Goal: Information Seeking & Learning: Learn about a topic

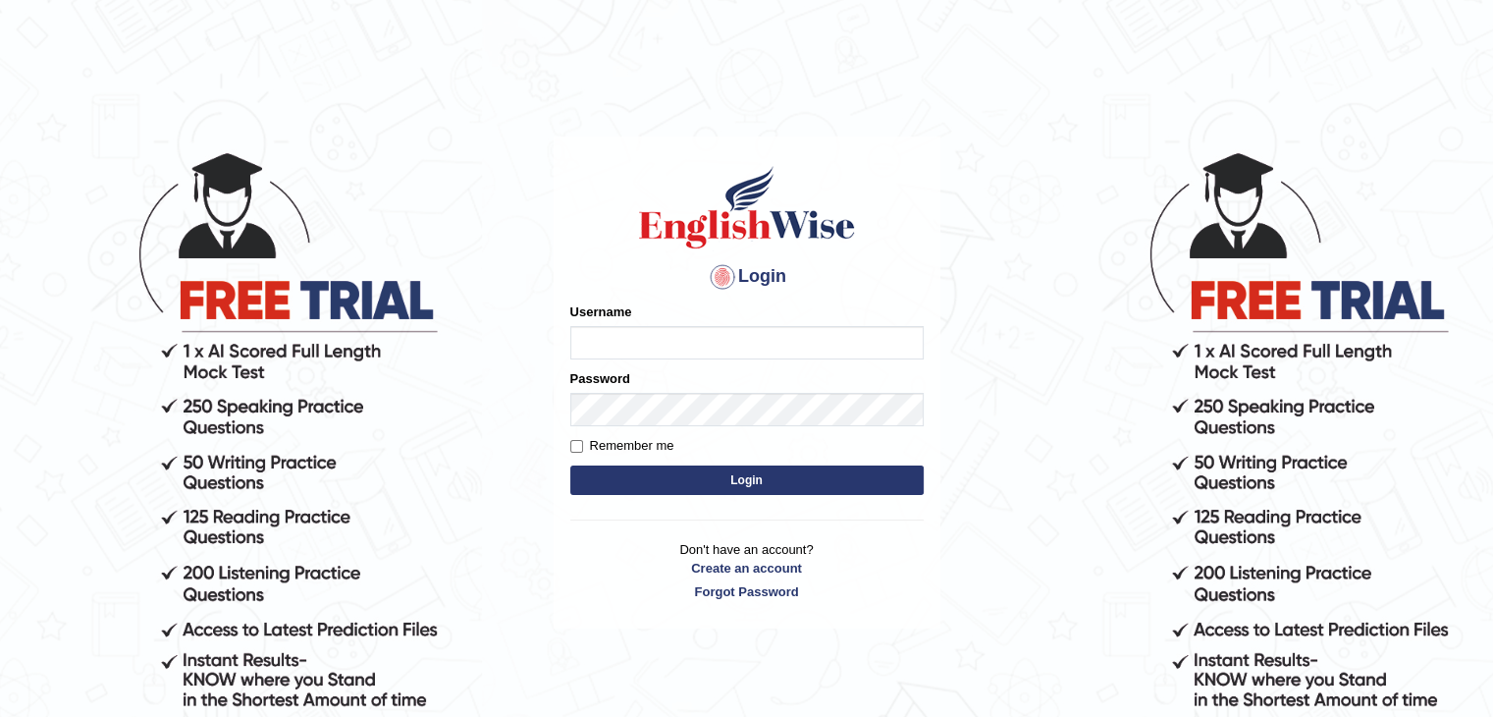
type input "Nahidshikder"
click at [570, 446] on input "Remember me" at bounding box center [576, 446] width 13 height 13
checkbox input "true"
click at [614, 490] on button "Login" at bounding box center [746, 479] width 353 height 29
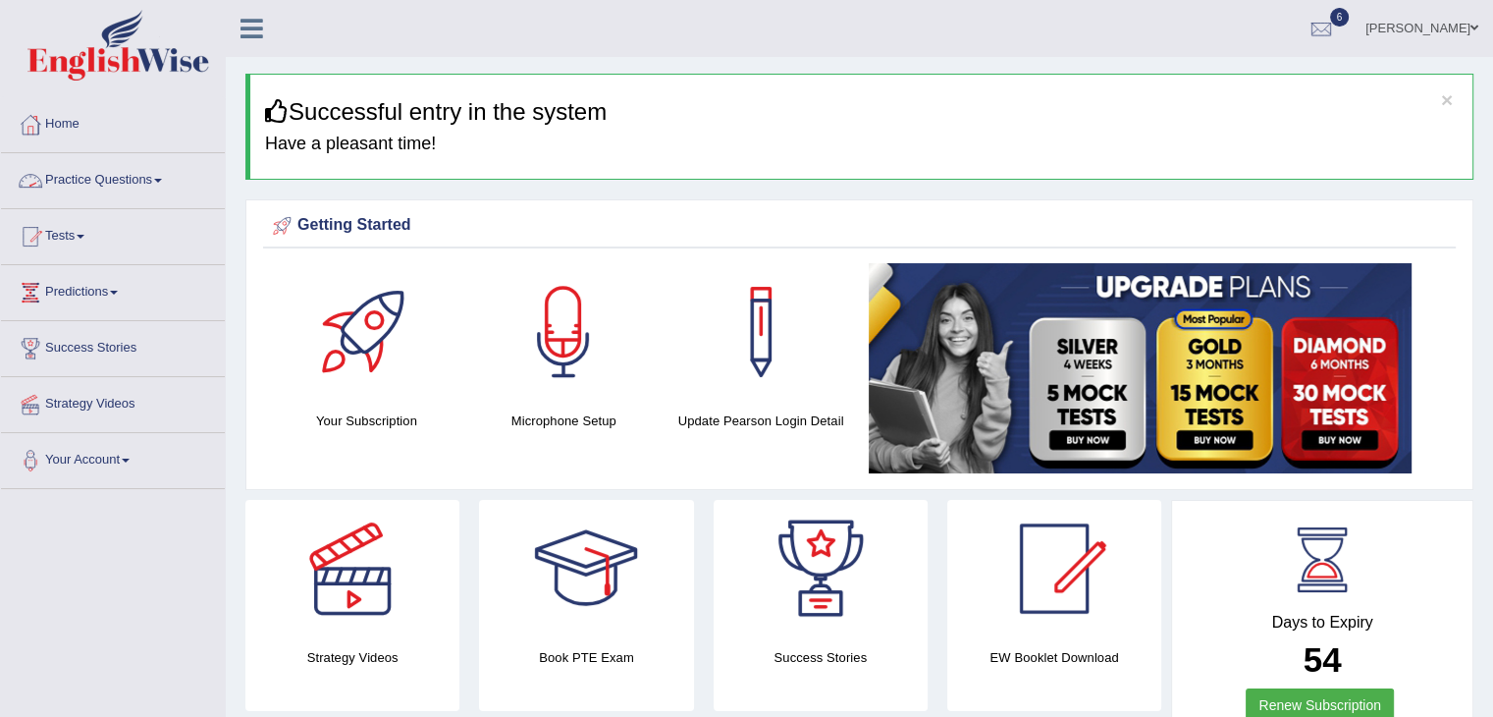
click at [162, 179] on span at bounding box center [158, 181] width 8 height 4
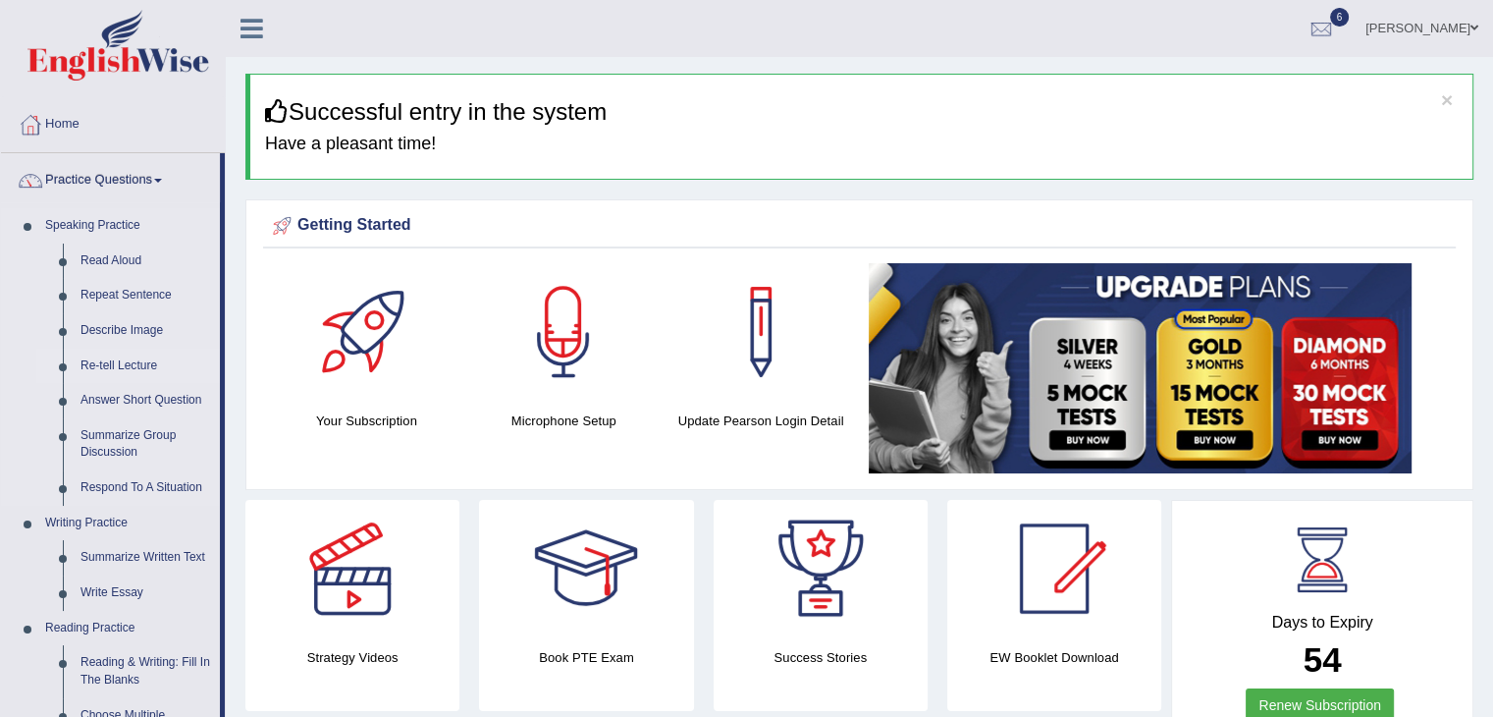
scroll to position [98, 0]
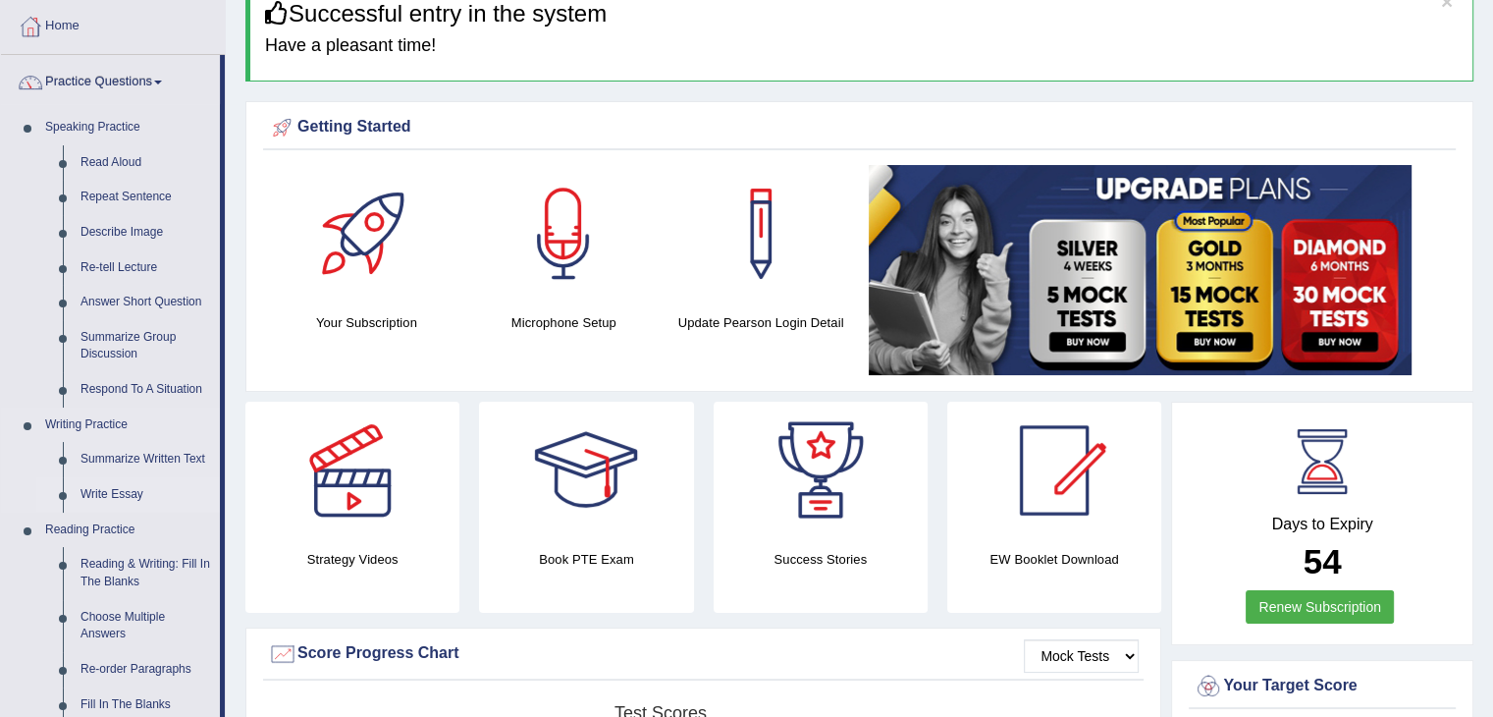
click at [127, 492] on link "Write Essay" at bounding box center [146, 494] width 148 height 35
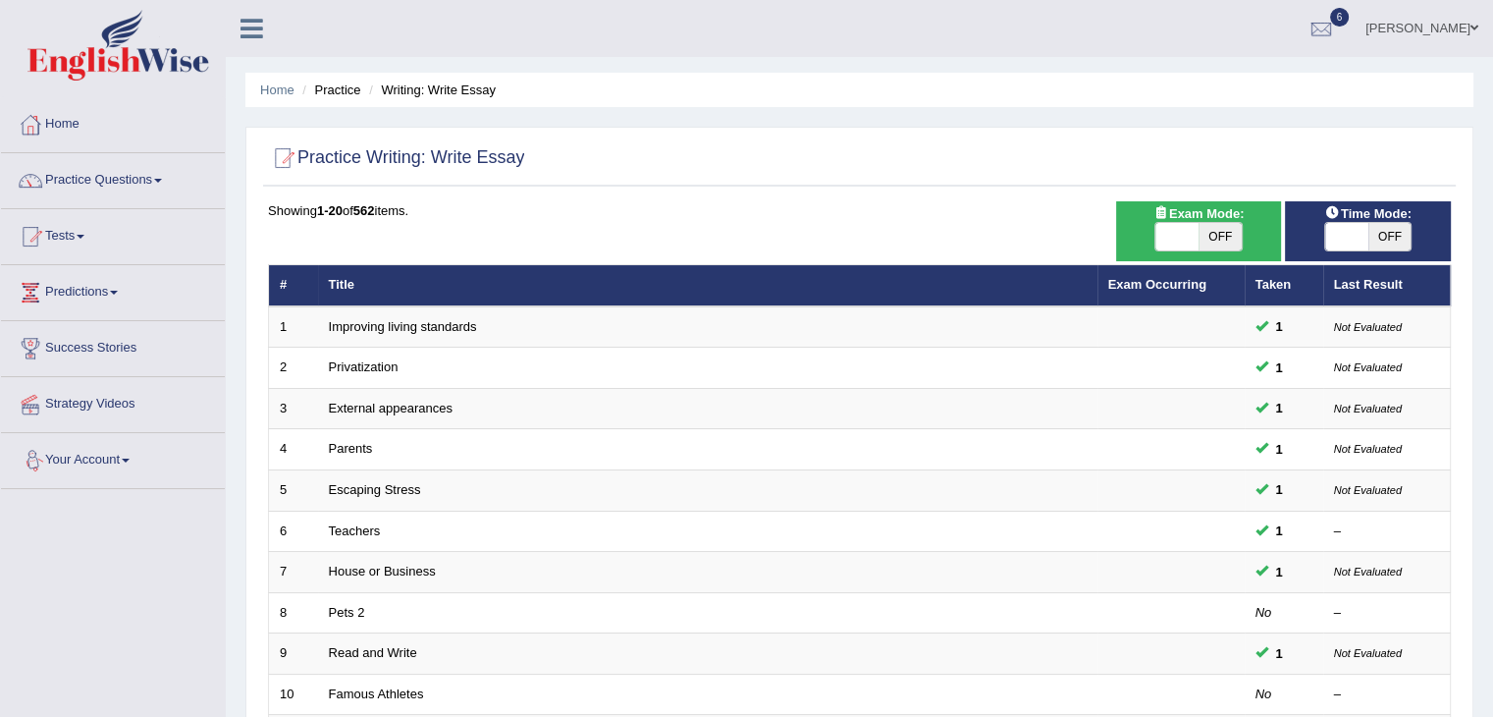
click at [1331, 235] on span at bounding box center [1346, 236] width 43 height 27
checkbox input "true"
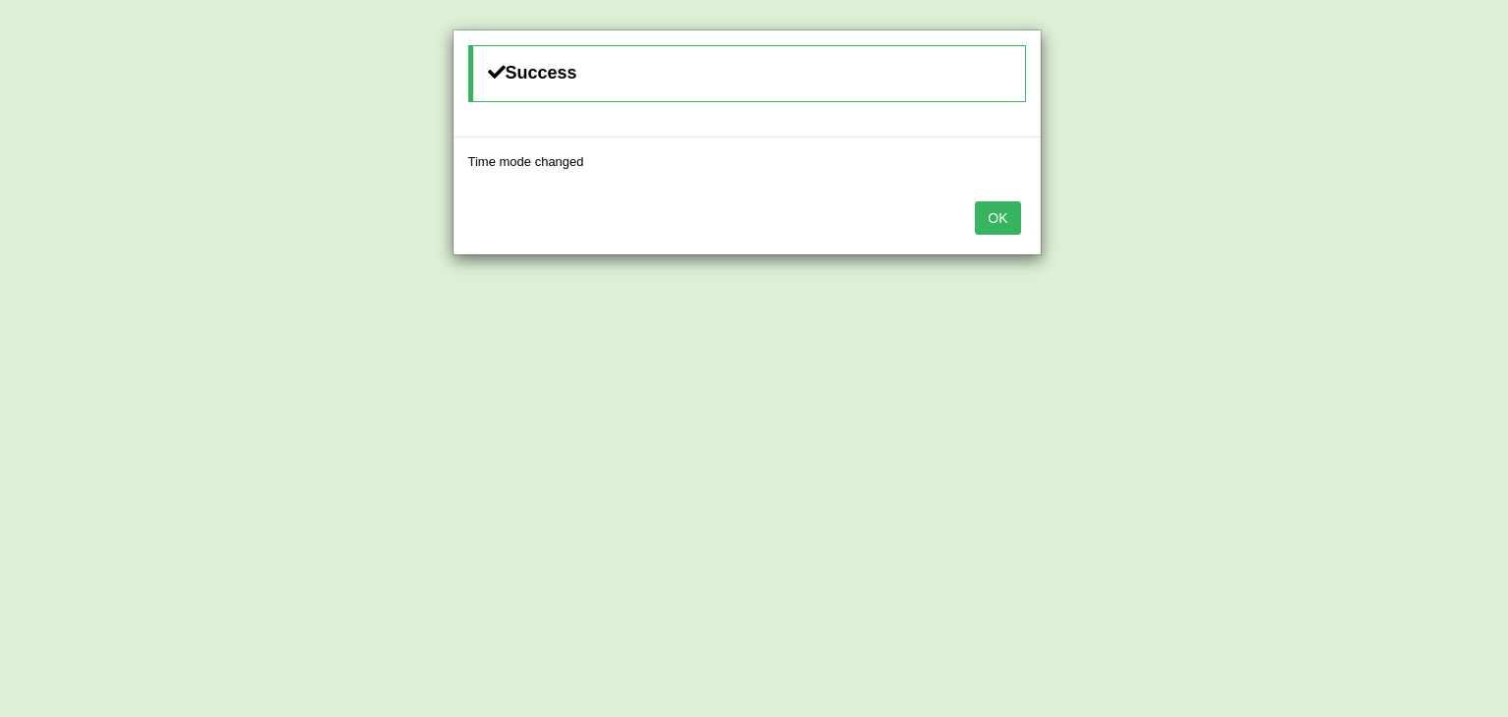
click at [997, 225] on button "OK" at bounding box center [997, 217] width 45 height 33
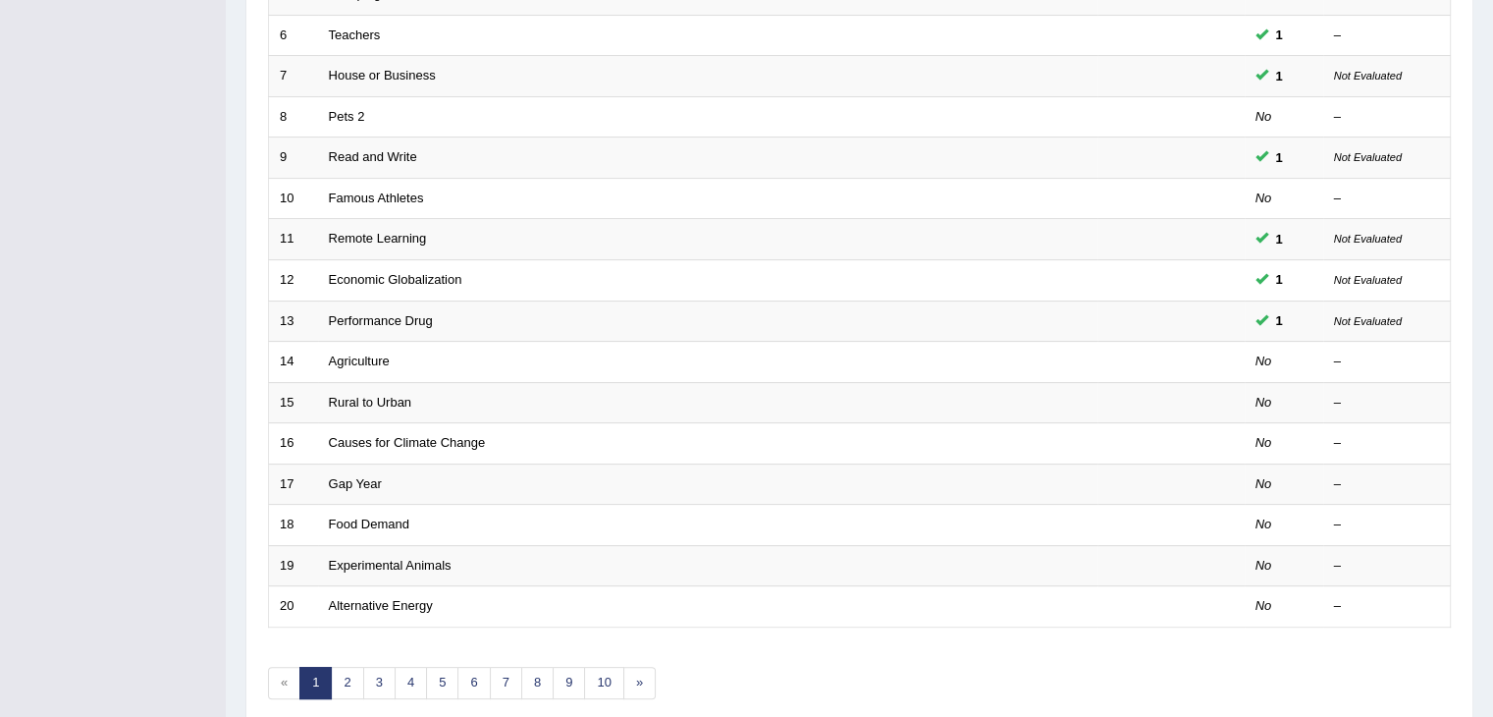
scroll to position [577, 0]
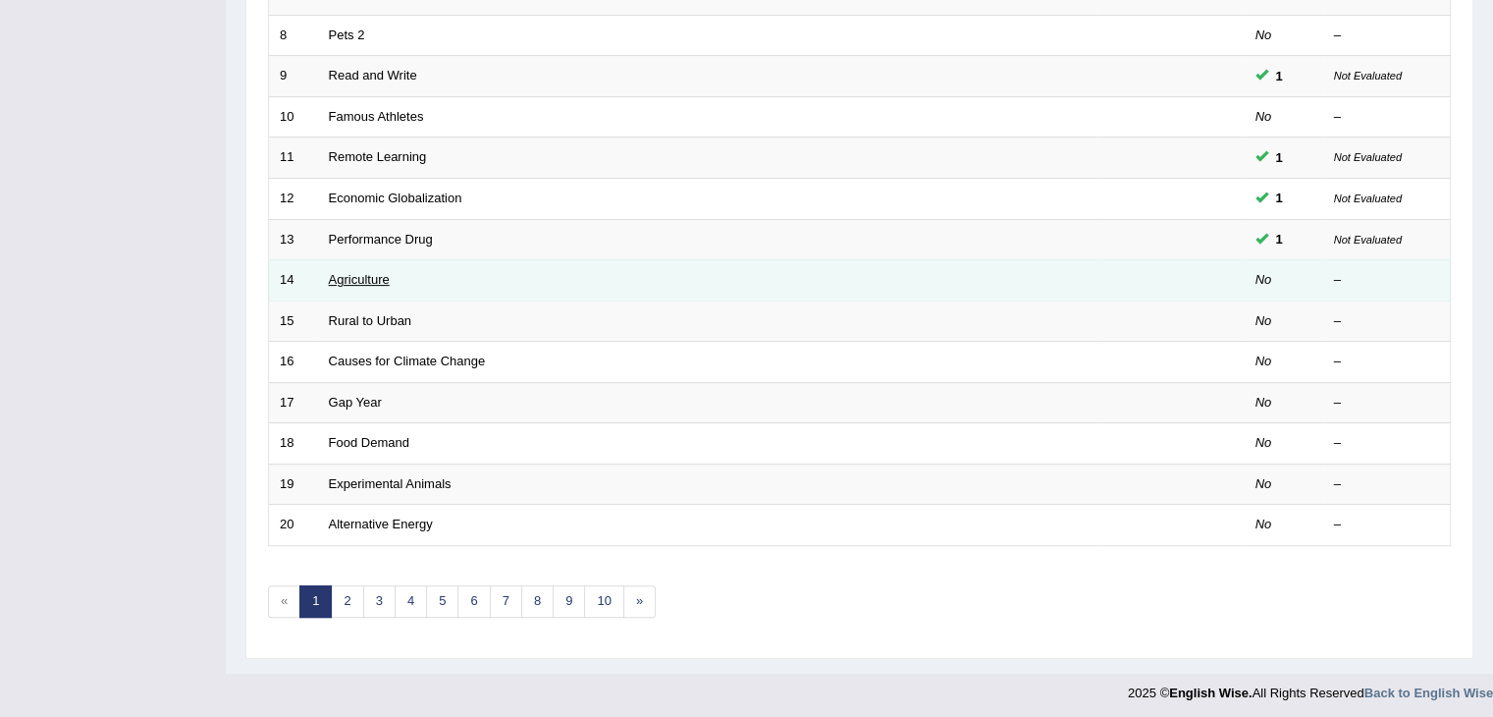
click at [370, 275] on link "Agriculture" at bounding box center [359, 279] width 61 height 15
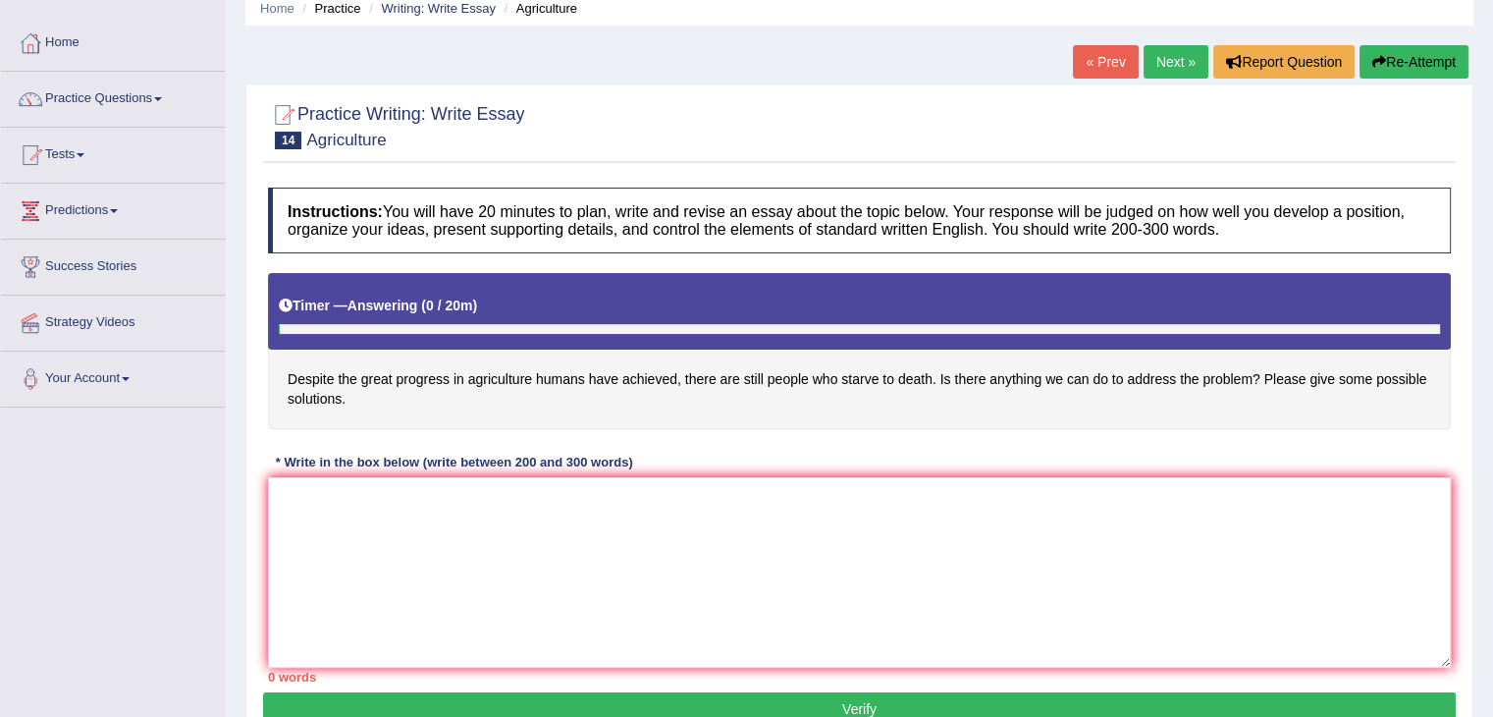
scroll to position [196, 0]
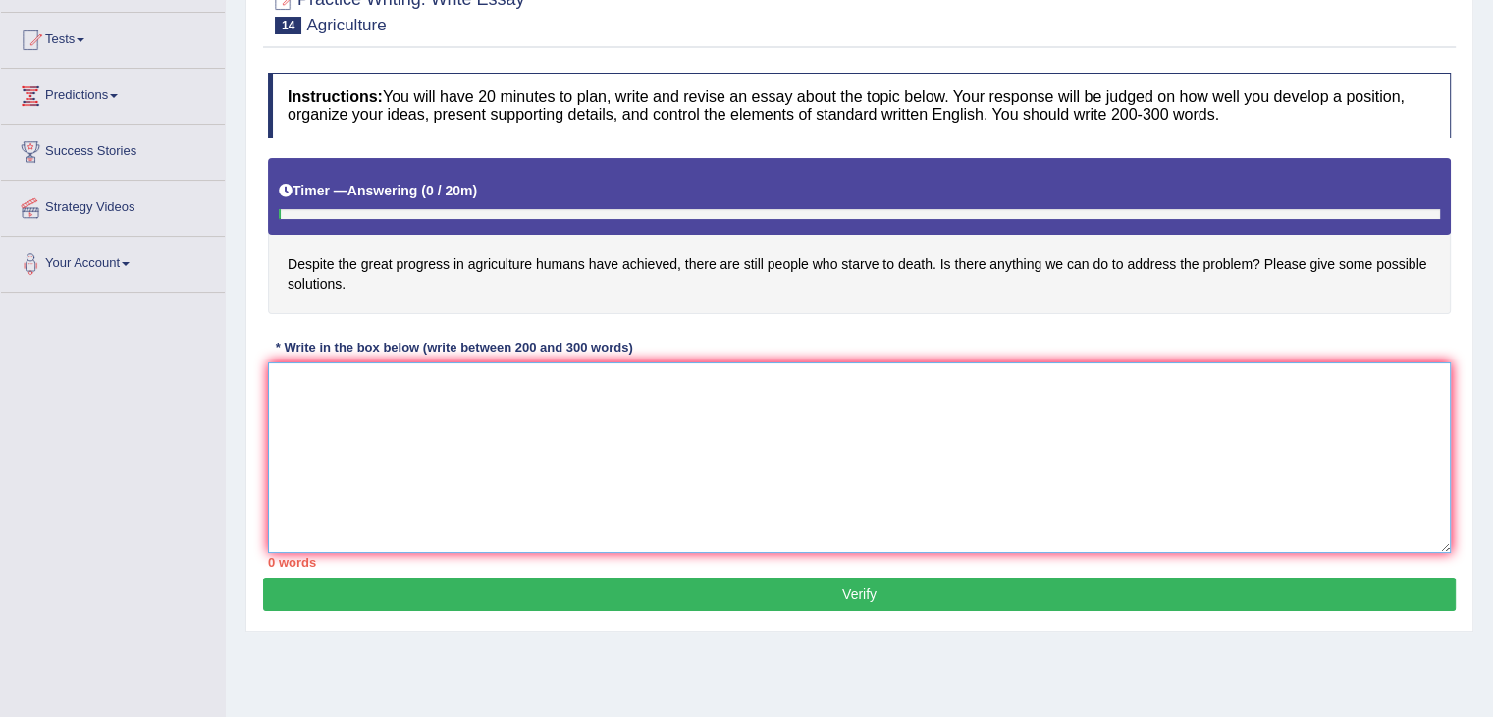
click at [539, 422] on textarea at bounding box center [859, 457] width 1183 height 190
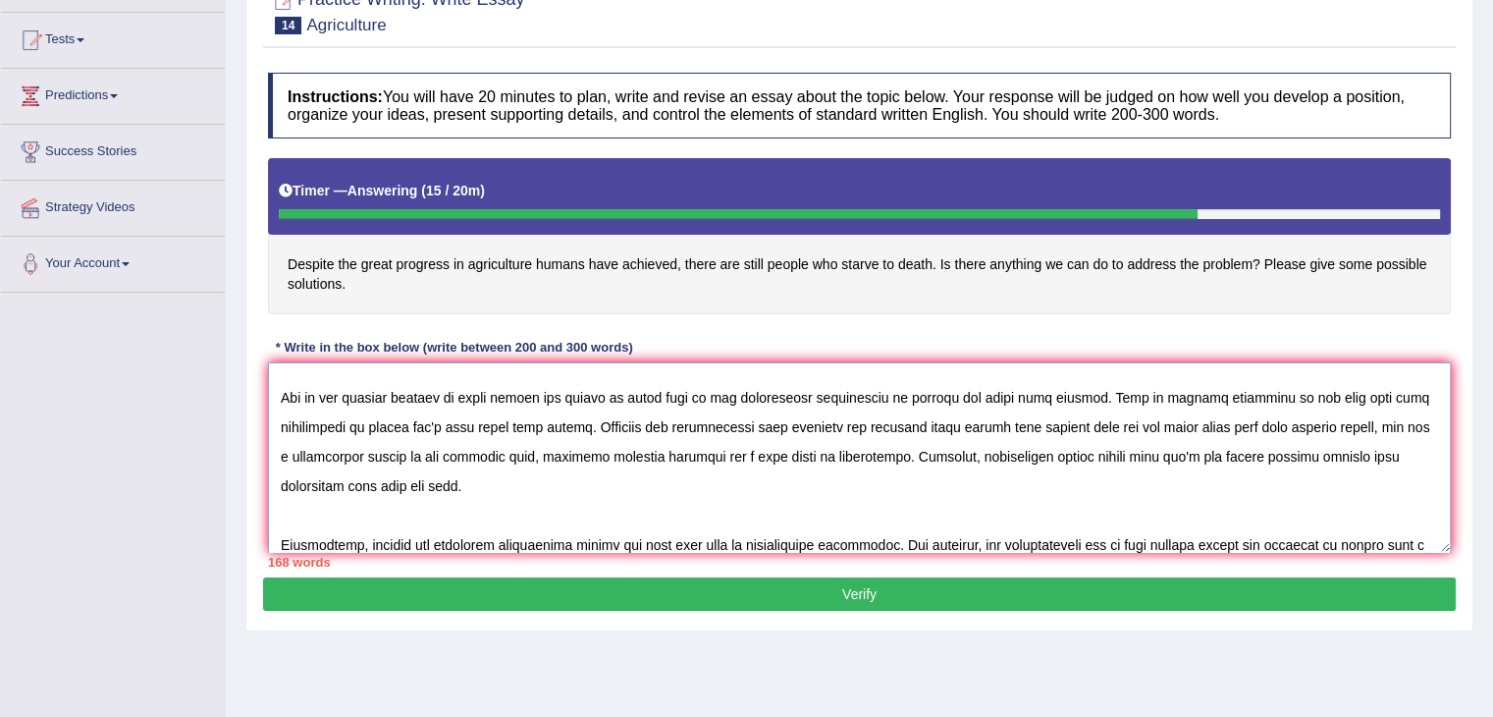
scroll to position [104, 0]
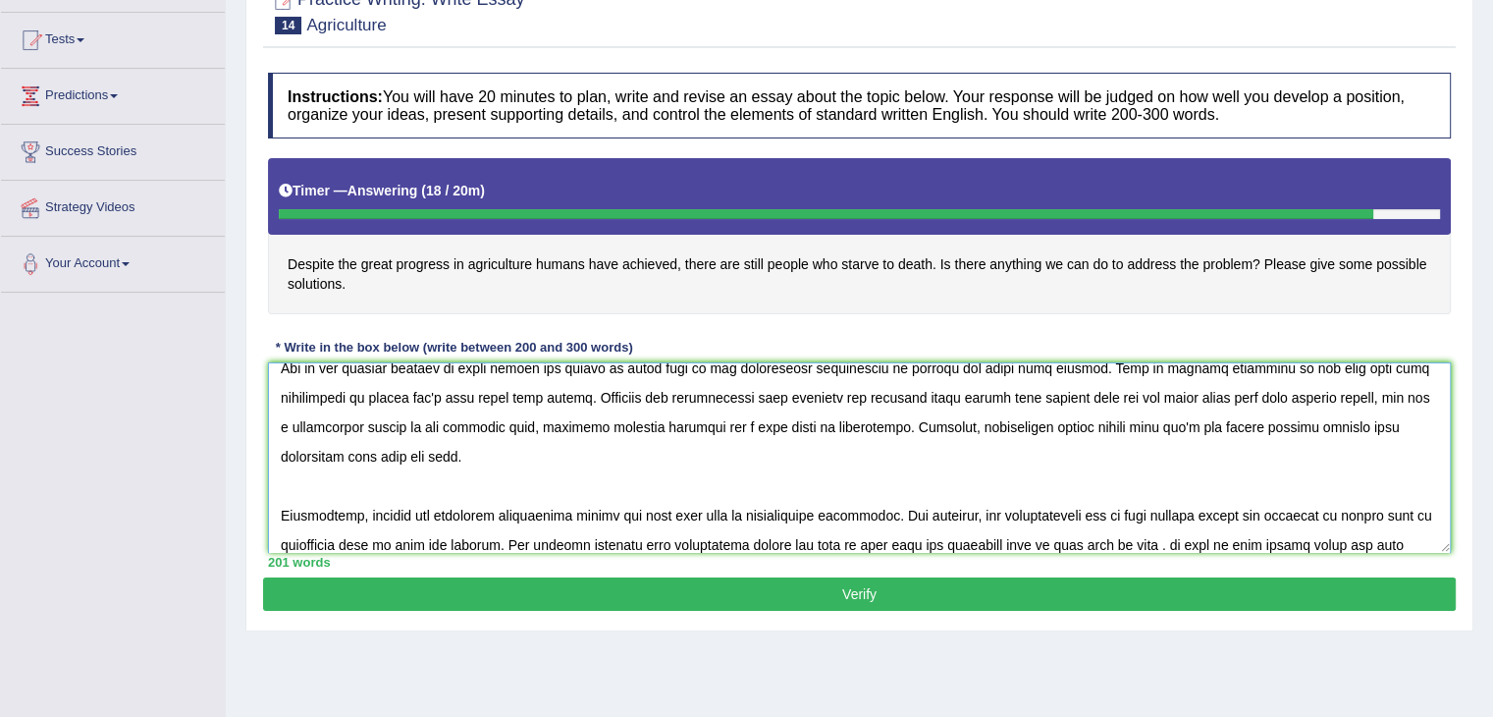
drag, startPoint x: 1188, startPoint y: 539, endPoint x: 1201, endPoint y: 542, distance: 13.1
click at [1190, 539] on textarea at bounding box center [859, 457] width 1183 height 190
click at [1422, 542] on textarea at bounding box center [859, 457] width 1183 height 190
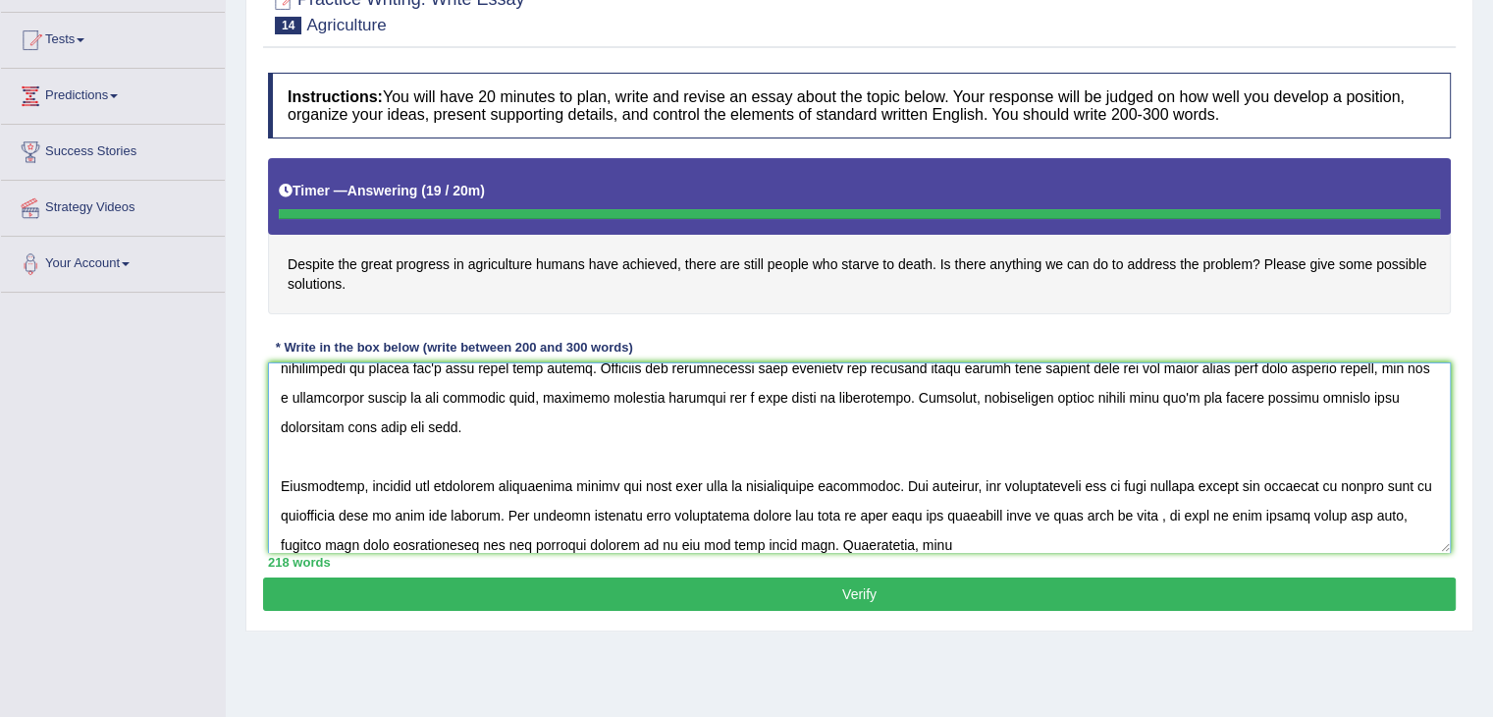
type textarea "The increasing influence of agriculture on our lives has ignited numerous discu…"
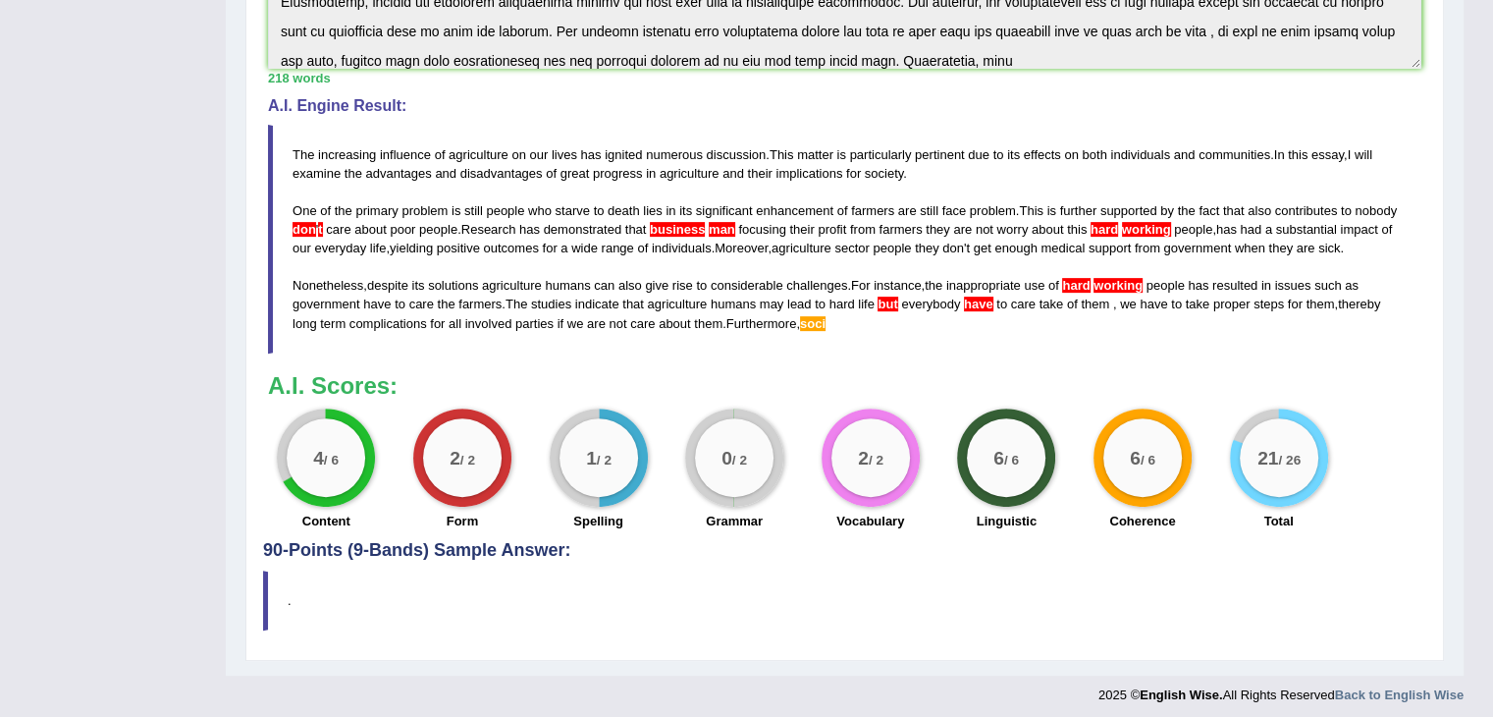
scroll to position [657, 0]
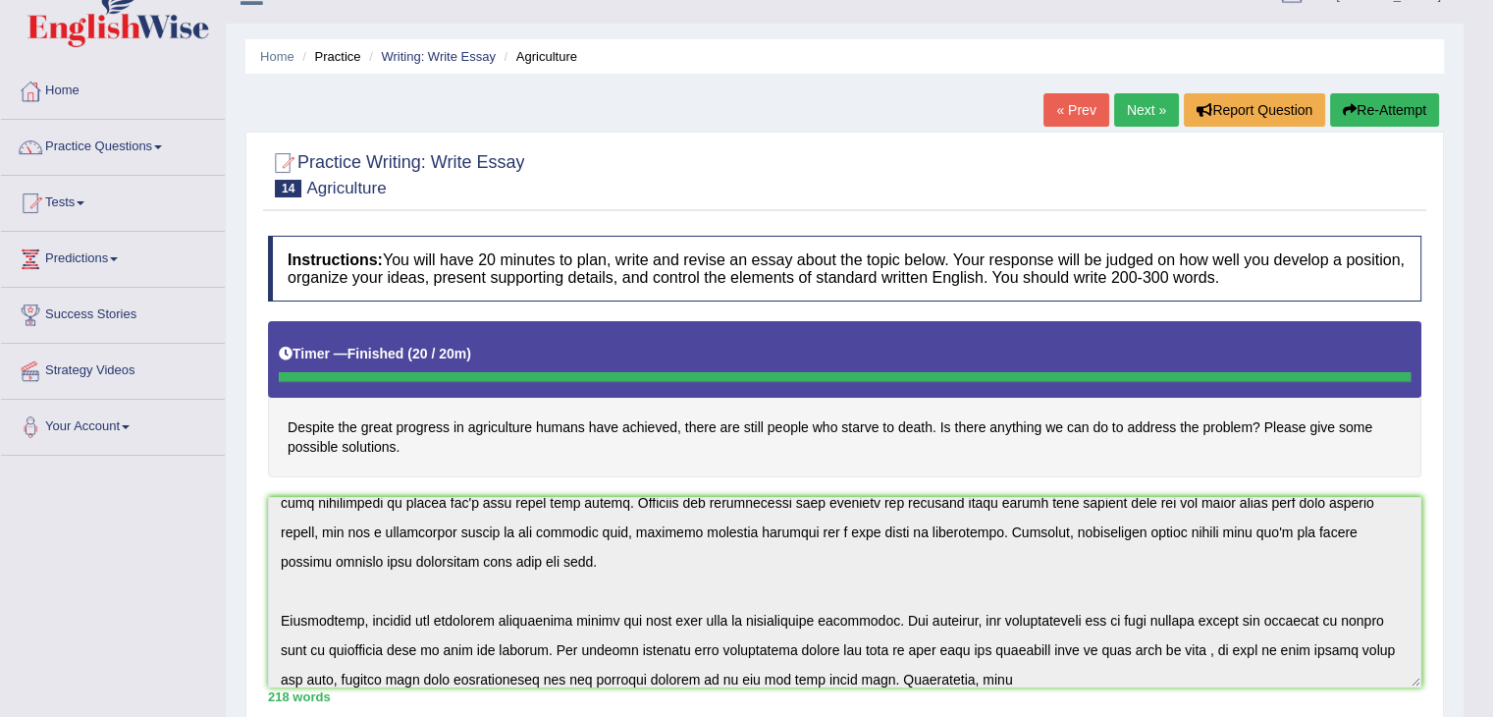
scroll to position [0, 0]
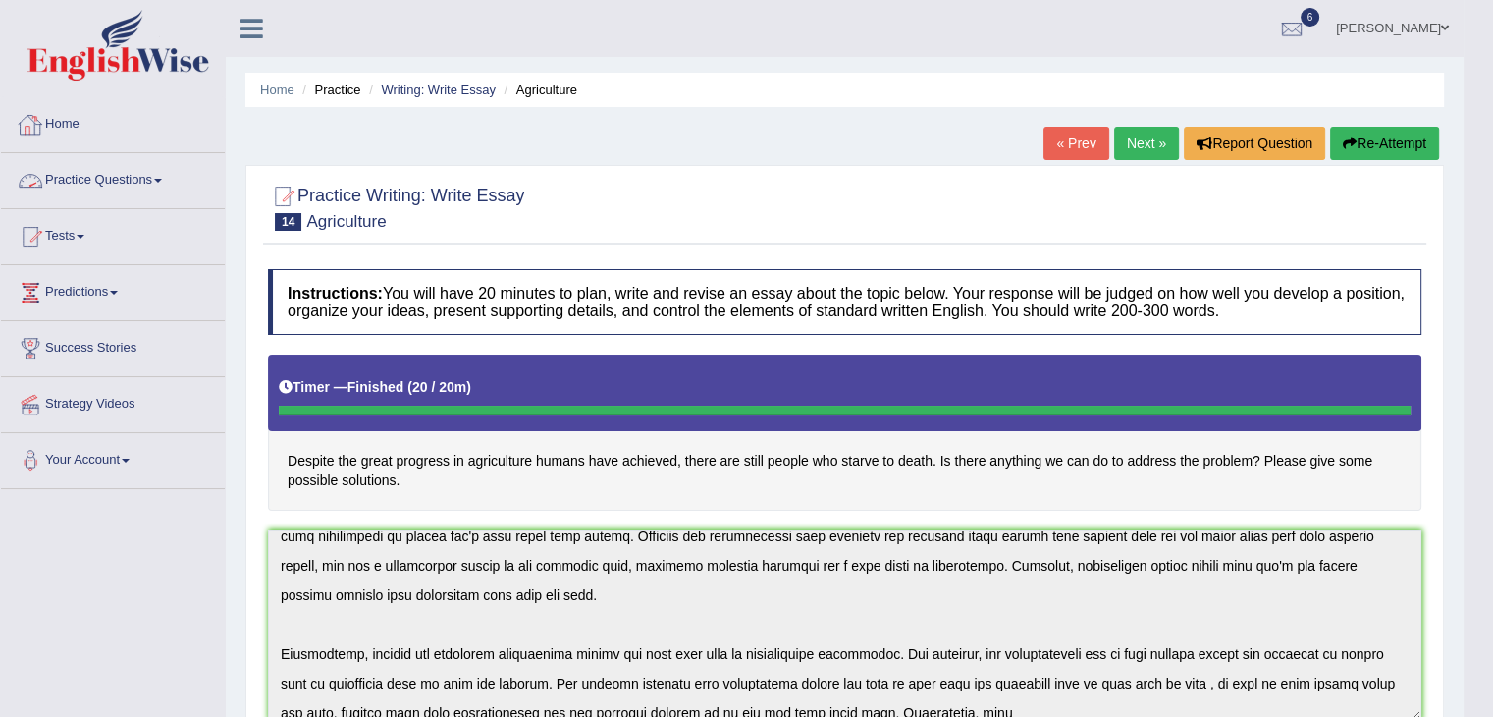
click at [168, 183] on link "Practice Questions" at bounding box center [113, 177] width 224 height 49
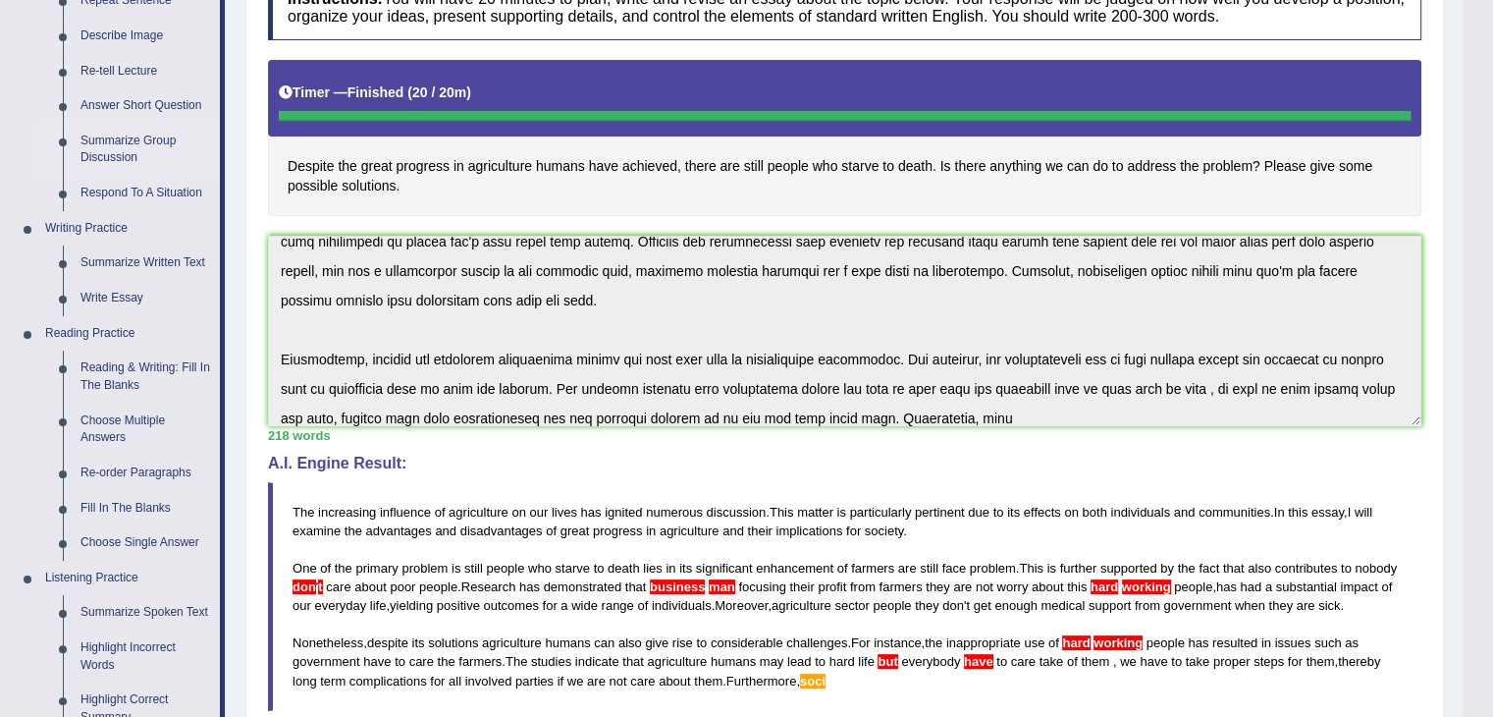
scroll to position [393, 0]
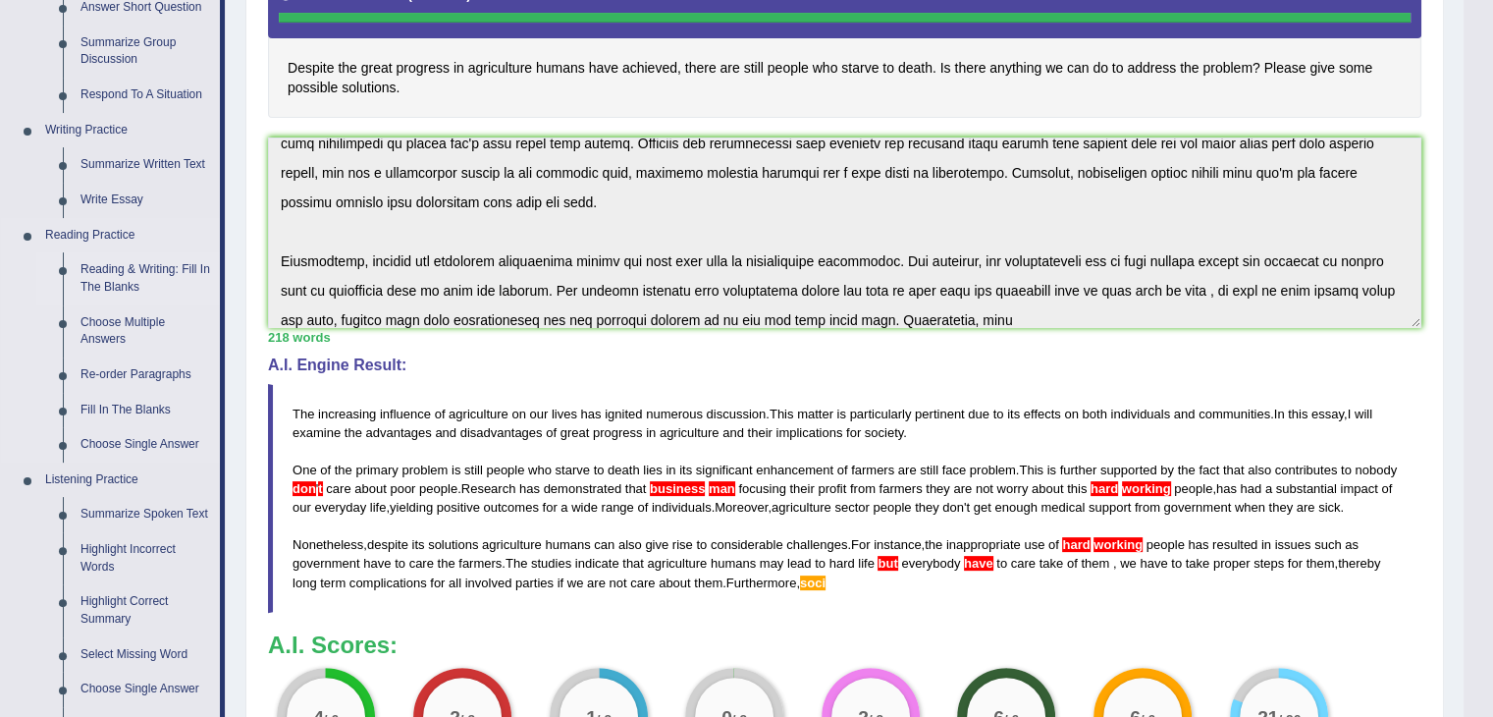
click at [196, 270] on link "Reading & Writing: Fill In The Blanks" at bounding box center [146, 278] width 148 height 52
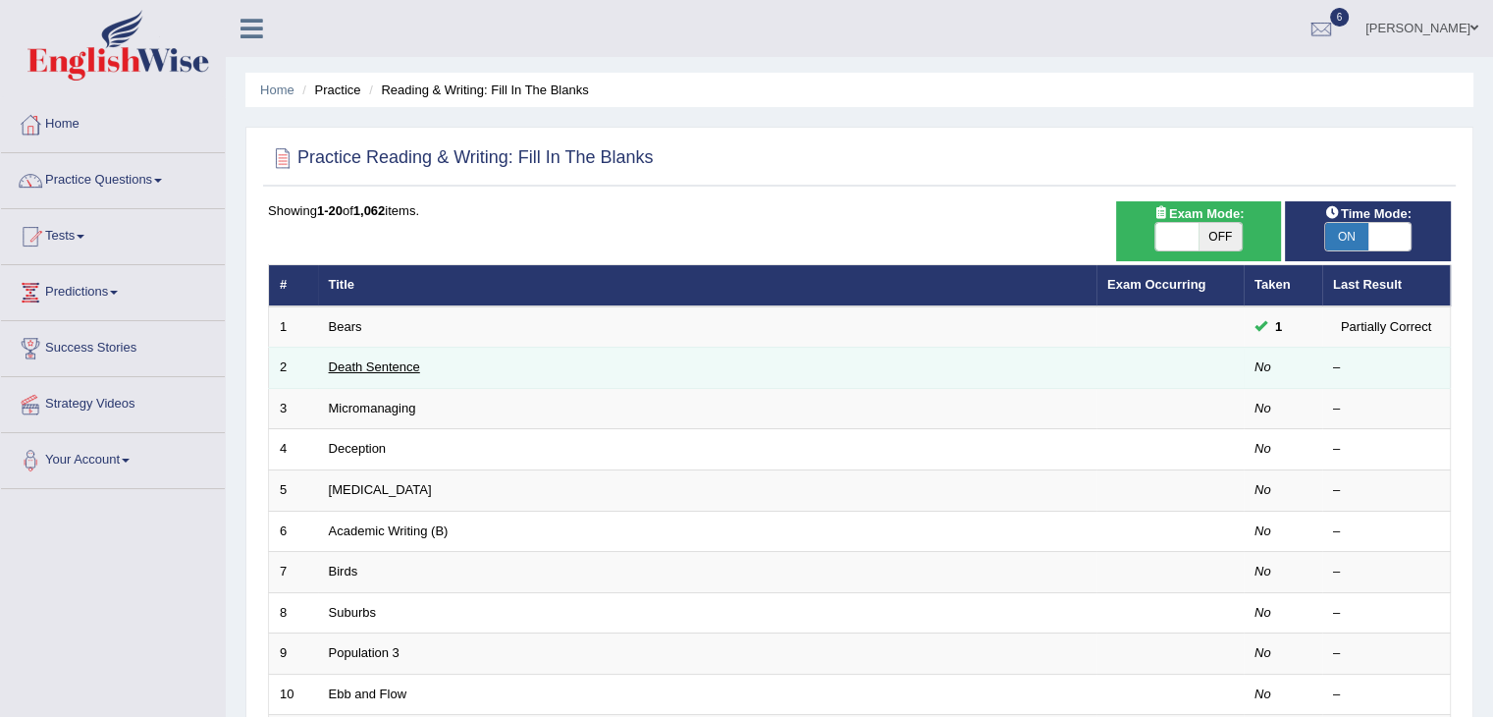
click at [401, 360] on link "Death Sentence" at bounding box center [374, 366] width 91 height 15
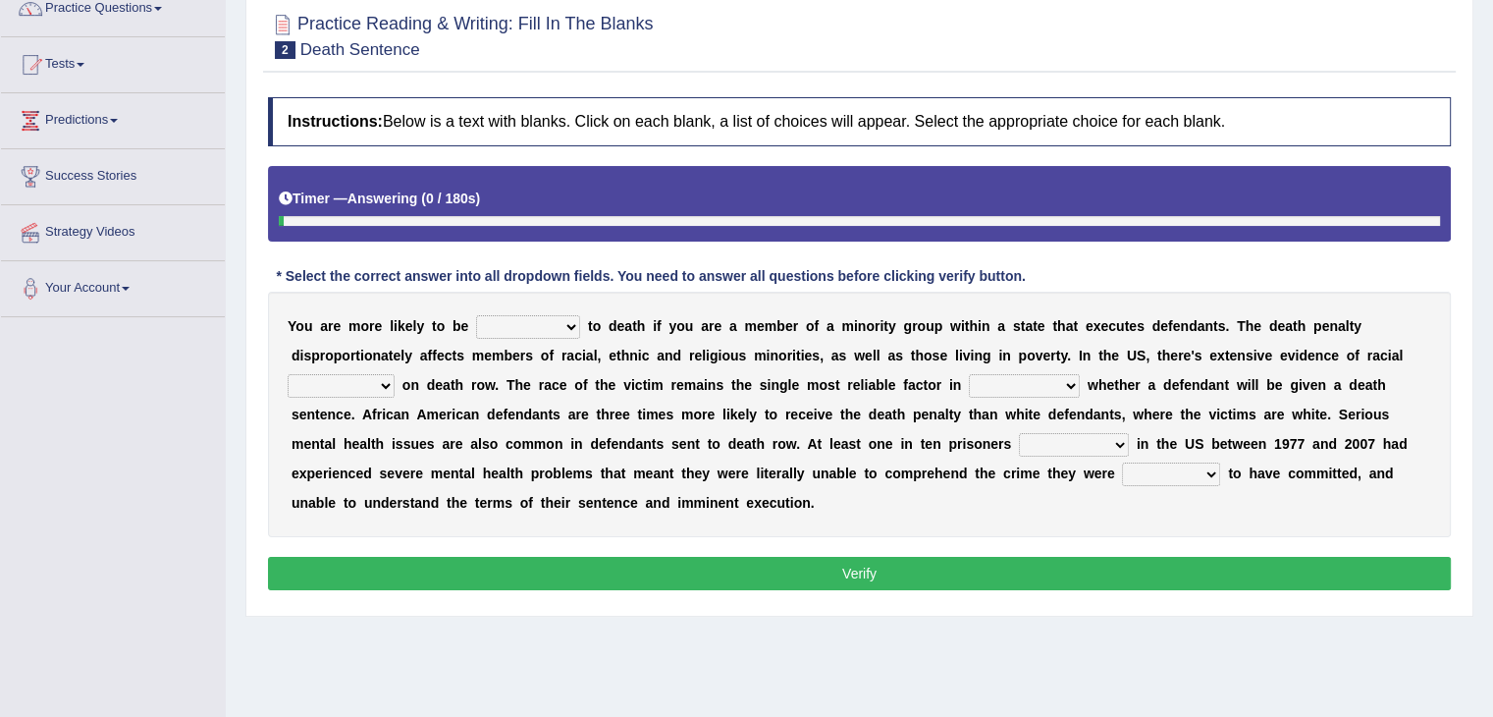
scroll to position [196, 0]
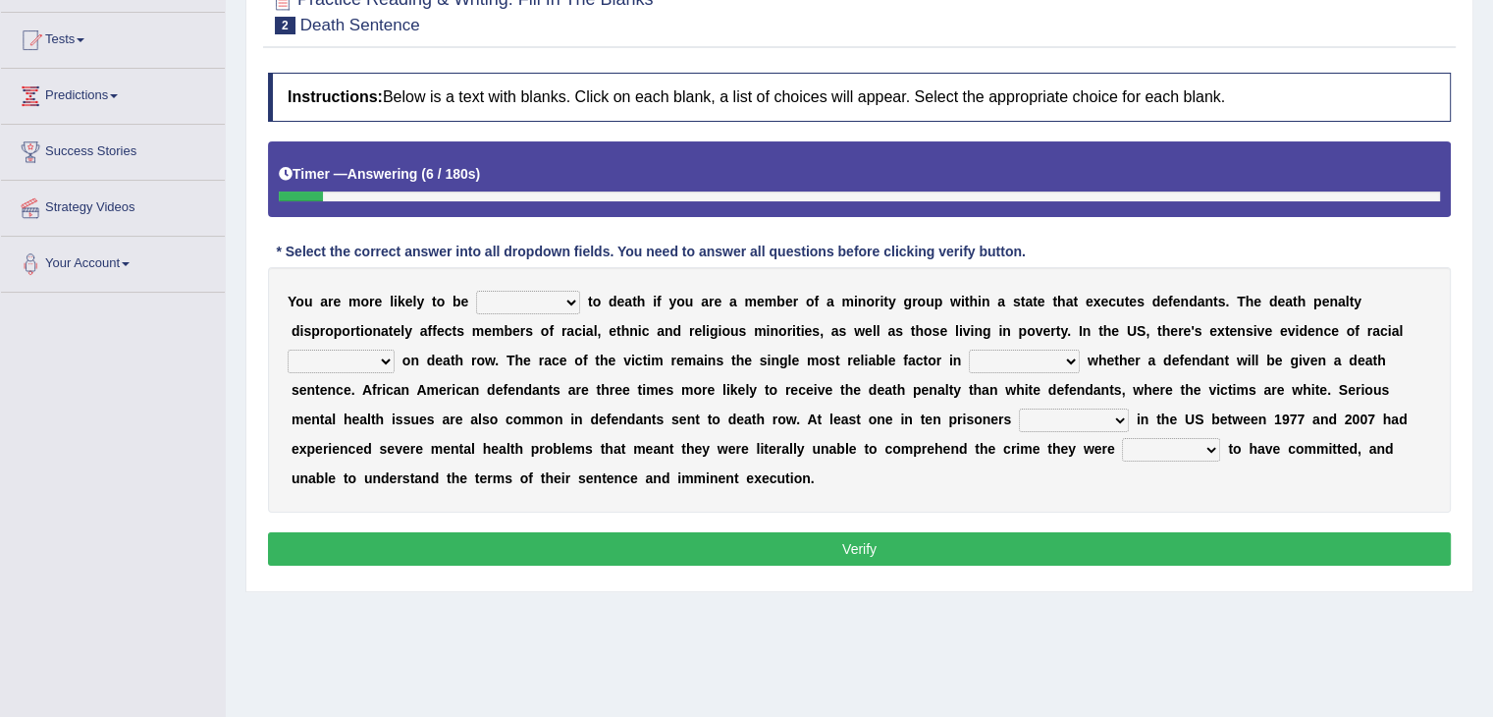
click at [569, 303] on select "penalized blamed complained sentenced" at bounding box center [528, 303] width 104 height 24
select select "penalized"
click at [476, 291] on select "penalized blamed complained sentenced" at bounding box center [528, 303] width 104 height 24
click at [389, 360] on select "bias equality appearance background" at bounding box center [341, 361] width 107 height 24
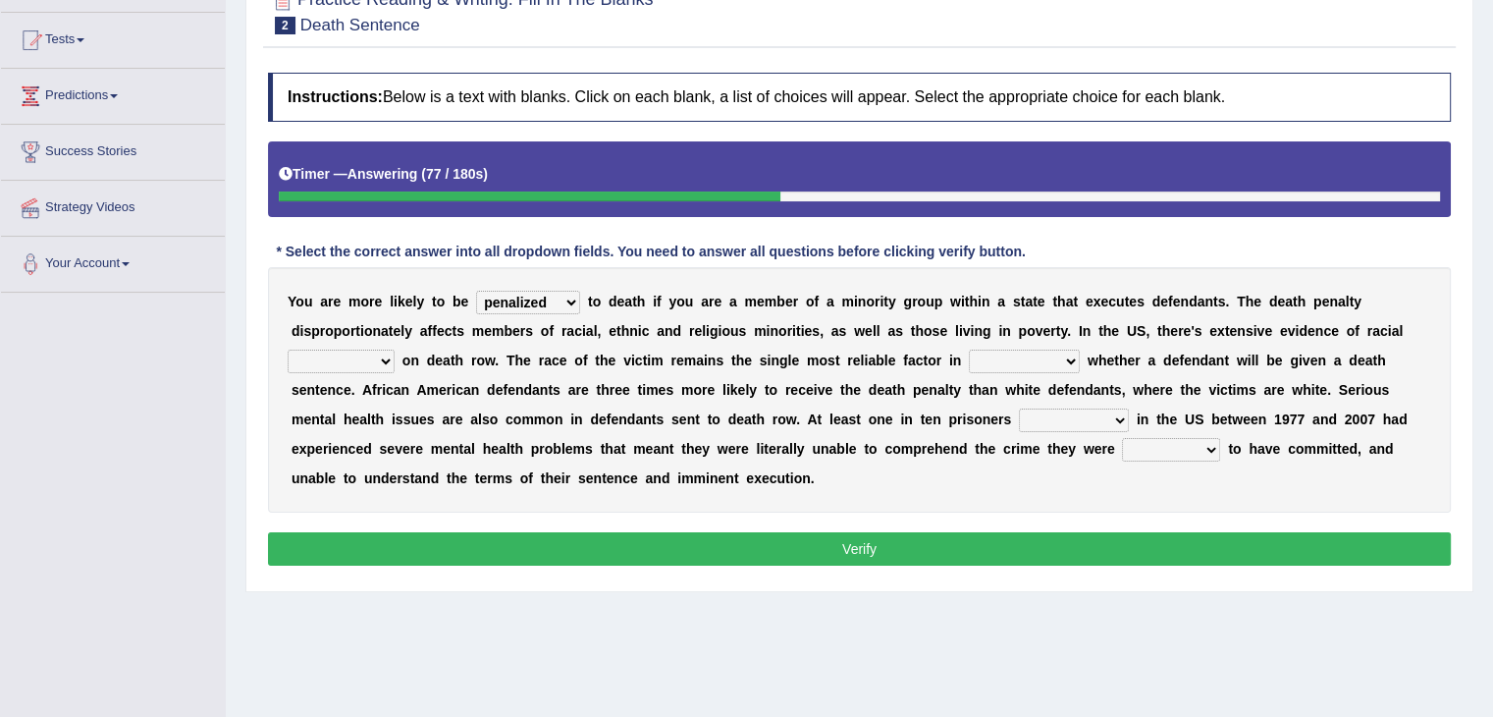
select select "background"
click at [288, 349] on select "bias equality appearance background" at bounding box center [341, 361] width 107 height 24
click at [1066, 358] on select "determining adjoining undermining examining" at bounding box center [1024, 361] width 111 height 24
select select "examining"
click at [969, 349] on select "determining adjoining undermining examining" at bounding box center [1024, 361] width 111 height 24
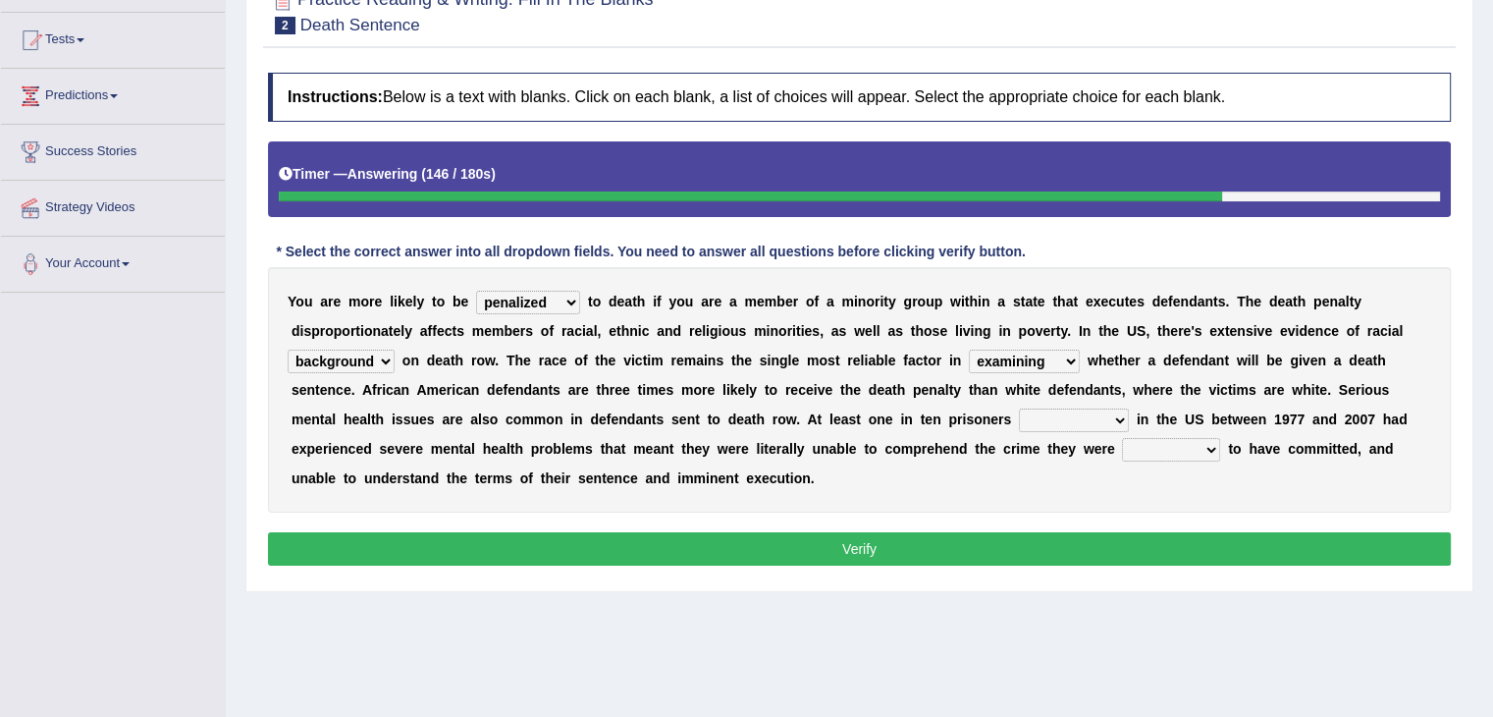
click at [1123, 415] on select "electrocuted persecuted executed captured" at bounding box center [1074, 420] width 110 height 24
select select "executed"
click at [1019, 408] on select "electrocuted persecuted executed captured" at bounding box center [1074, 420] width 110 height 24
click at [1111, 409] on select "electrocuted persecuted executed captured" at bounding box center [1074, 420] width 110 height 24
click at [887, 457] on div "Y o u a r e m o r e l i k e l y t o b e penalized blamed complained sentenced t…" at bounding box center [859, 389] width 1183 height 245
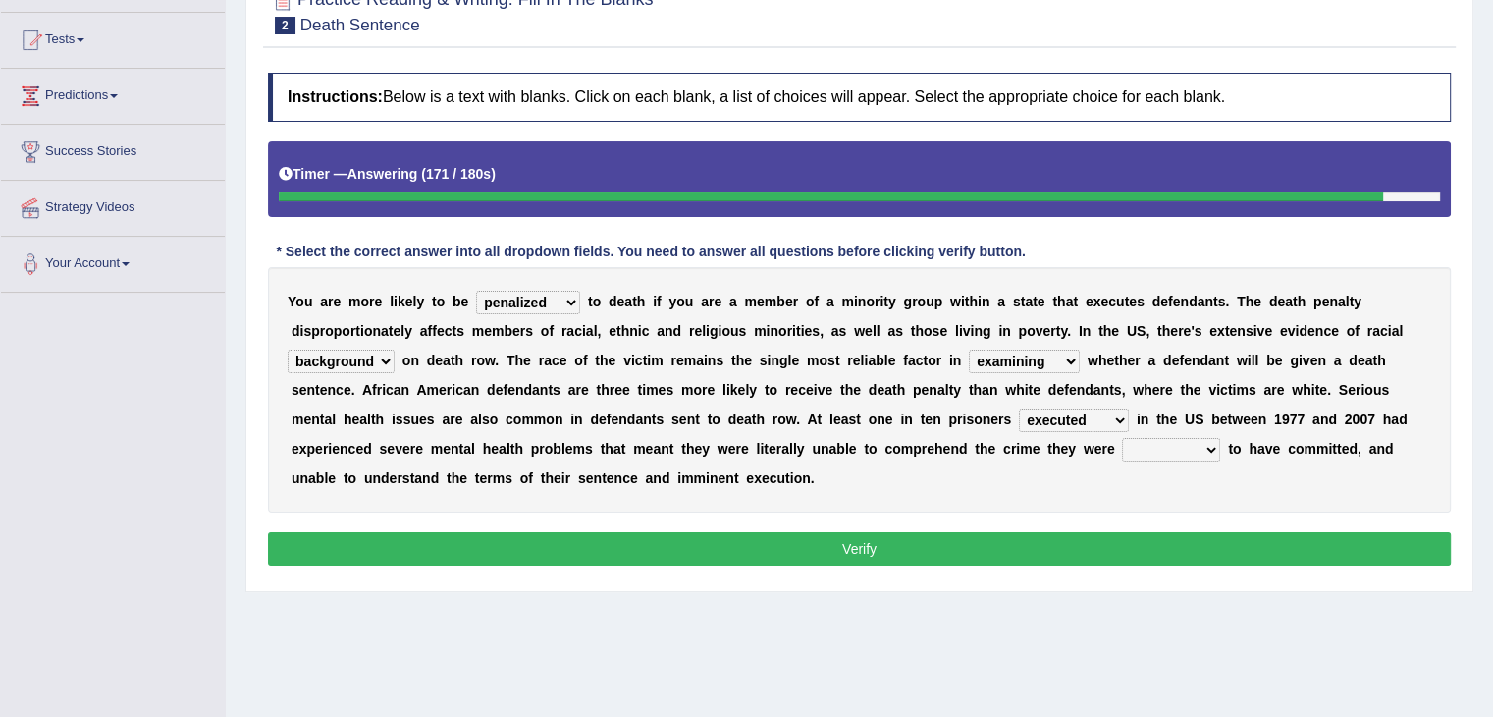
click at [1209, 449] on select "alleged acclaimed persuaded claimed" at bounding box center [1171, 450] width 98 height 24
select select "claimed"
click at [1122, 438] on select "alleged acclaimed persuaded claimed" at bounding box center [1171, 450] width 98 height 24
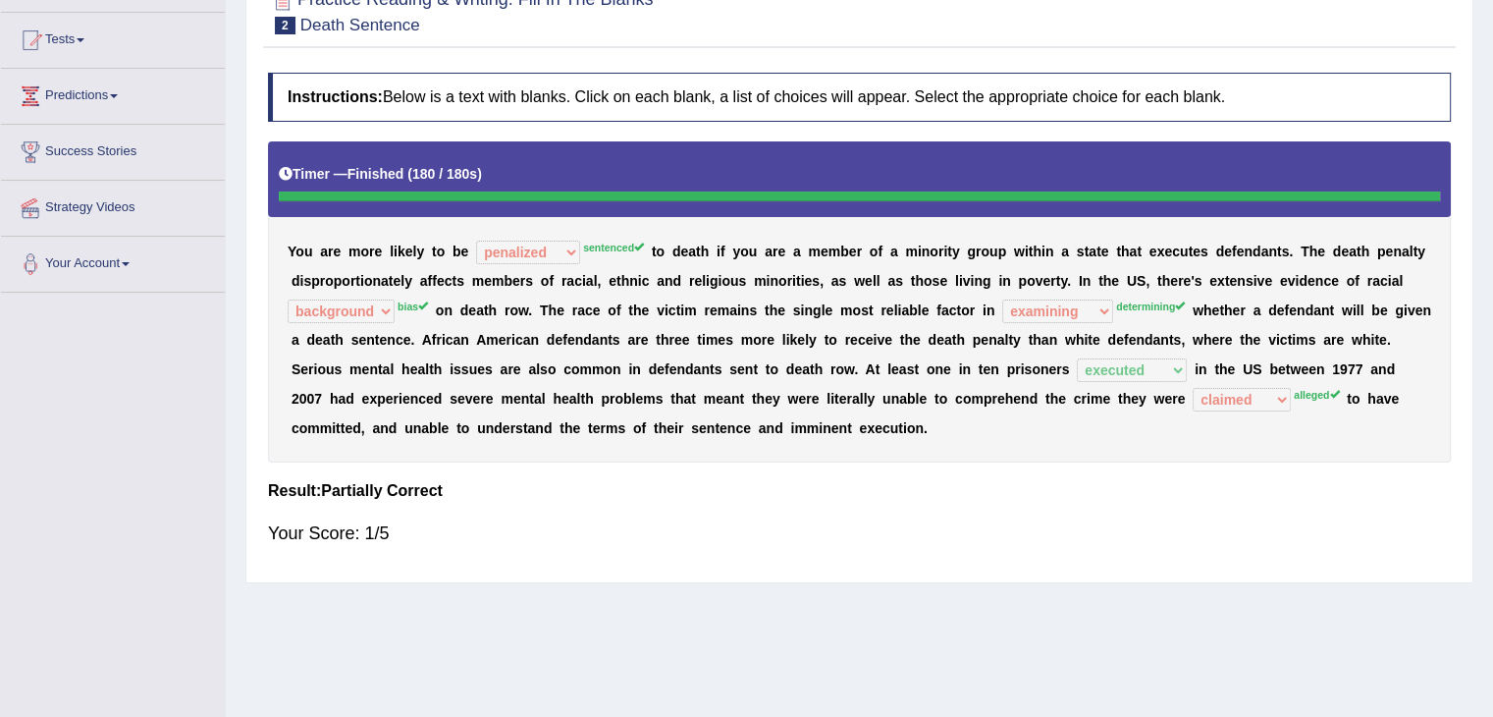
scroll to position [0, 0]
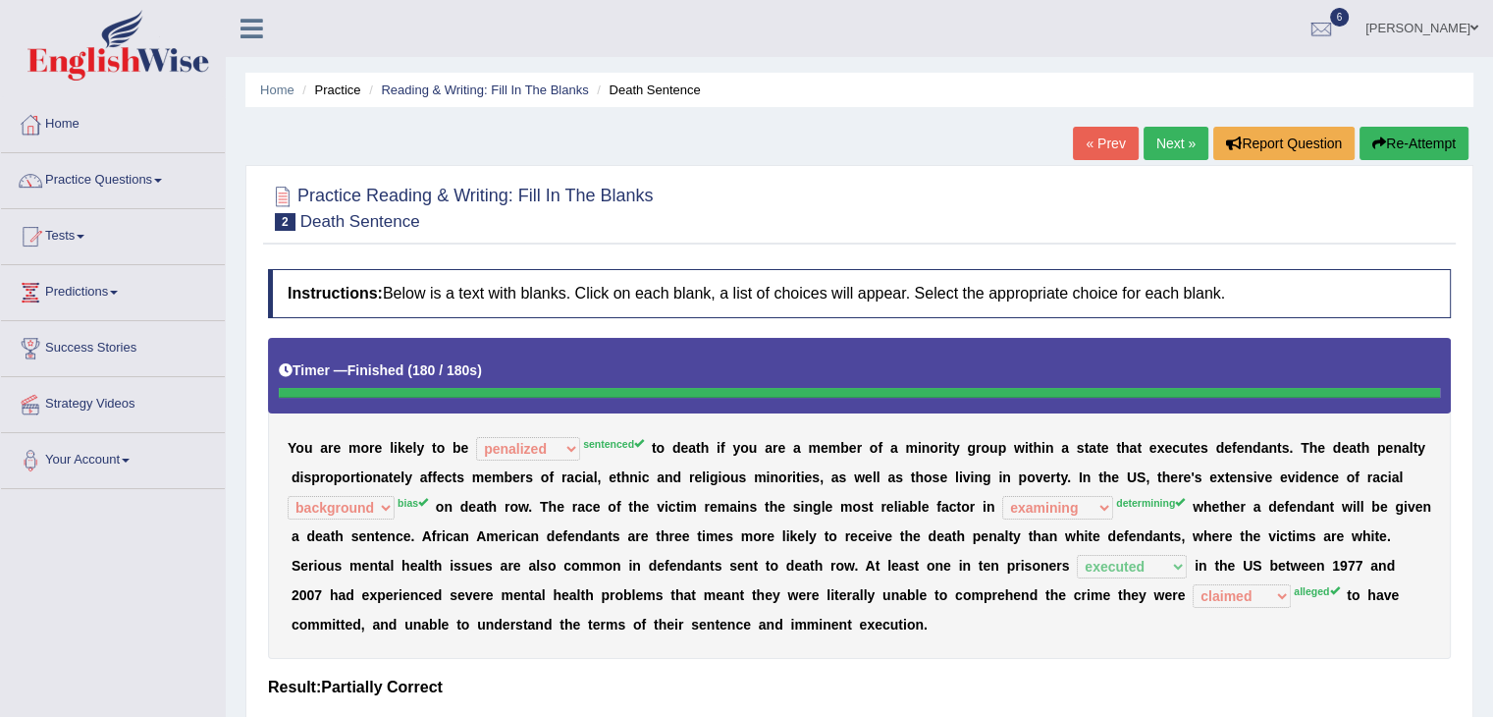
click at [1167, 141] on link "Next »" at bounding box center [1176, 143] width 65 height 33
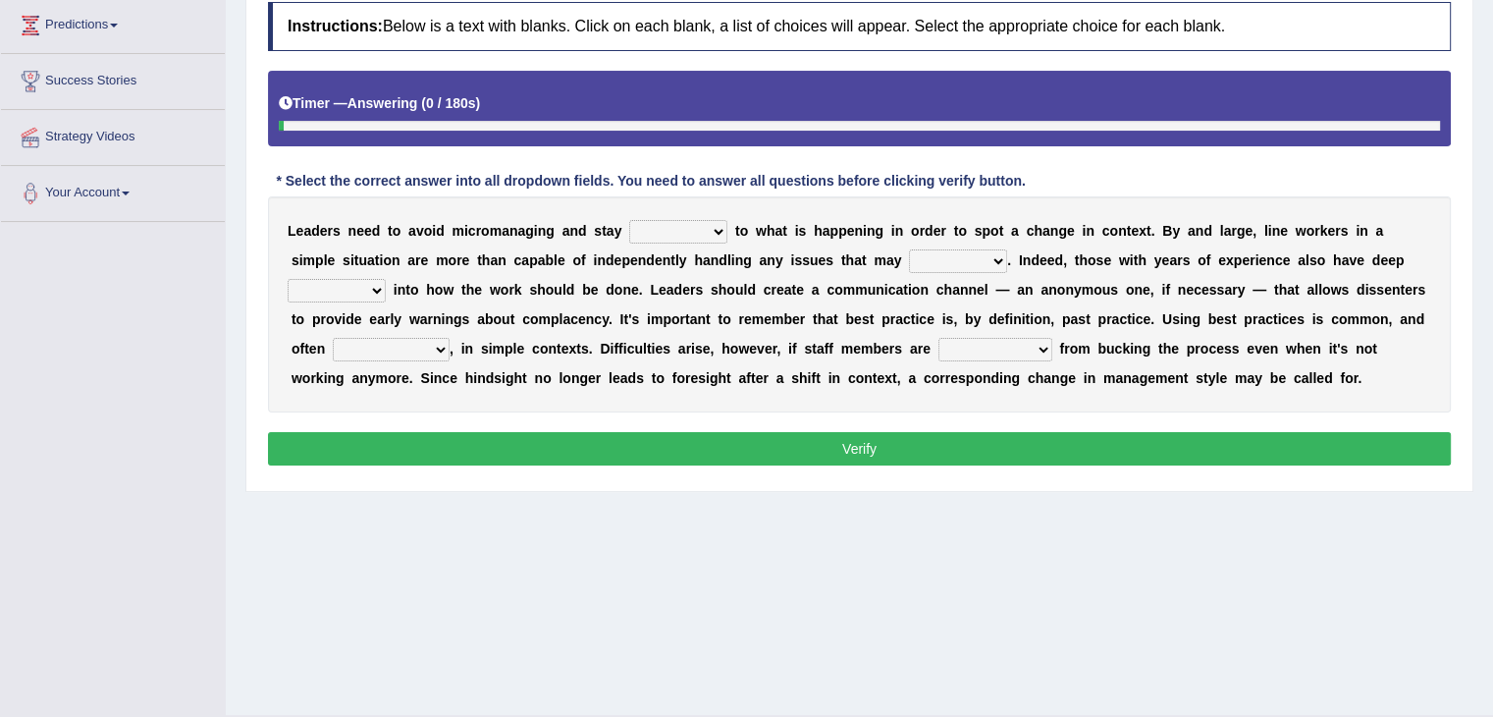
scroll to position [295, 0]
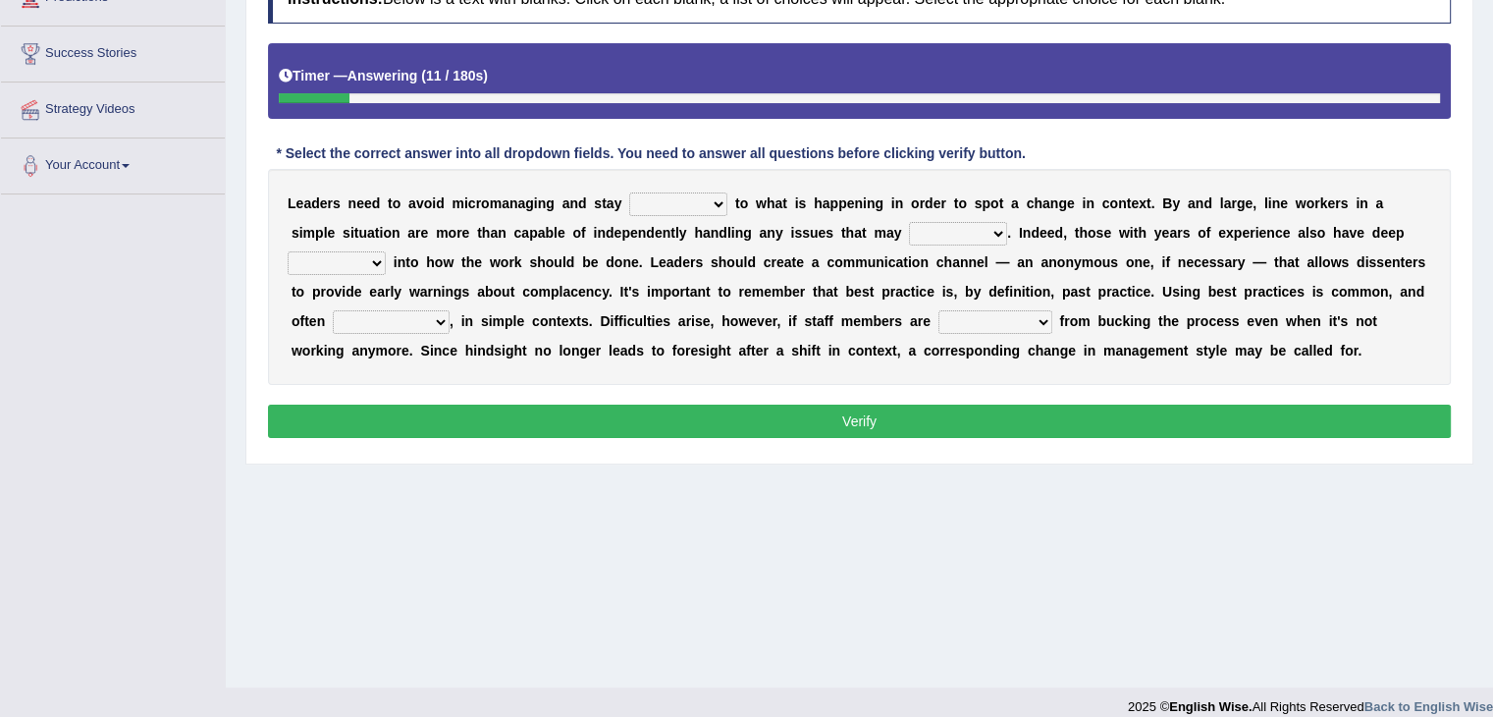
click at [724, 205] on select "complied connected precise concise" at bounding box center [678, 204] width 98 height 24
select select "connected"
click at [629, 192] on select "complied connected precise concise" at bounding box center [678, 204] width 98 height 24
click at [1005, 231] on select "apprise rise encounter arise" at bounding box center [958, 234] width 98 height 24
select select "rise"
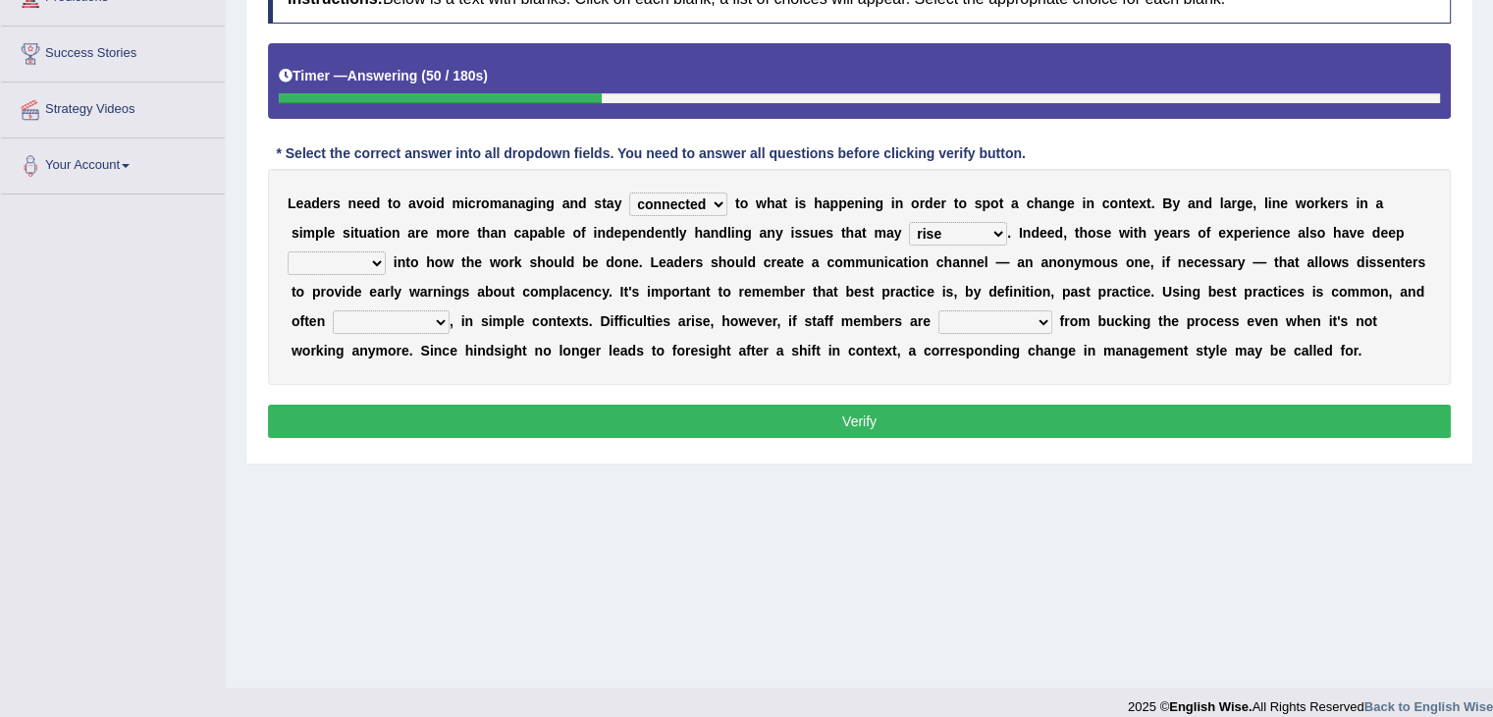
click at [909, 222] on select "apprise rise encounter arise" at bounding box center [958, 234] width 98 height 24
click at [379, 265] on select "incursion insight indignity indication" at bounding box center [337, 263] width 98 height 24
select select "indignity"
click at [288, 251] on select "incursion insight indignity indication" at bounding box center [337, 263] width 98 height 24
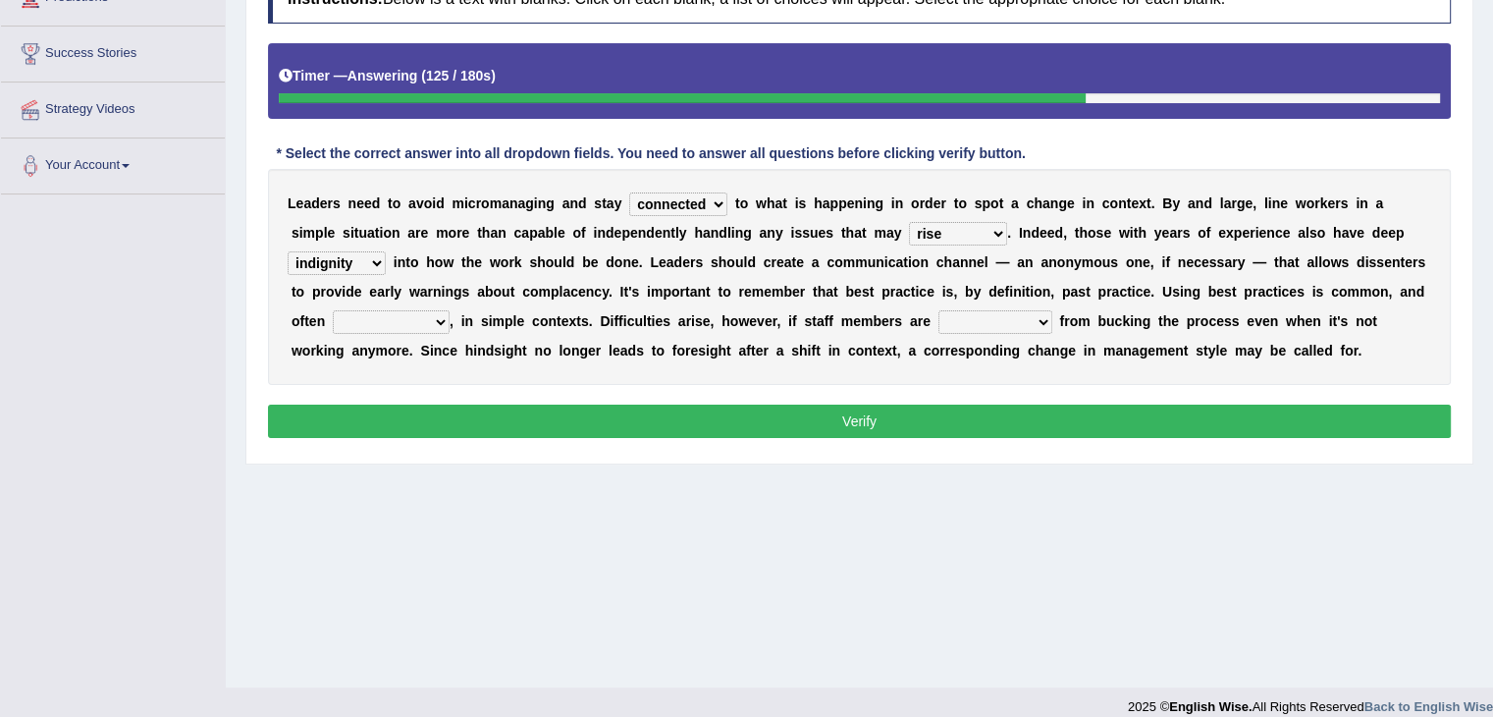
click at [444, 319] on select "inappropriate apprehensive appropriate forbidden" at bounding box center [391, 322] width 117 height 24
select select "appropriate"
click at [333, 310] on select "inappropriate apprehensive appropriate forbidden" at bounding box center [391, 322] width 117 height 24
click at [1040, 319] on select "disarranged disinclined discouraged disintegrated" at bounding box center [996, 322] width 114 height 24
select select "disinclined"
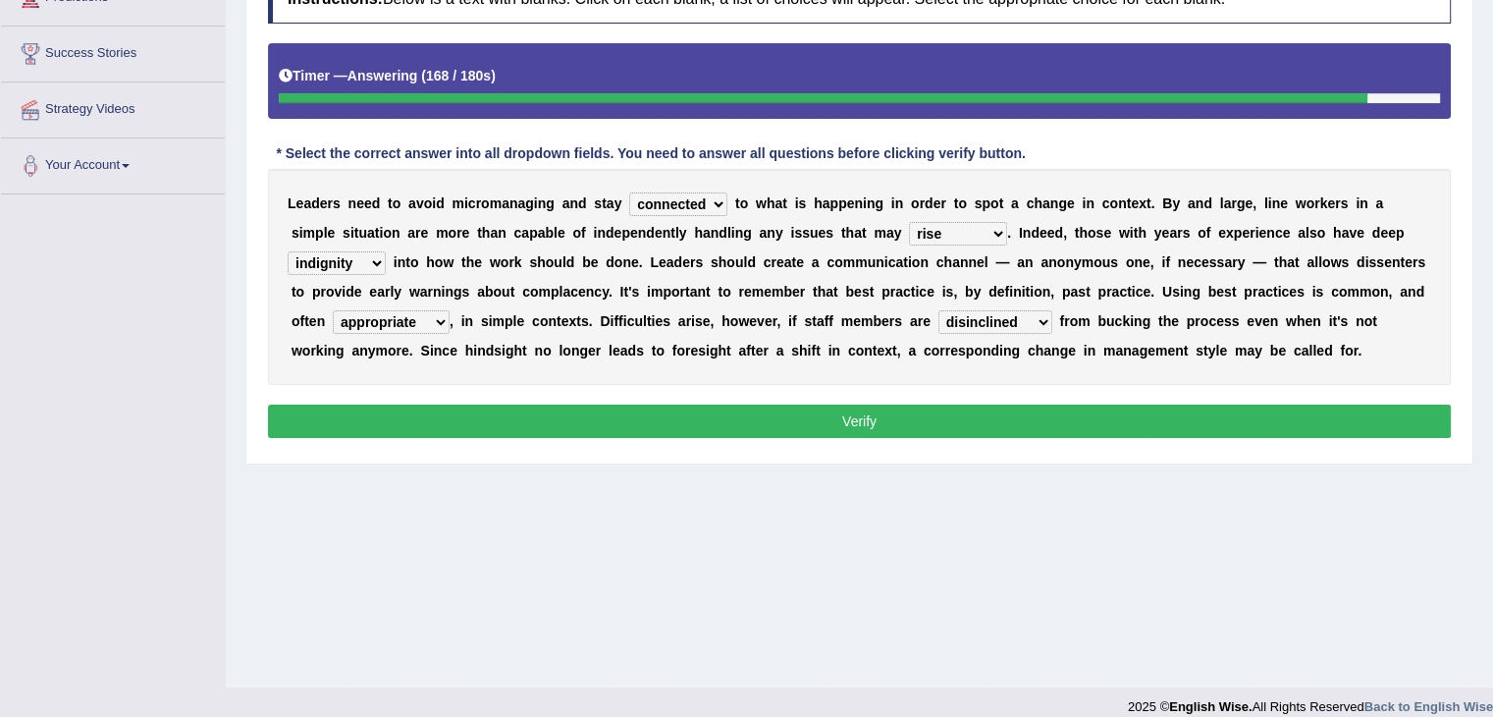
click at [939, 310] on select "disarranged disinclined discouraged disintegrated" at bounding box center [996, 322] width 114 height 24
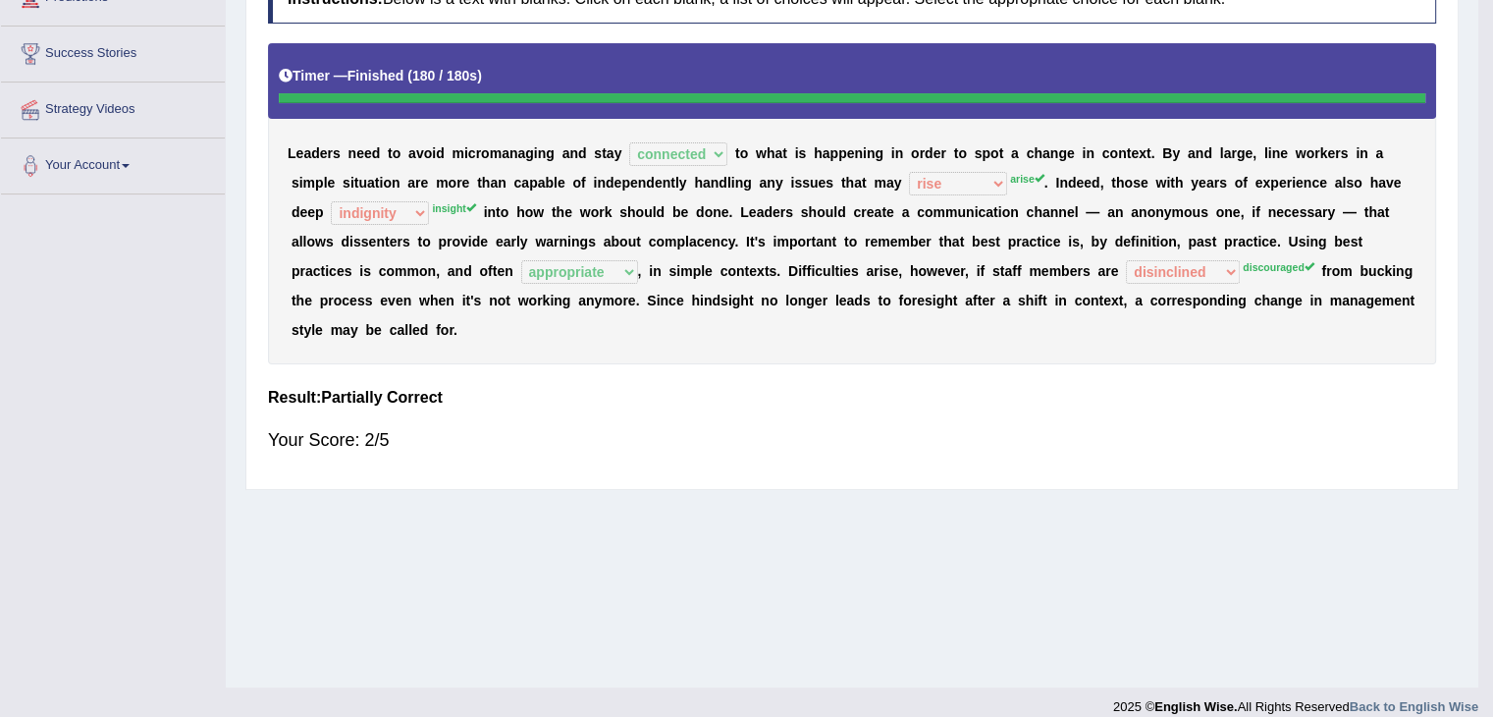
click at [1039, 316] on div "L e a d e r s n e e d t o a v o i d m i c r o m a n a g i n g a n d s t a y com…" at bounding box center [852, 203] width 1168 height 321
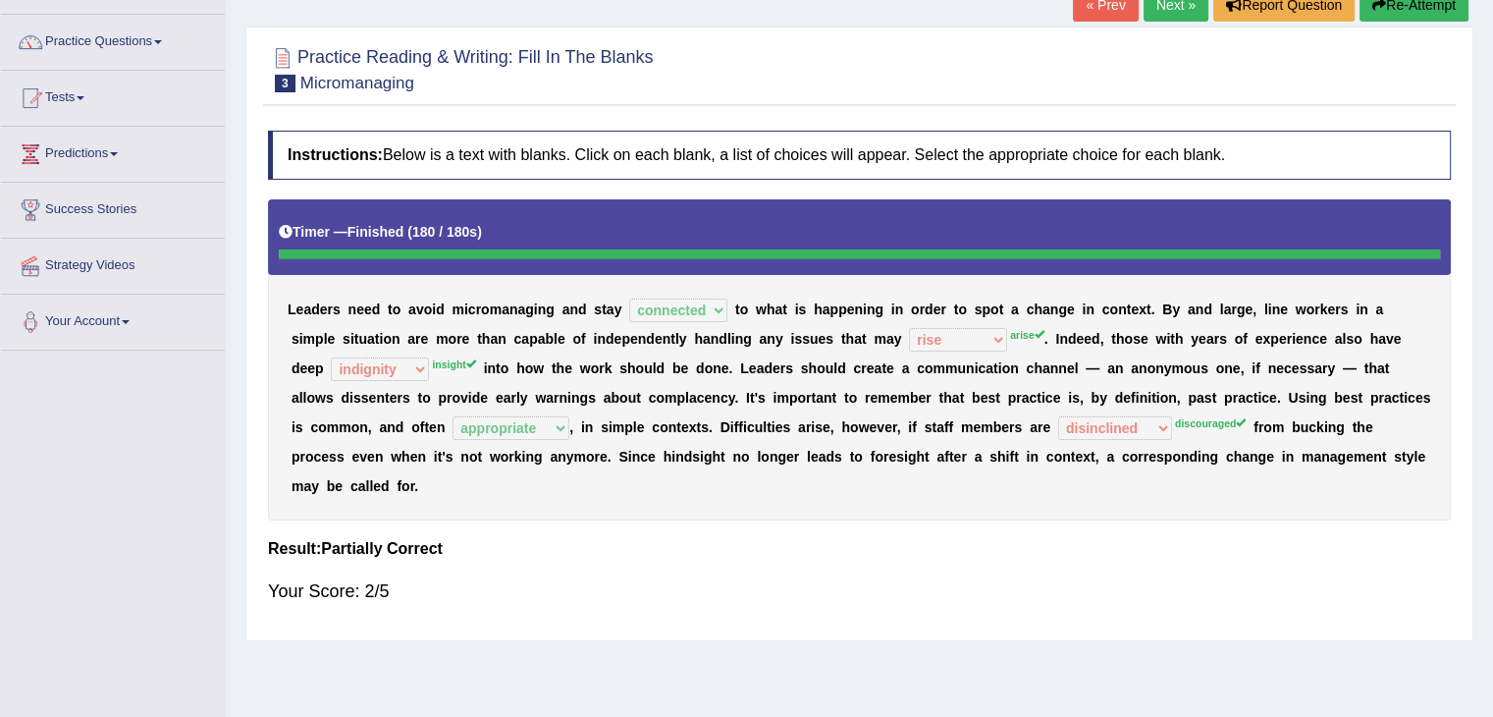
scroll to position [0, 0]
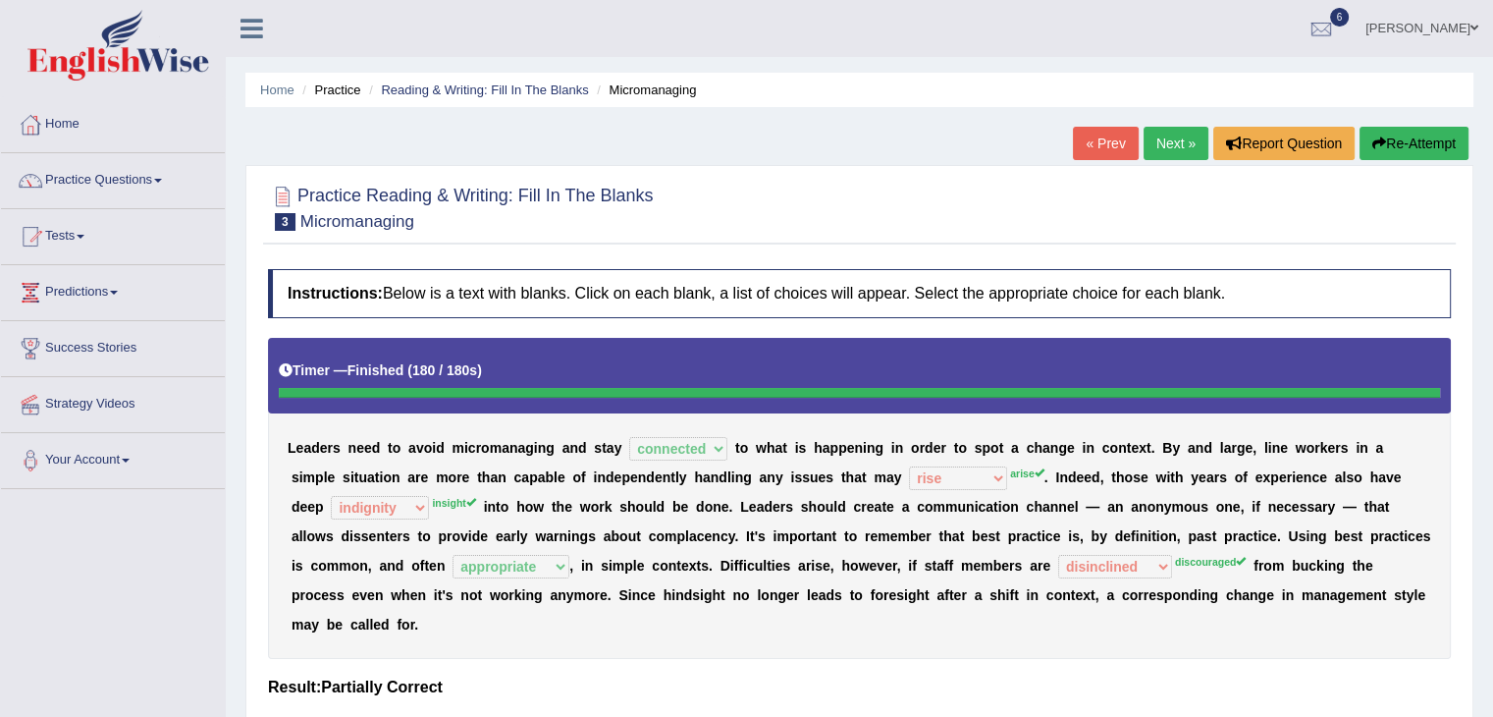
click at [1186, 142] on link "Next »" at bounding box center [1176, 143] width 65 height 33
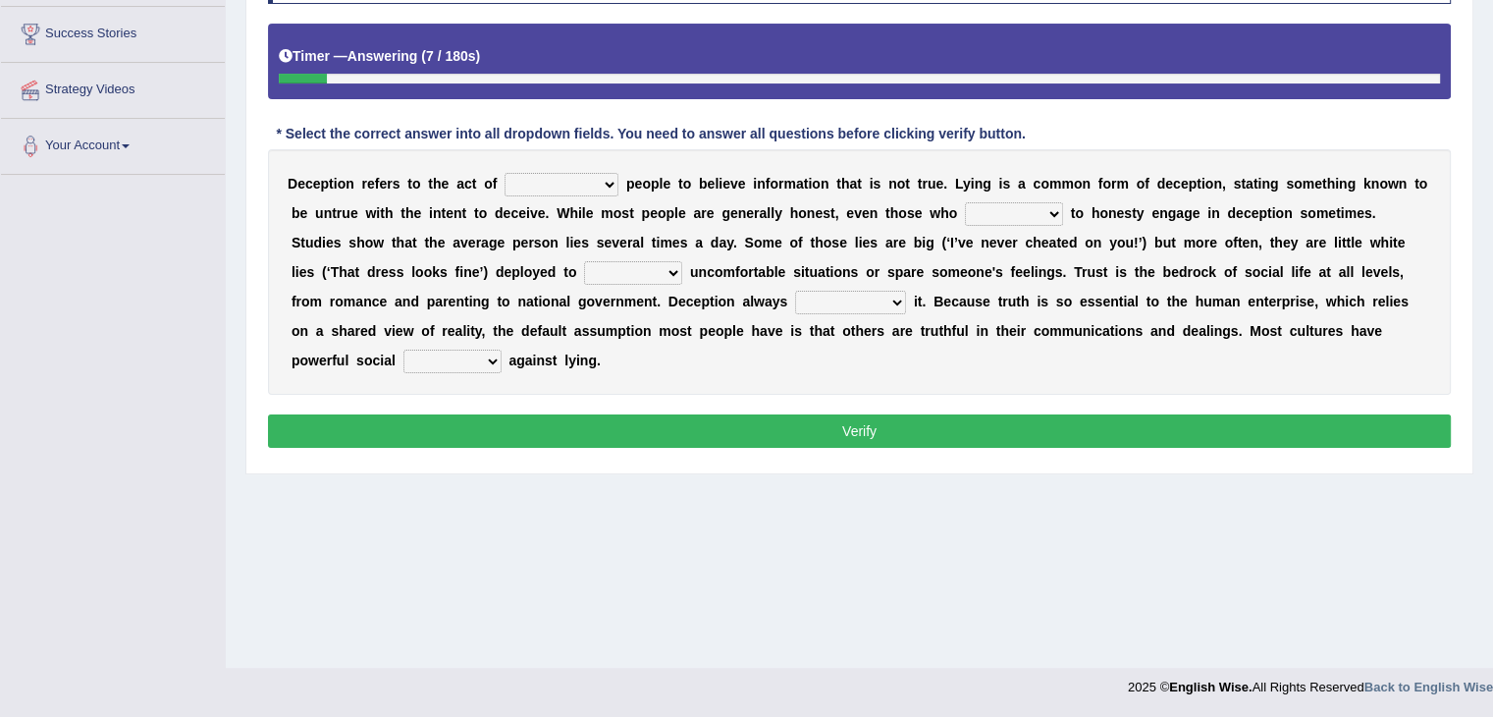
click at [613, 183] on select "discouraging forbidding detecting encouraging" at bounding box center [562, 185] width 114 height 24
select select "encouraging"
click at [505, 173] on select "discouraging forbidding detecting encouraging" at bounding box center [562, 185] width 114 height 24
click at [604, 182] on select "discouraging forbidding detecting encouraging" at bounding box center [562, 185] width 114 height 24
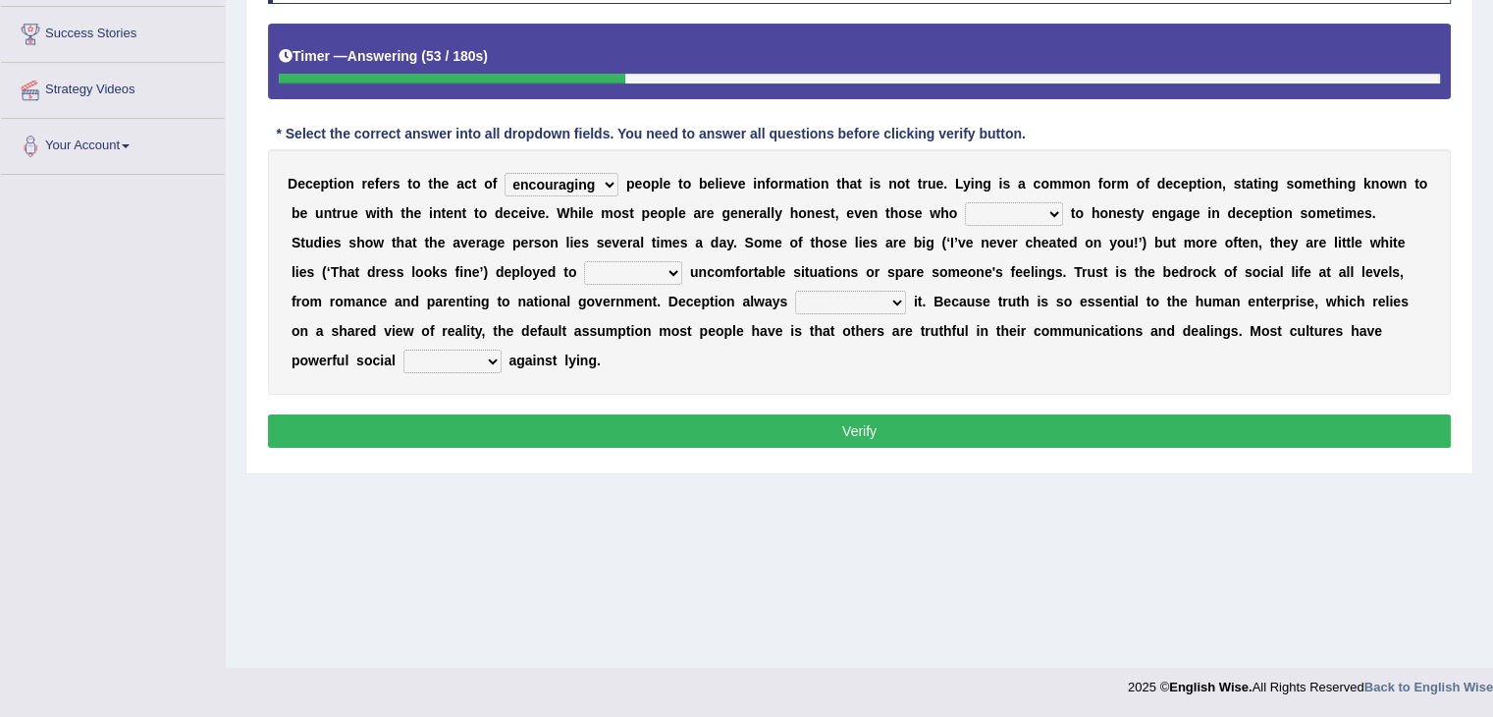
click at [1055, 212] on select "describe prescribe inscribe subscribe" at bounding box center [1014, 214] width 98 height 24
select select "describe"
click at [965, 202] on select "describe prescribe inscribe subscribe" at bounding box center [1014, 214] width 98 height 24
click at [676, 268] on select "contest illuminate disguise avoid" at bounding box center [633, 273] width 98 height 24
click at [584, 261] on select "contest illuminate disguise avoid" at bounding box center [633, 273] width 98 height 24
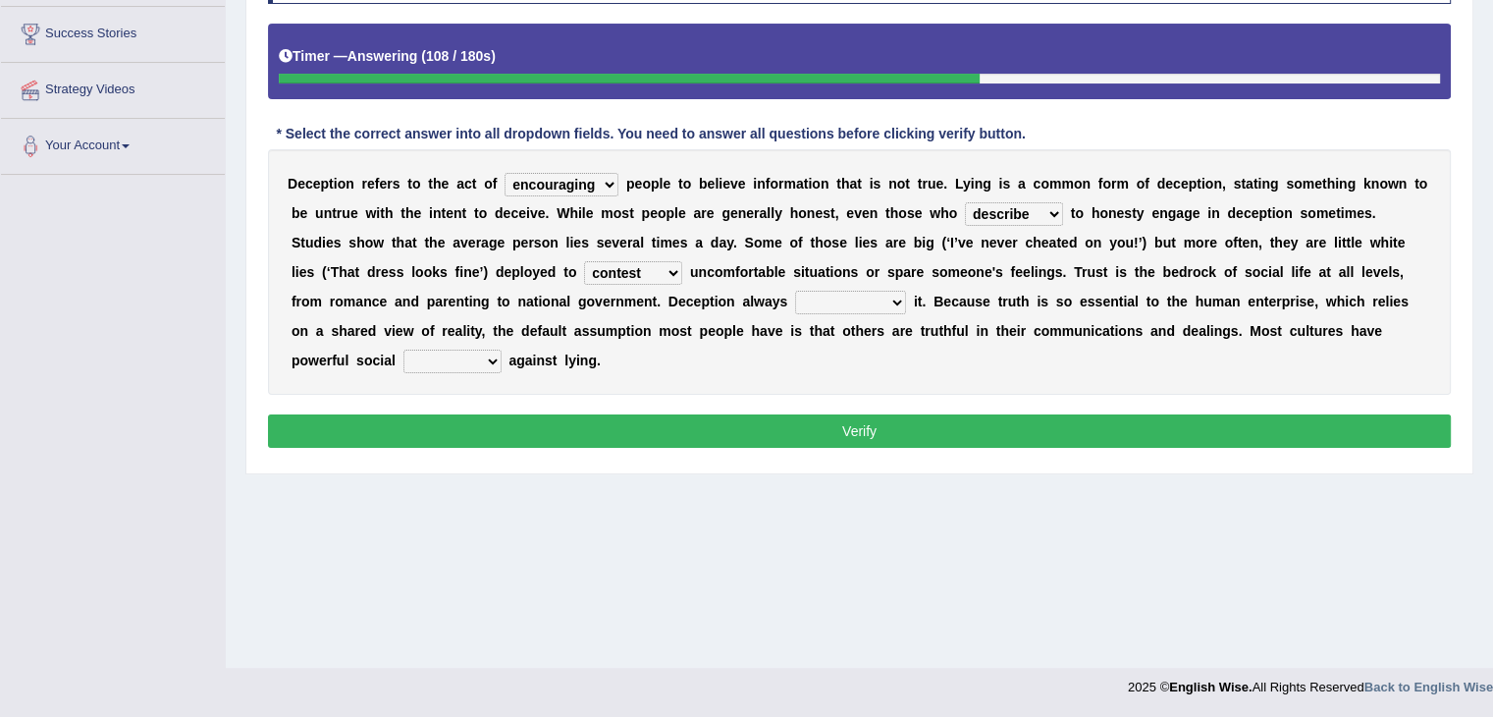
click at [679, 268] on select "contest illuminate disguise avoid" at bounding box center [633, 273] width 98 height 24
select select "avoid"
click at [584, 261] on select "contest illuminate disguise avoid" at bounding box center [633, 273] width 98 height 24
click at [893, 299] on select "undermines underscores undertakes underwrites" at bounding box center [850, 303] width 111 height 24
select select "underscores"
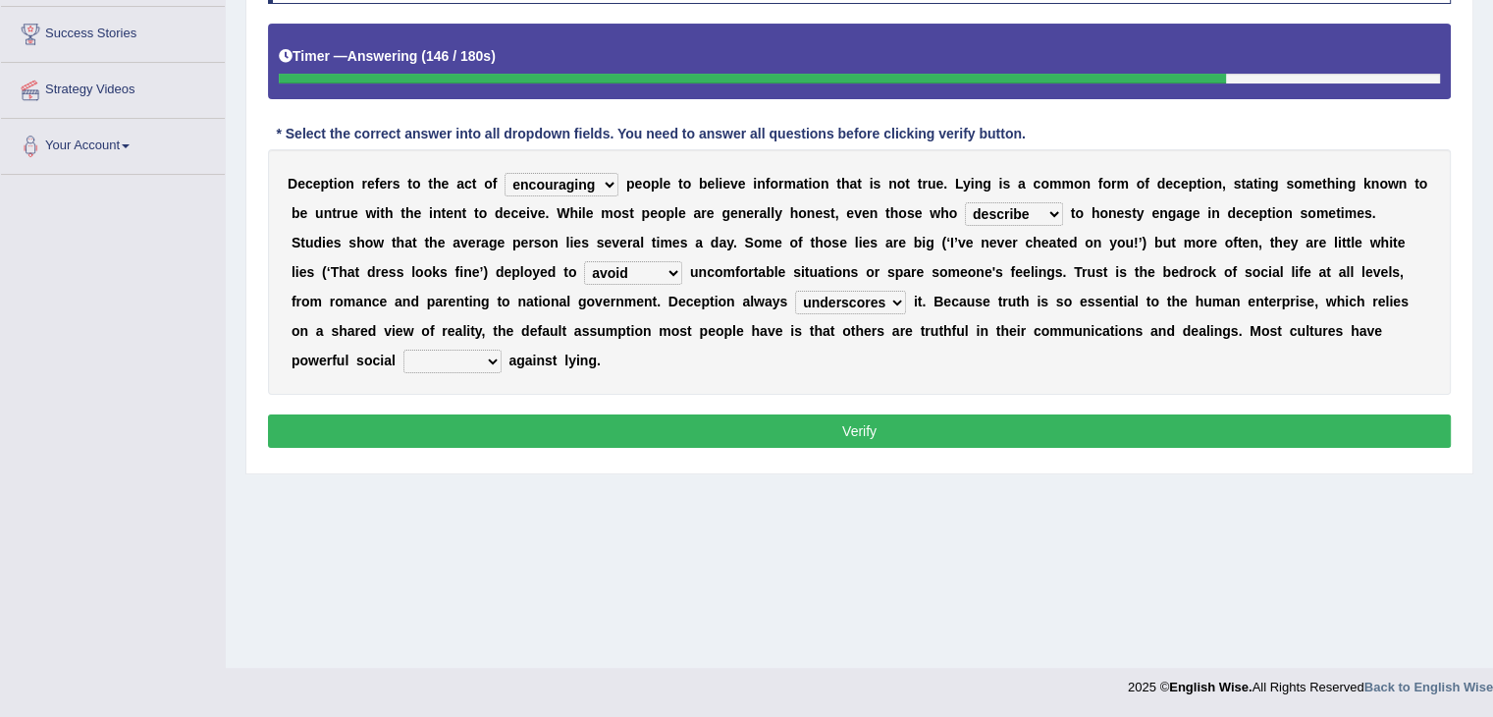
click at [795, 291] on select "undermines underscores undertakes underwrites" at bounding box center [850, 303] width 111 height 24
click at [490, 359] on select "ejections sanctions fractions inductions" at bounding box center [452, 361] width 98 height 24
select select "sanctions"
click at [403, 349] on select "ejections sanctions fractions inductions" at bounding box center [452, 361] width 98 height 24
click at [495, 361] on select "ejections sanctions fractions inductions" at bounding box center [452, 361] width 98 height 24
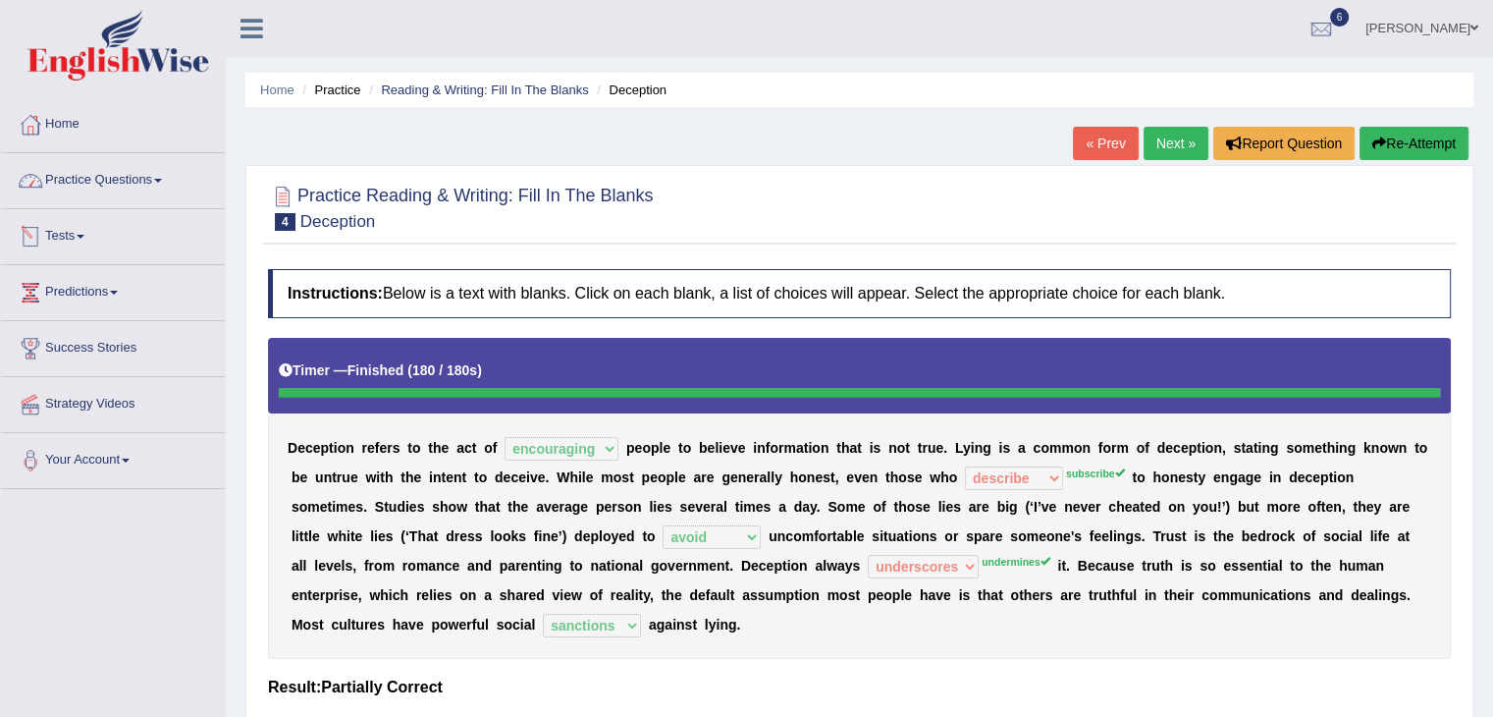
click at [162, 179] on span at bounding box center [158, 181] width 8 height 4
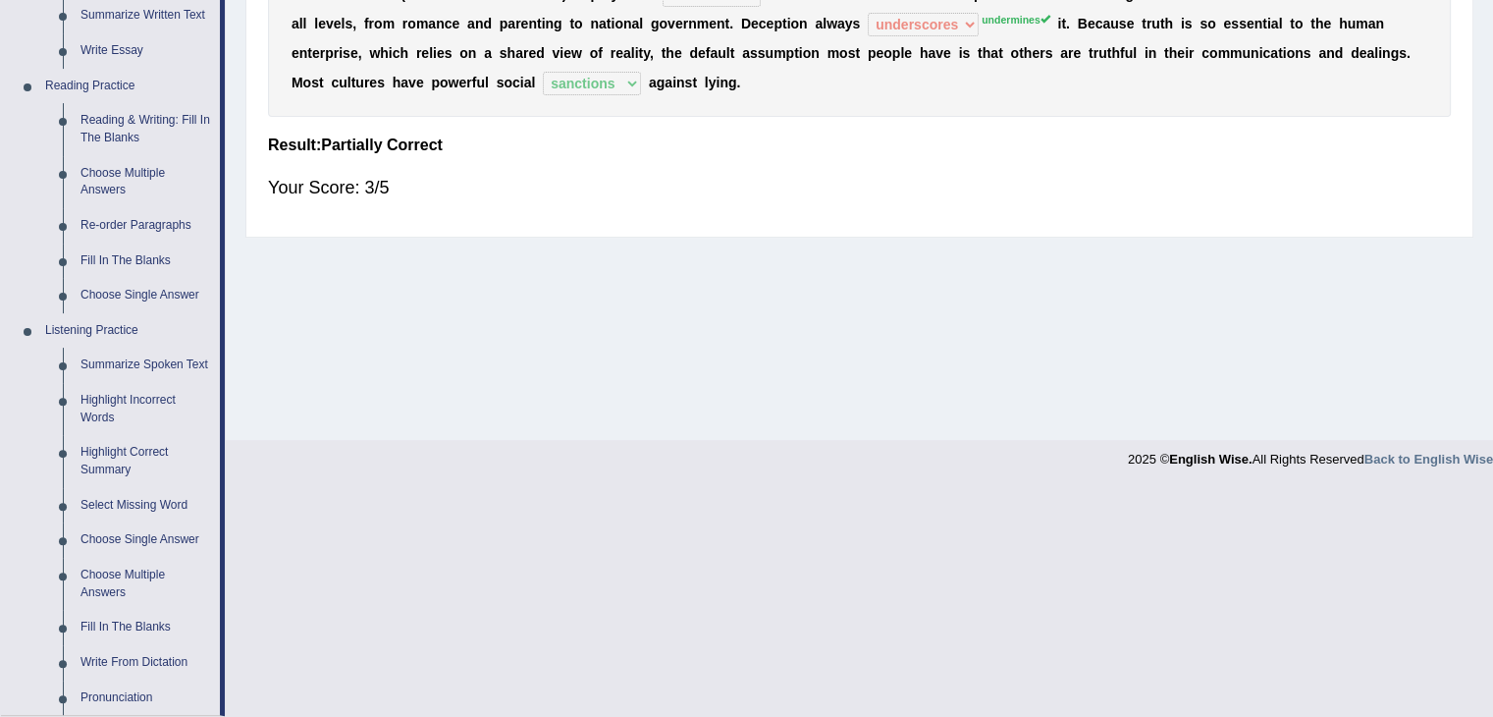
scroll to position [589, 0]
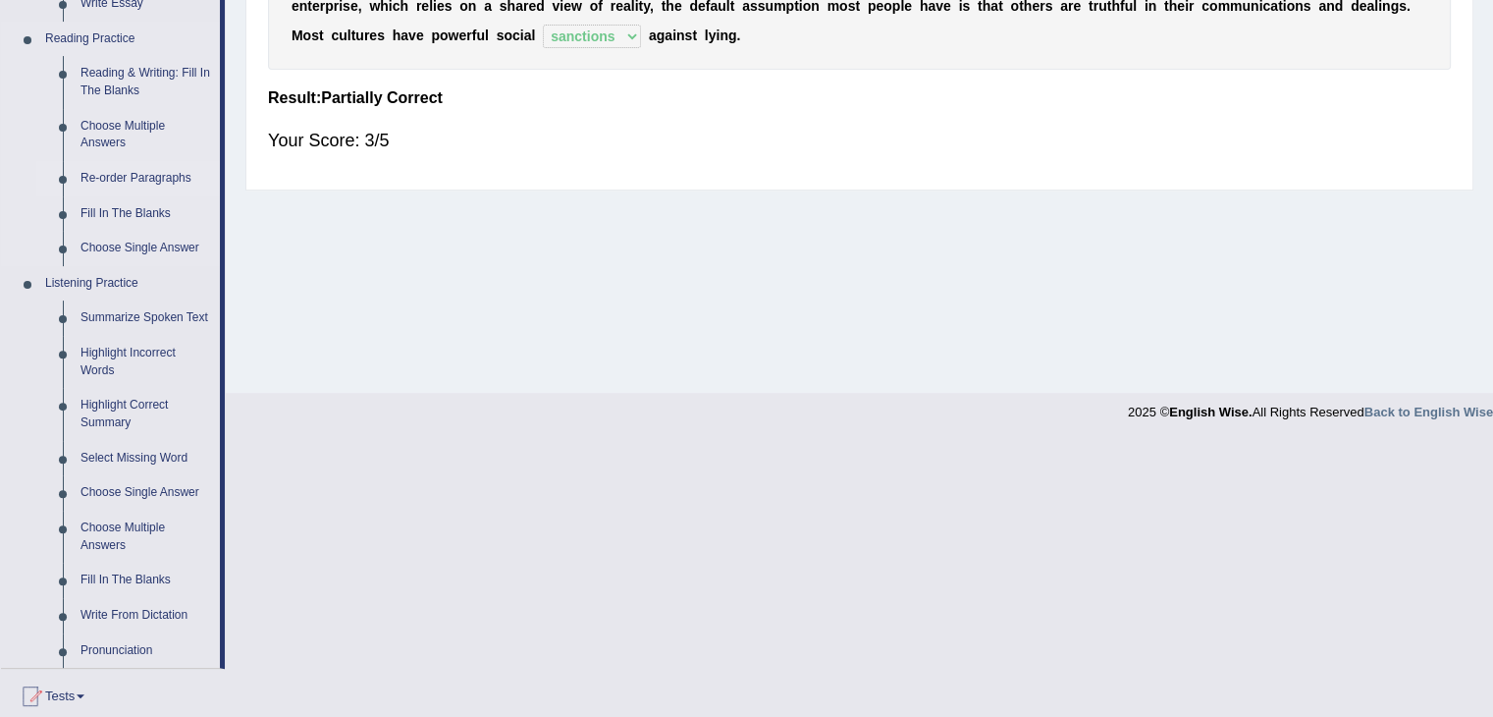
click at [147, 176] on link "Re-order Paragraphs" at bounding box center [146, 178] width 148 height 35
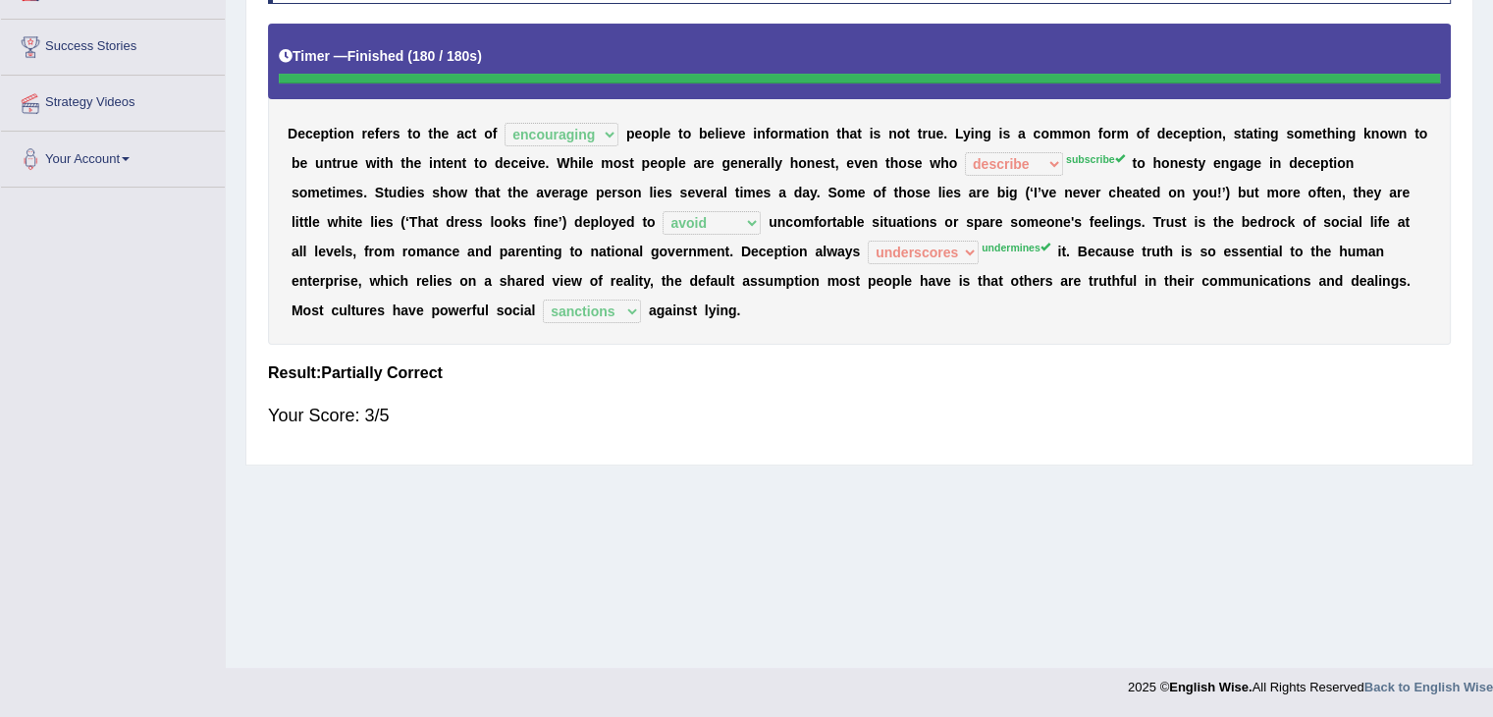
scroll to position [314, 0]
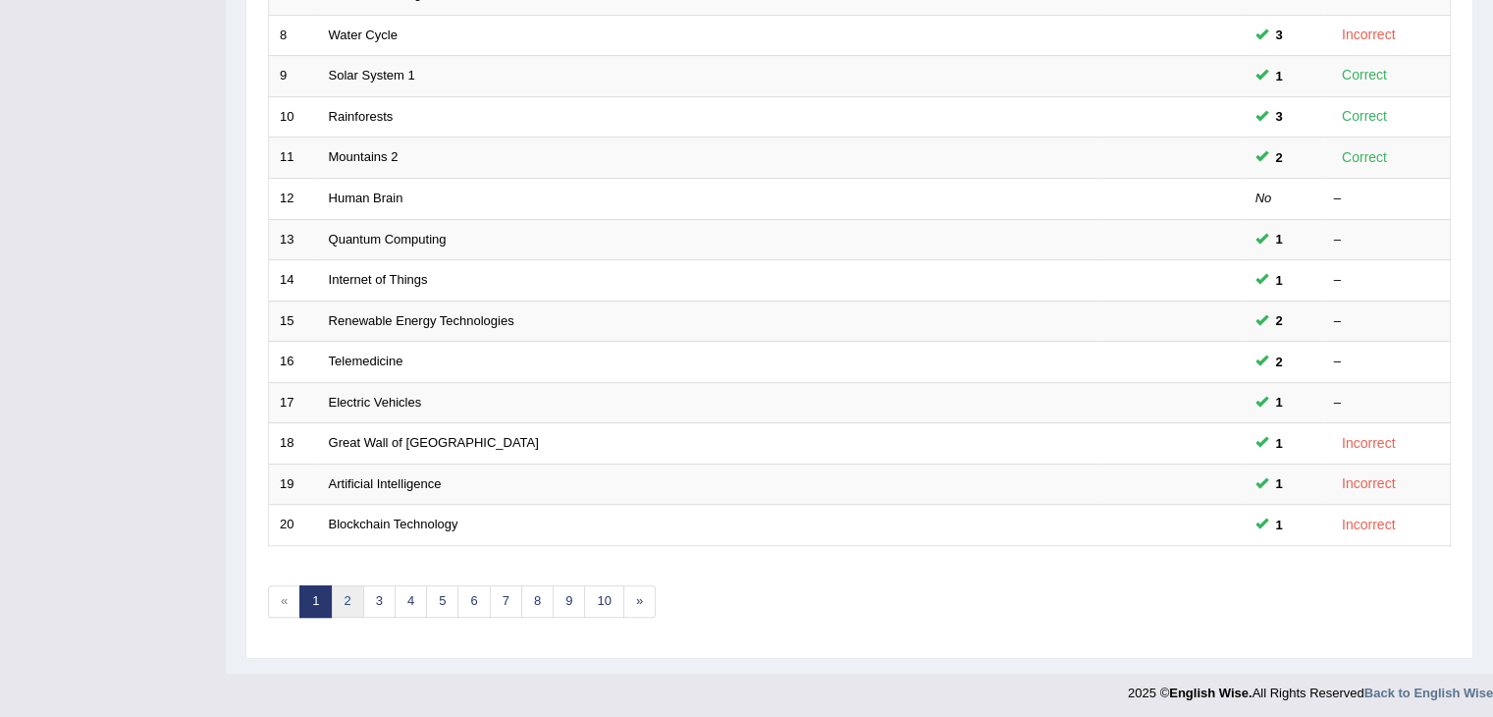
click at [351, 590] on link "2" at bounding box center [347, 601] width 32 height 32
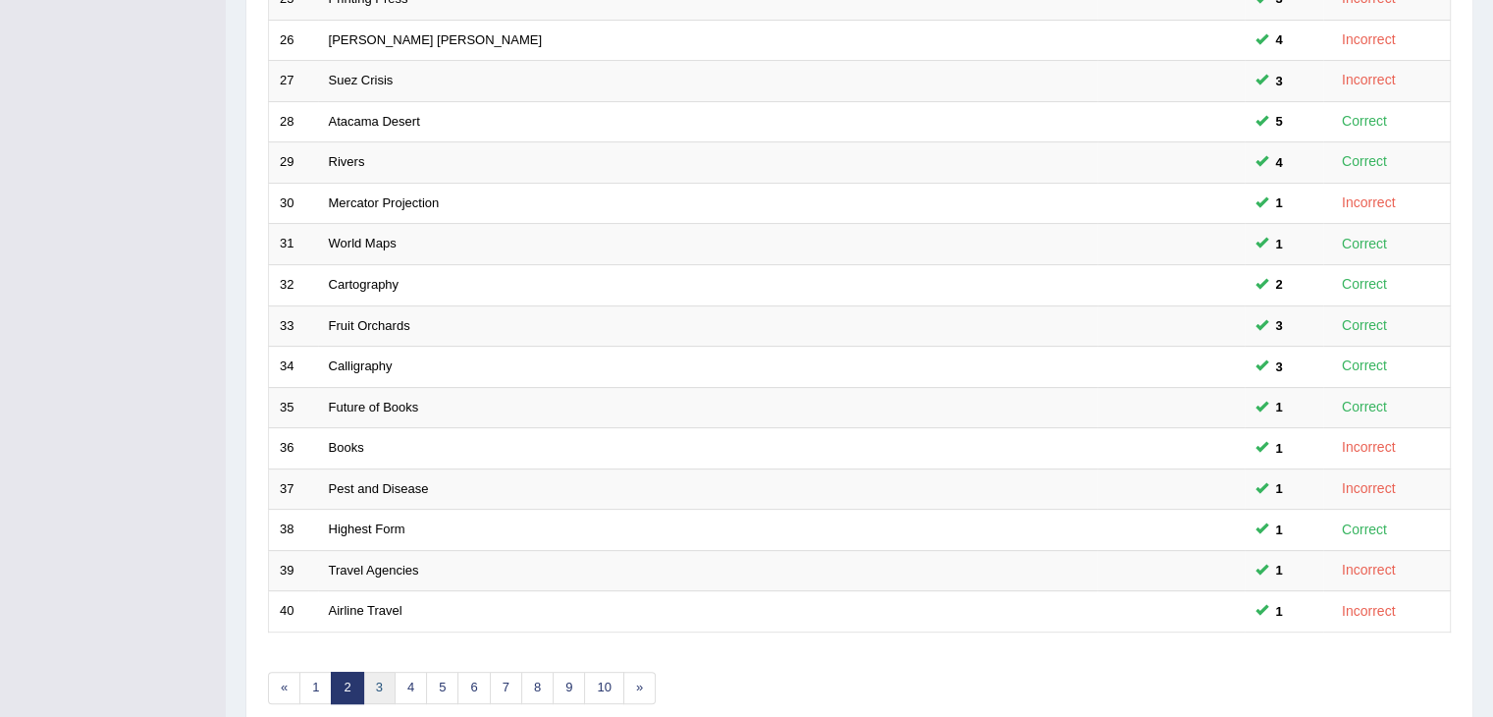
click at [379, 674] on link "3" at bounding box center [379, 688] width 32 height 32
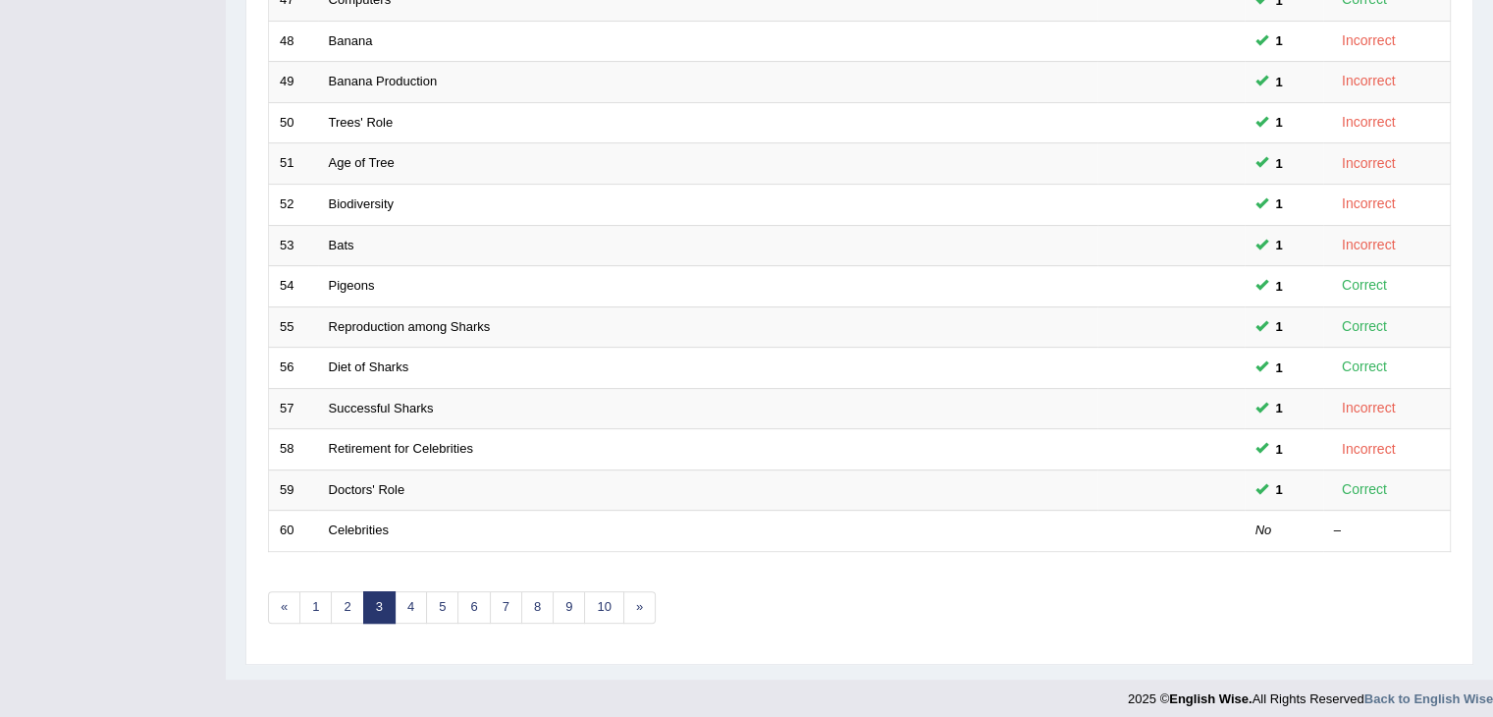
scroll to position [577, 0]
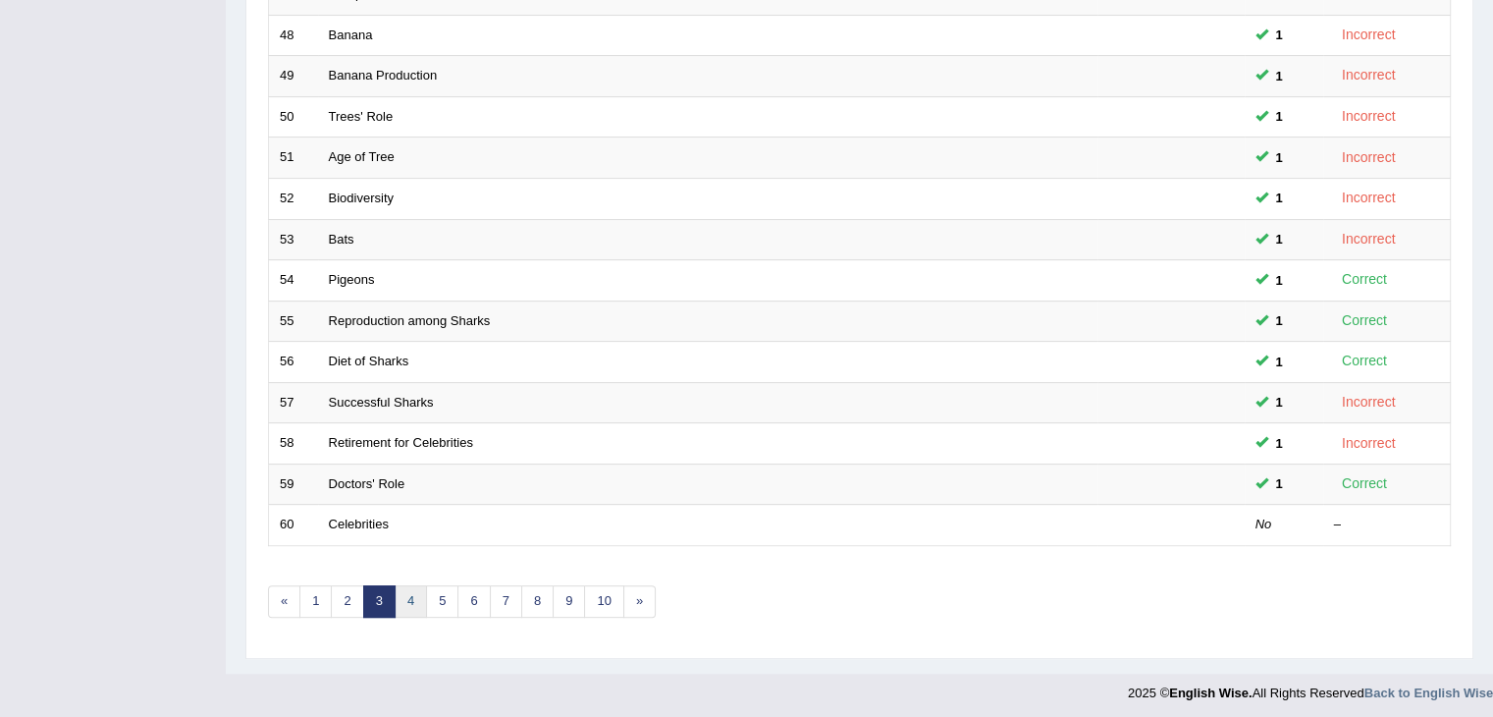
click at [406, 599] on link "4" at bounding box center [411, 601] width 32 height 32
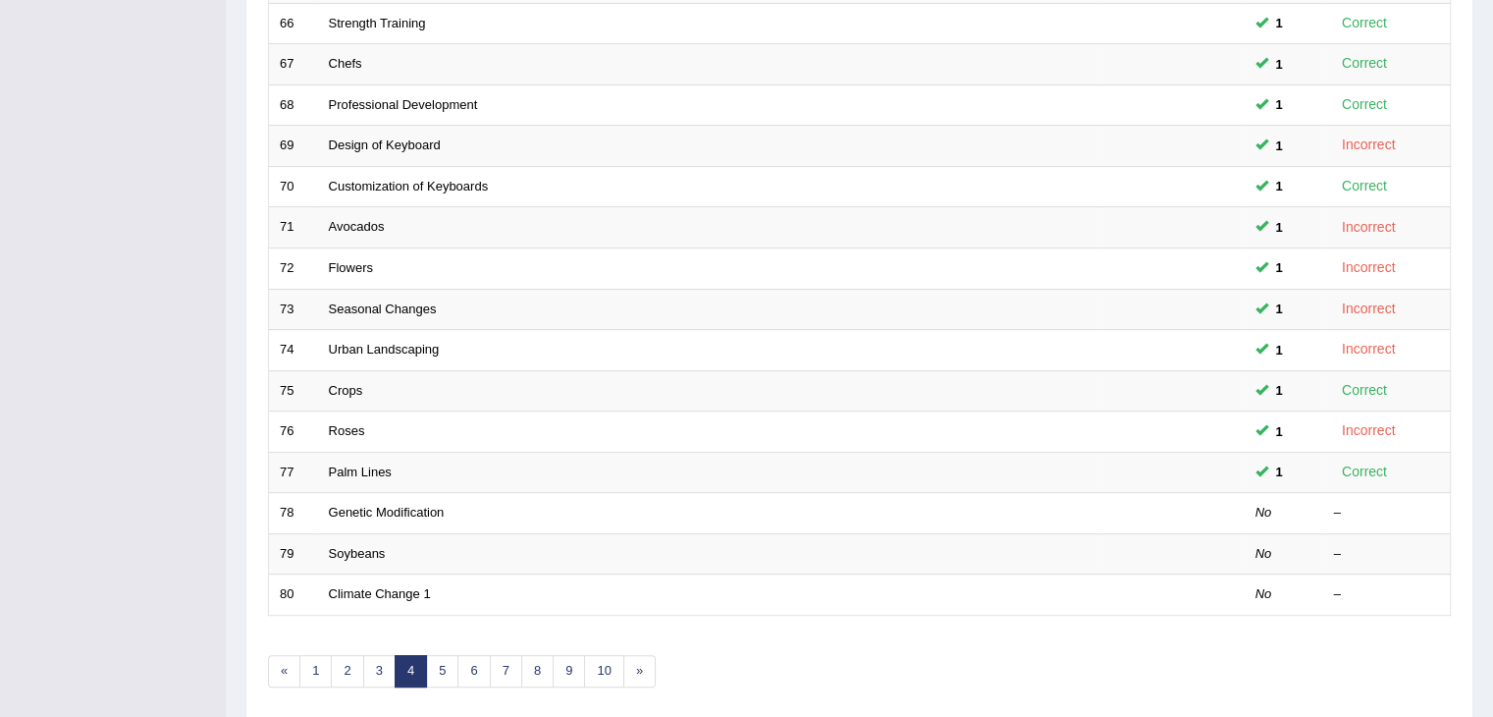
scroll to position [577, 0]
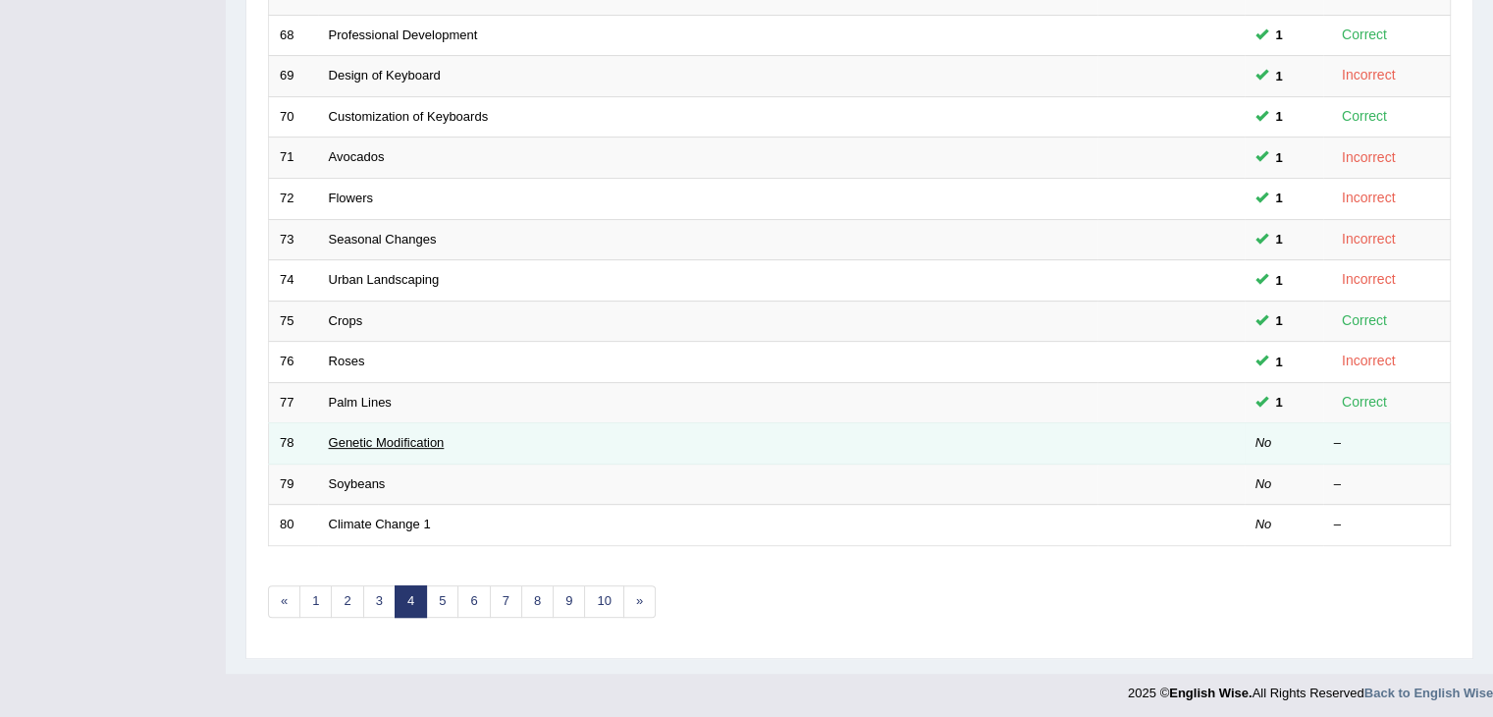
click at [410, 435] on link "Genetic Modification" at bounding box center [387, 442] width 116 height 15
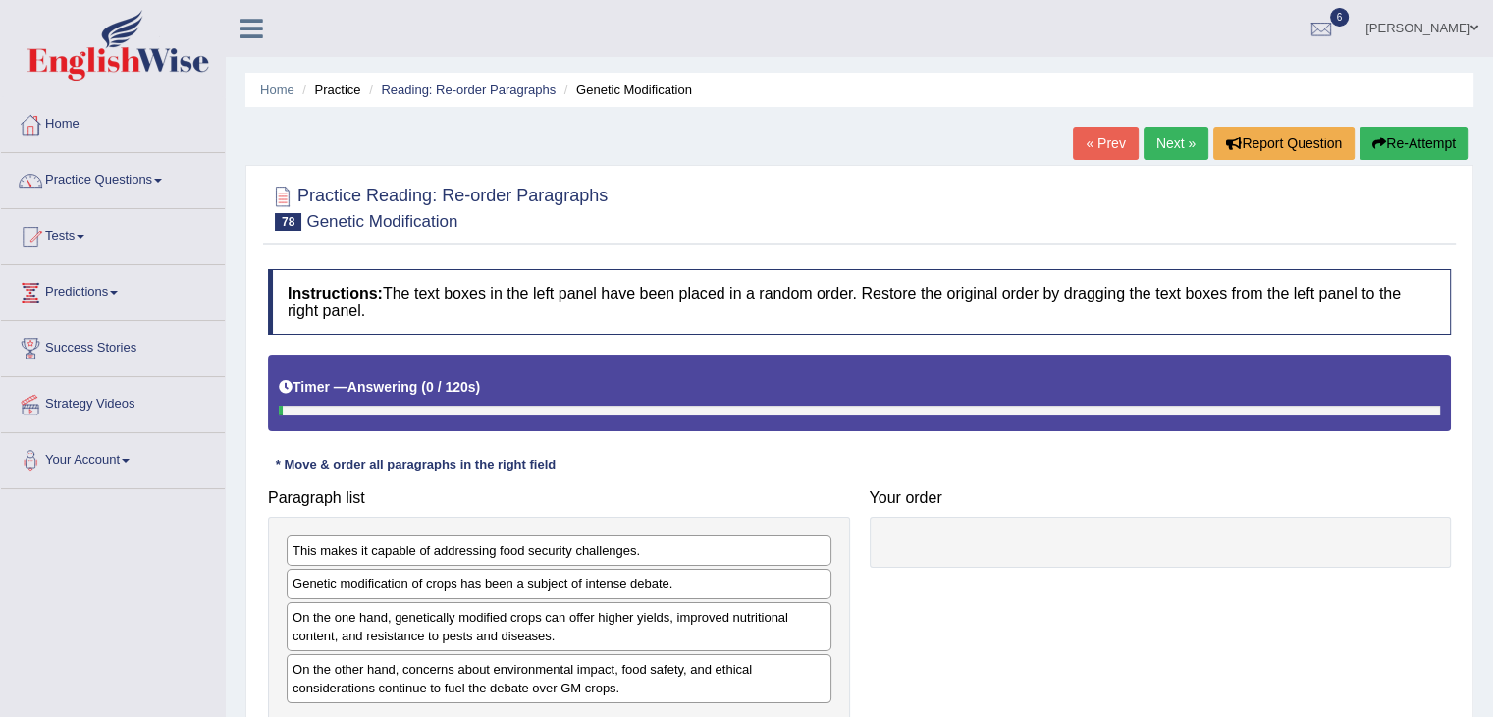
scroll to position [314, 0]
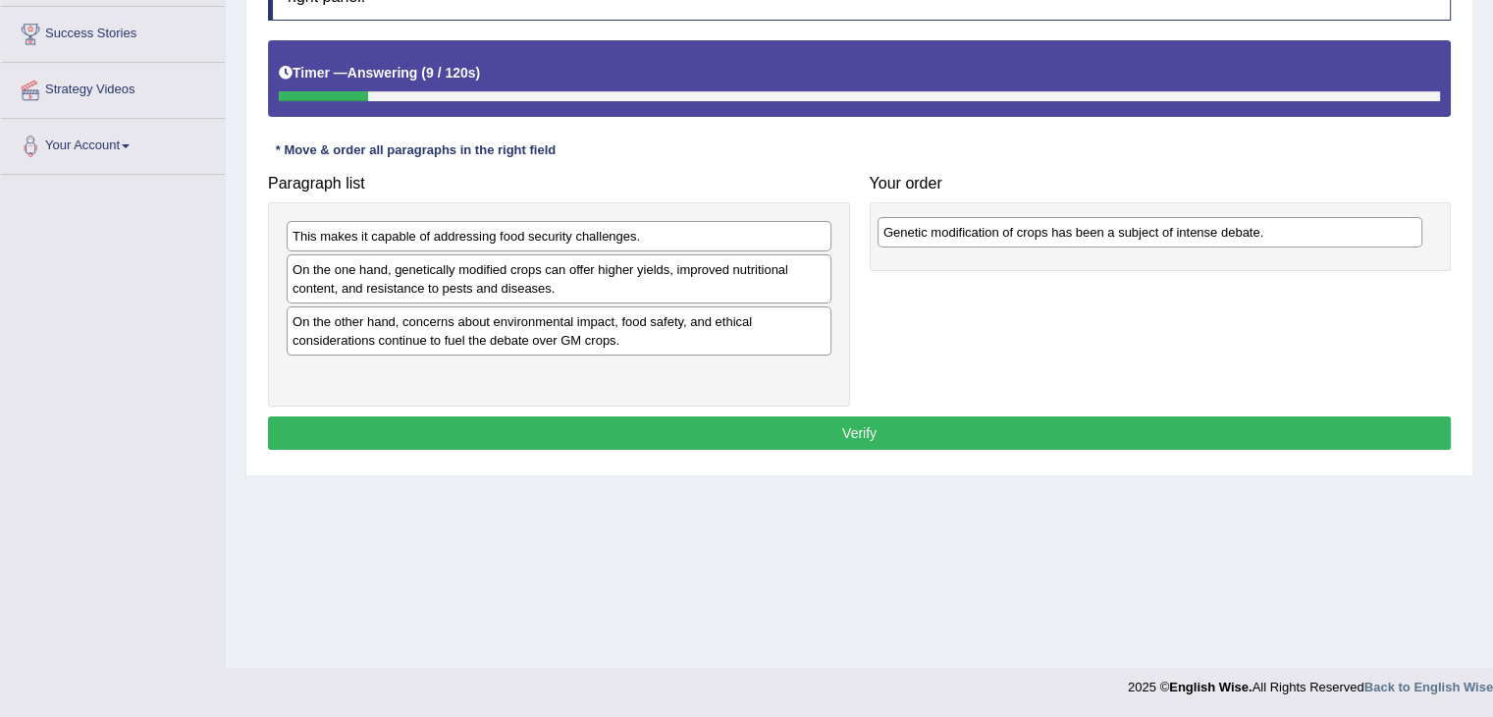
drag, startPoint x: 340, startPoint y: 264, endPoint x: 931, endPoint y: 229, distance: 592.1
click at [931, 229] on div "Genetic modification of crops has been a subject of intense debate." at bounding box center [1150, 232] width 545 height 30
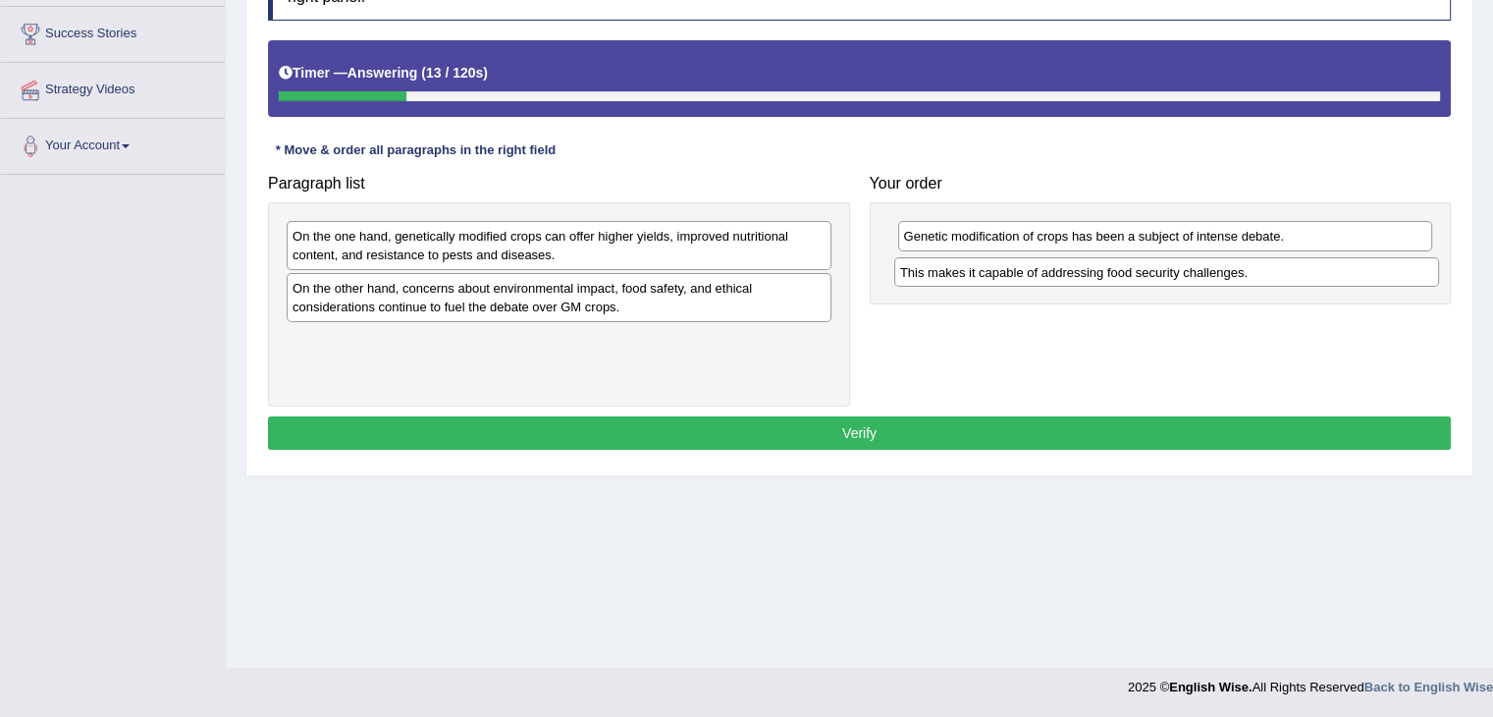
drag, startPoint x: 475, startPoint y: 237, endPoint x: 1083, endPoint y: 273, distance: 608.8
click at [1083, 273] on div "This makes it capable of addressing food security challenges." at bounding box center [1166, 272] width 545 height 30
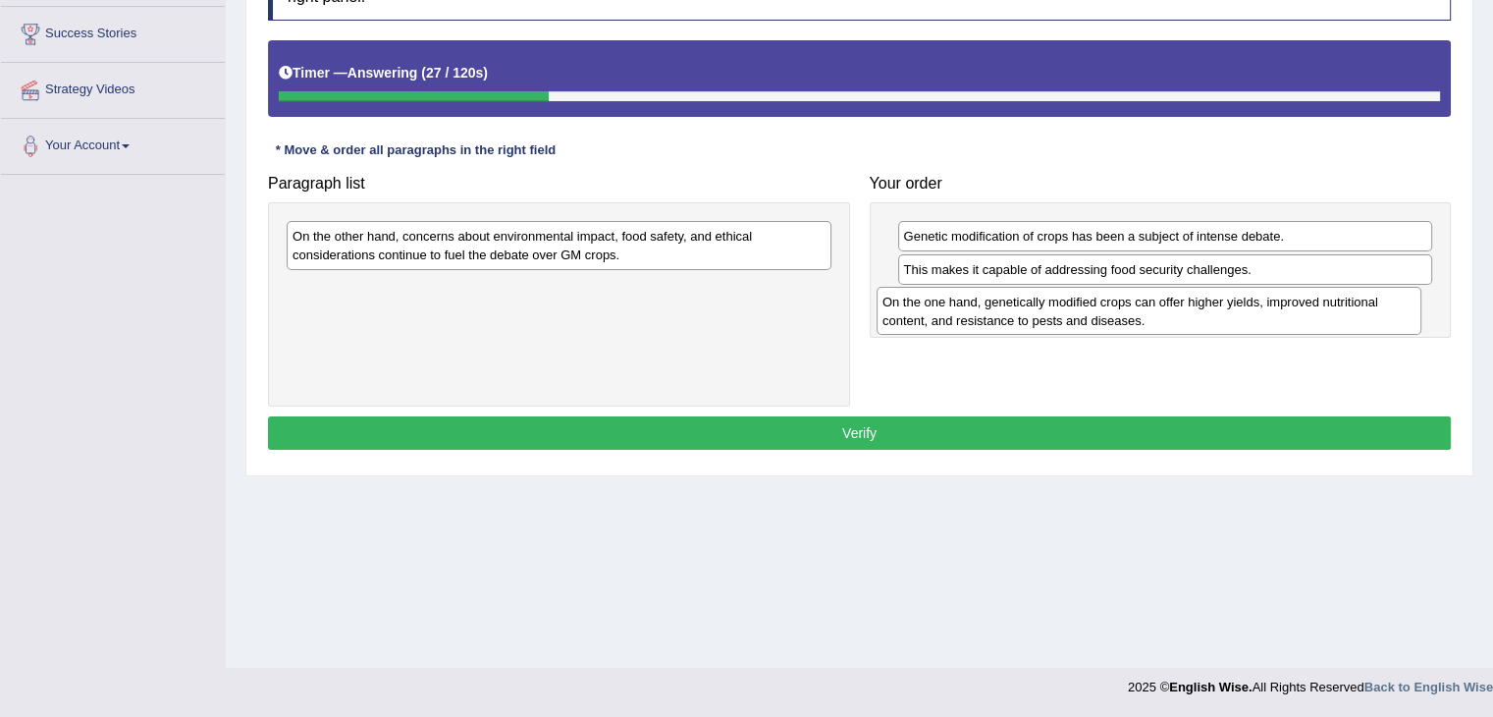
drag, startPoint x: 469, startPoint y: 247, endPoint x: 1059, endPoint y: 312, distance: 593.6
click at [1059, 312] on div "On the one hand, genetically modified crops can offer higher yields, improved n…" at bounding box center [1149, 311] width 545 height 49
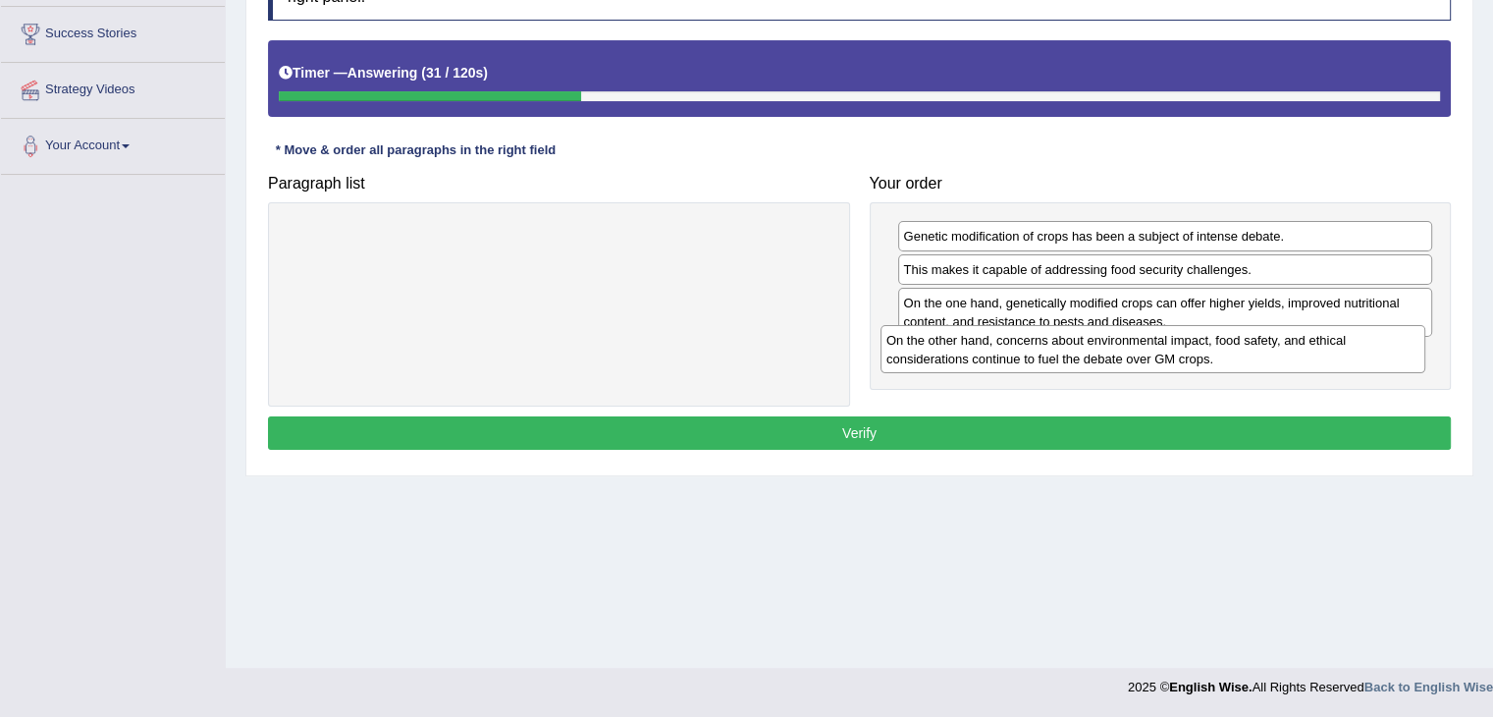
drag, startPoint x: 535, startPoint y: 249, endPoint x: 1133, endPoint y: 356, distance: 607.4
click at [1131, 354] on div "On the other hand, concerns about environmental impact, food safety, and ethica…" at bounding box center [1153, 349] width 545 height 49
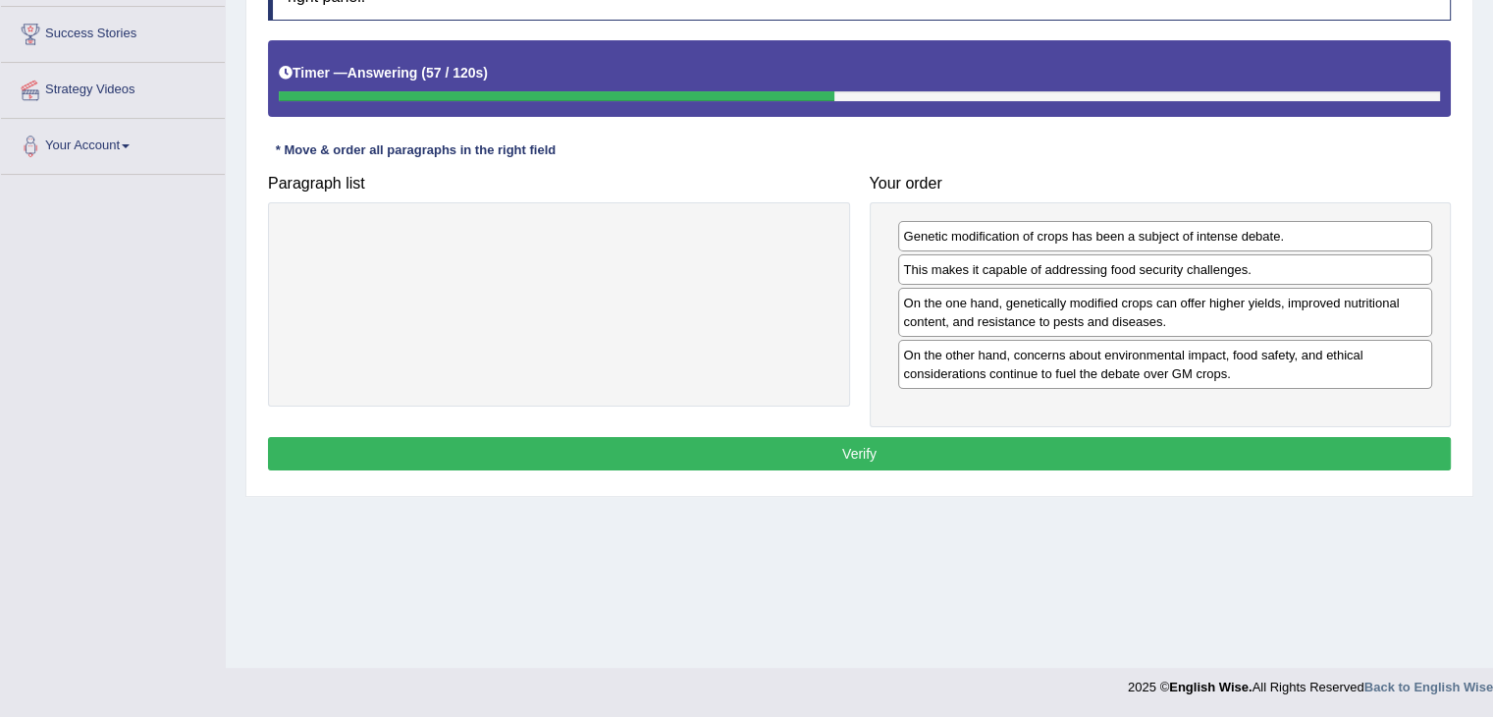
click at [903, 440] on button "Verify" at bounding box center [859, 453] width 1183 height 33
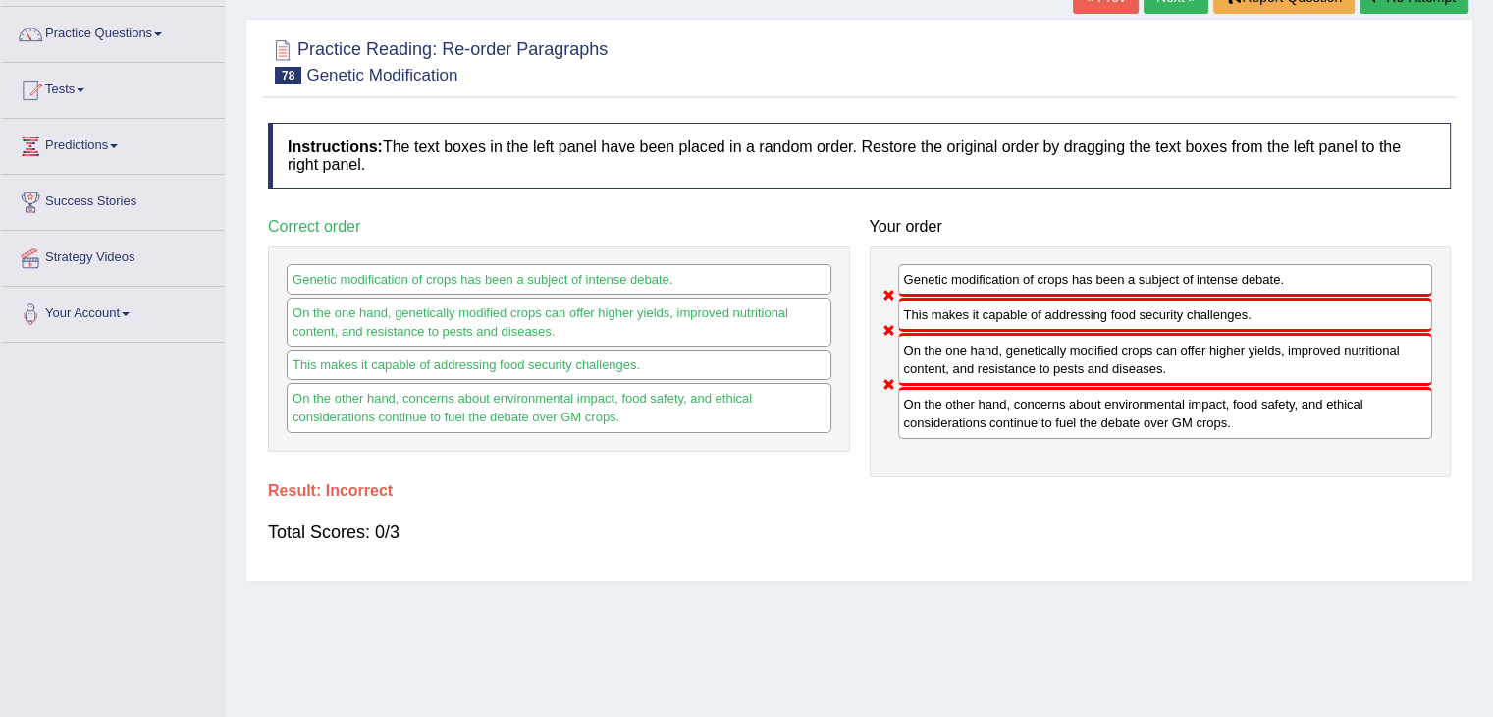
scroll to position [0, 0]
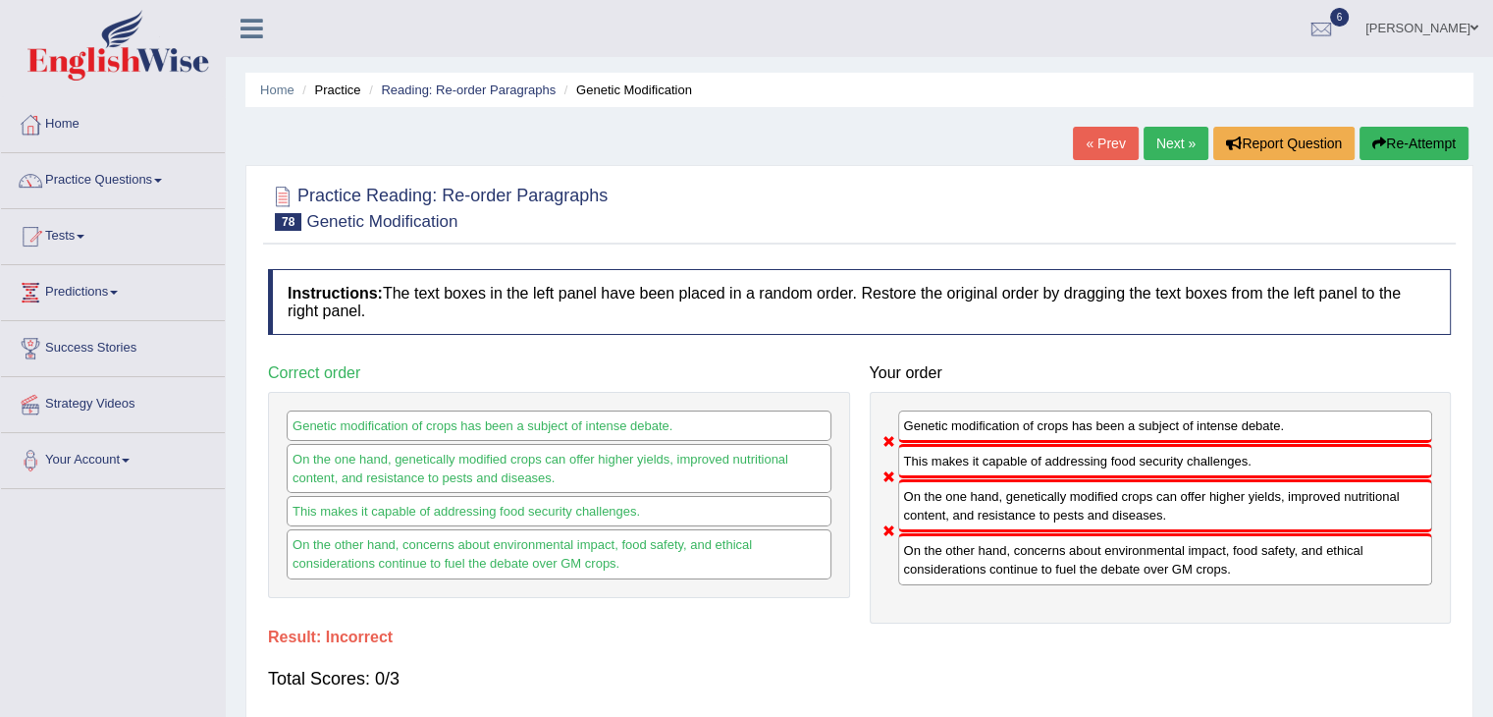
click at [1171, 144] on link "Next »" at bounding box center [1176, 143] width 65 height 33
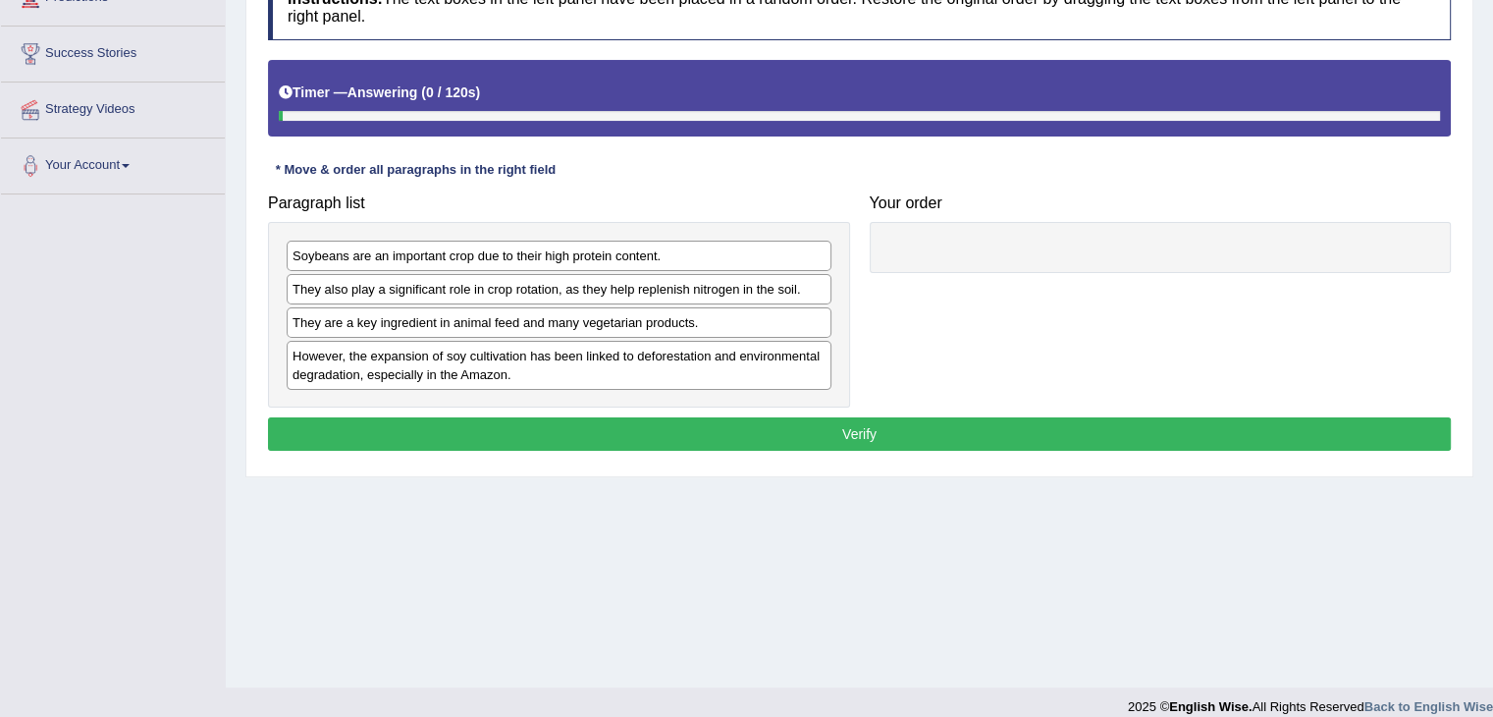
scroll to position [295, 0]
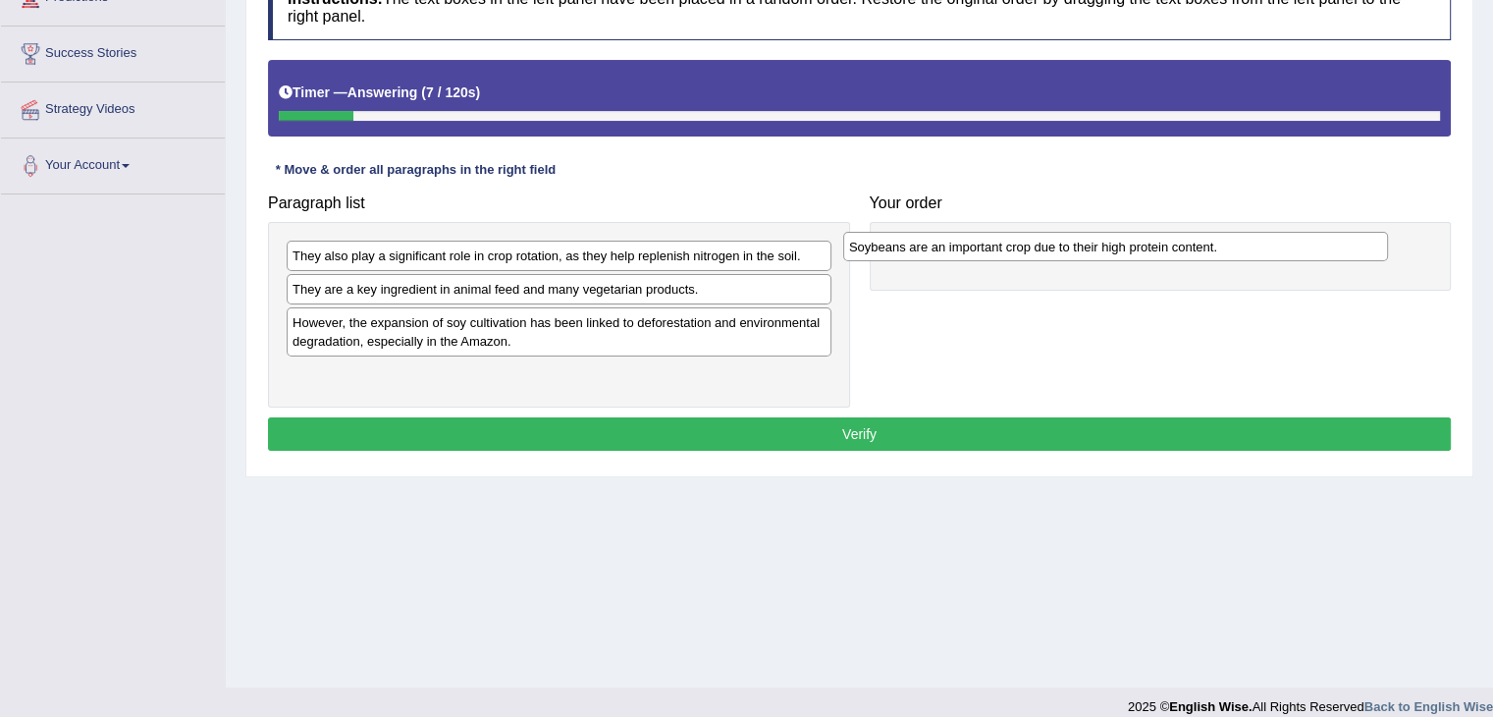
drag, startPoint x: 412, startPoint y: 256, endPoint x: 962, endPoint y: 255, distance: 549.8
click at [967, 249] on div "Soybeans are an important crop due to their high protein content." at bounding box center [1115, 247] width 545 height 30
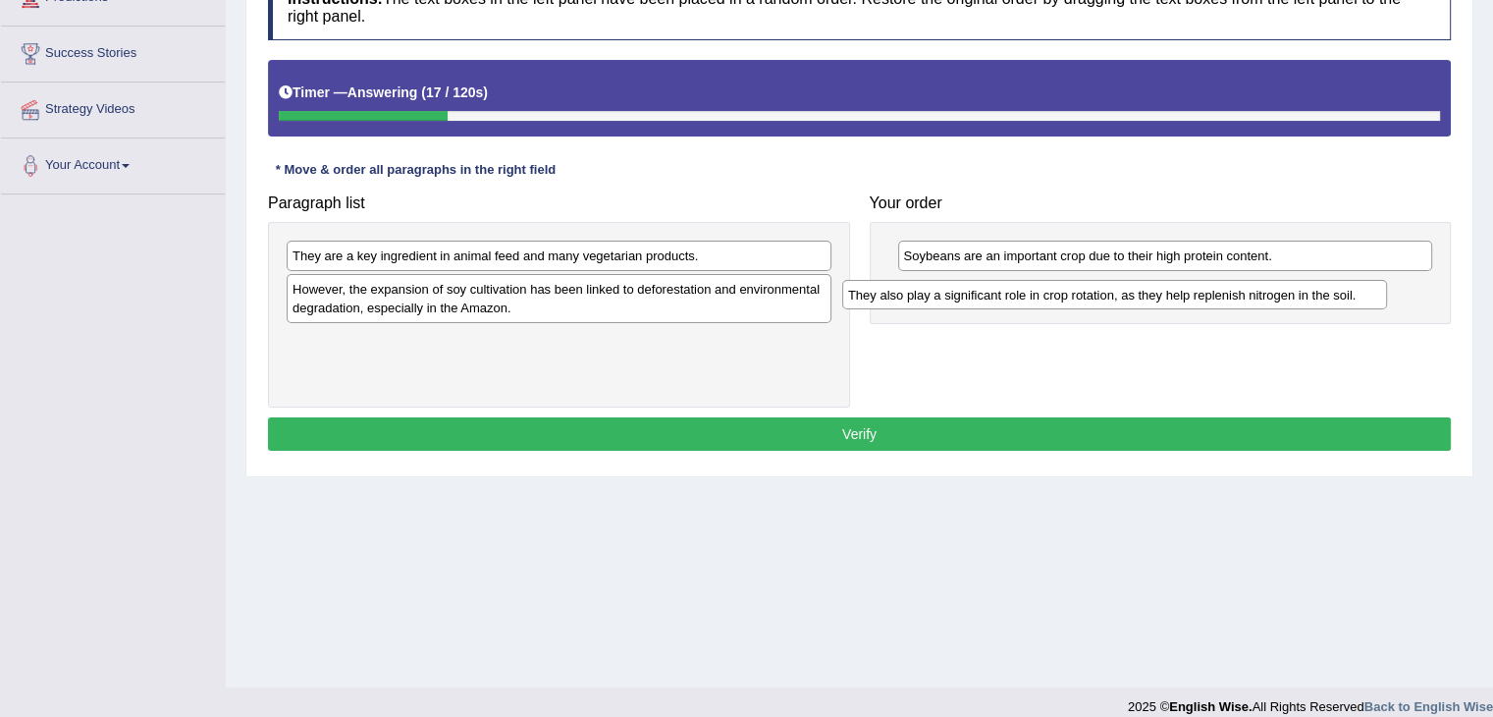
drag, startPoint x: 318, startPoint y: 257, endPoint x: 877, endPoint y: 296, distance: 560.0
click at [876, 296] on div "They also play a significant role in crop rotation, as they help replenish nitr…" at bounding box center [1114, 295] width 545 height 30
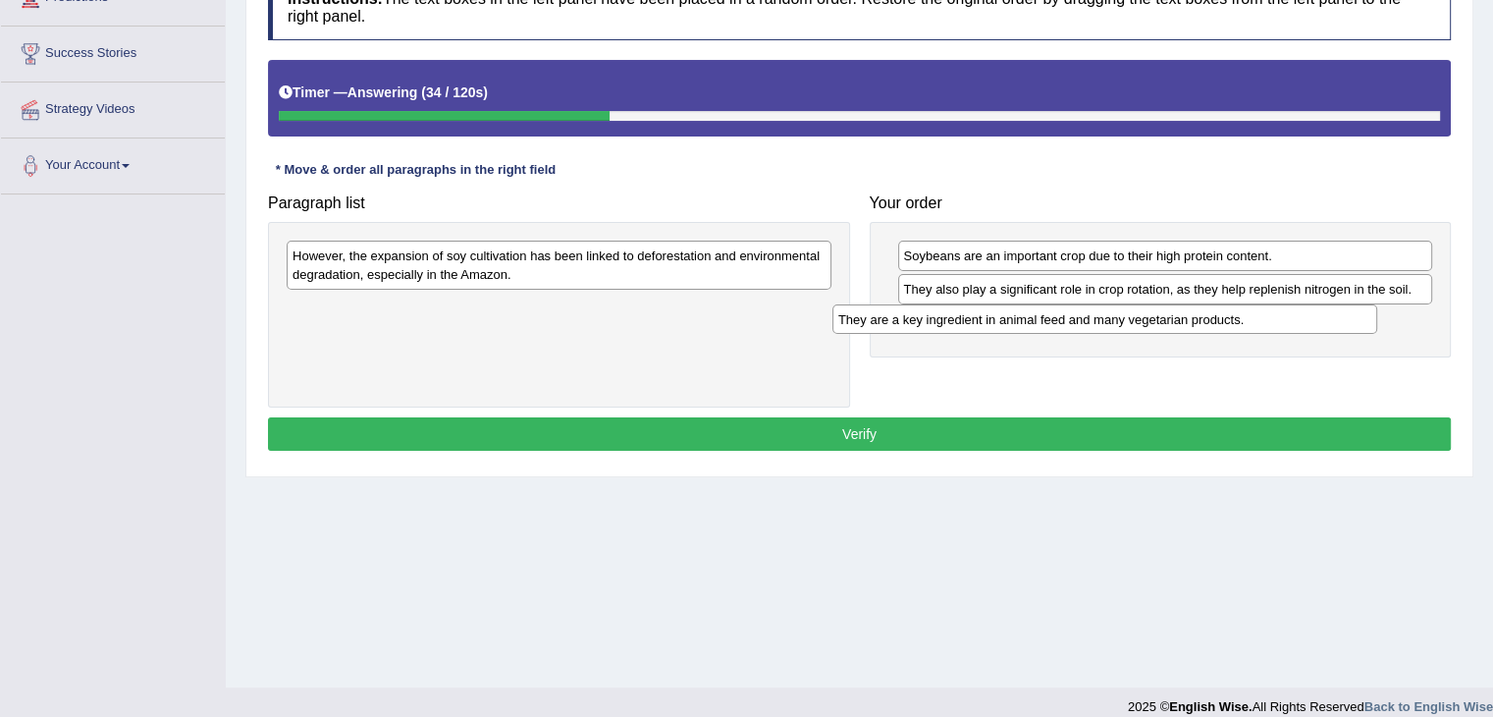
drag, startPoint x: 416, startPoint y: 259, endPoint x: 962, endPoint y: 323, distance: 549.6
click at [962, 323] on div "They are a key ingredient in animal feed and many vegetarian products." at bounding box center [1105, 319] width 545 height 30
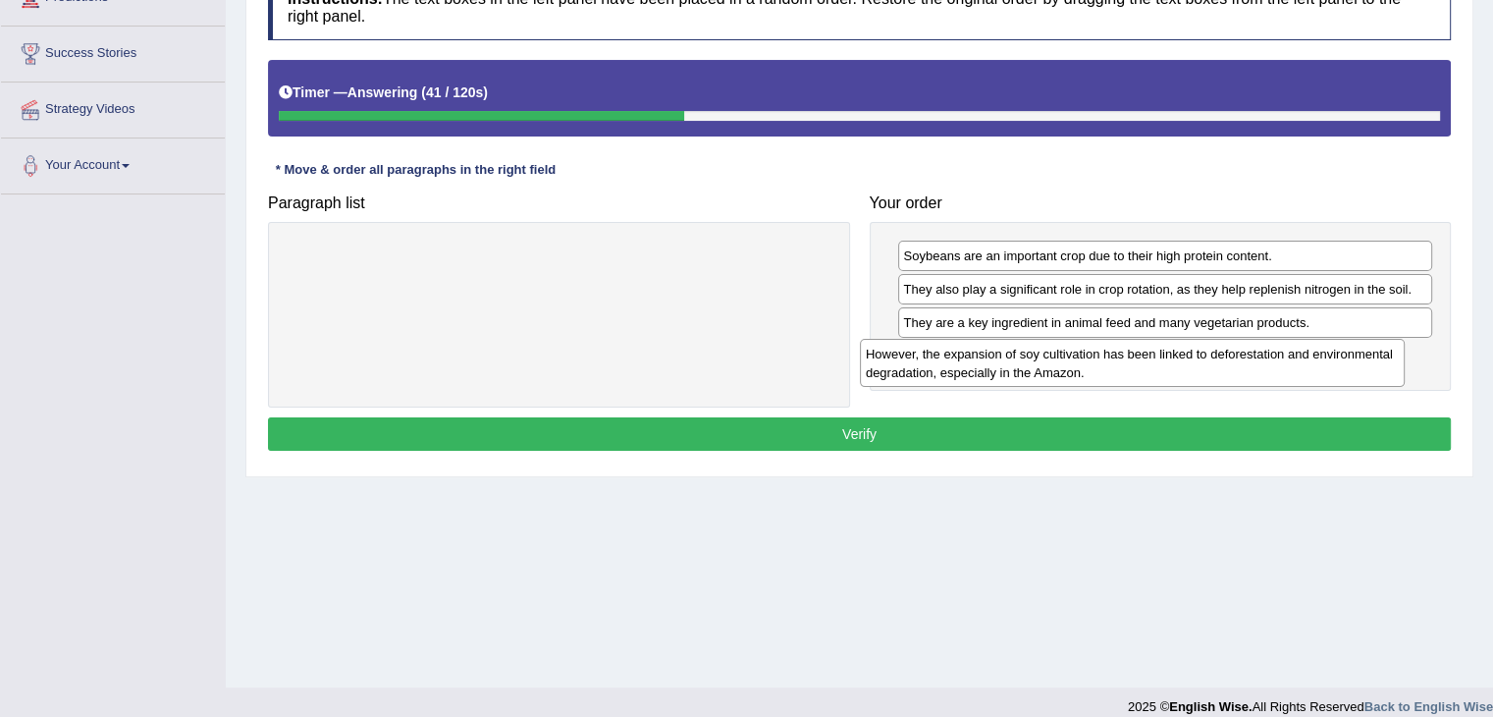
drag, startPoint x: 458, startPoint y: 264, endPoint x: 1033, endPoint y: 363, distance: 582.8
click at [1033, 362] on div "However, the expansion of soy cultivation has been linked to deforestation and …" at bounding box center [1132, 363] width 545 height 49
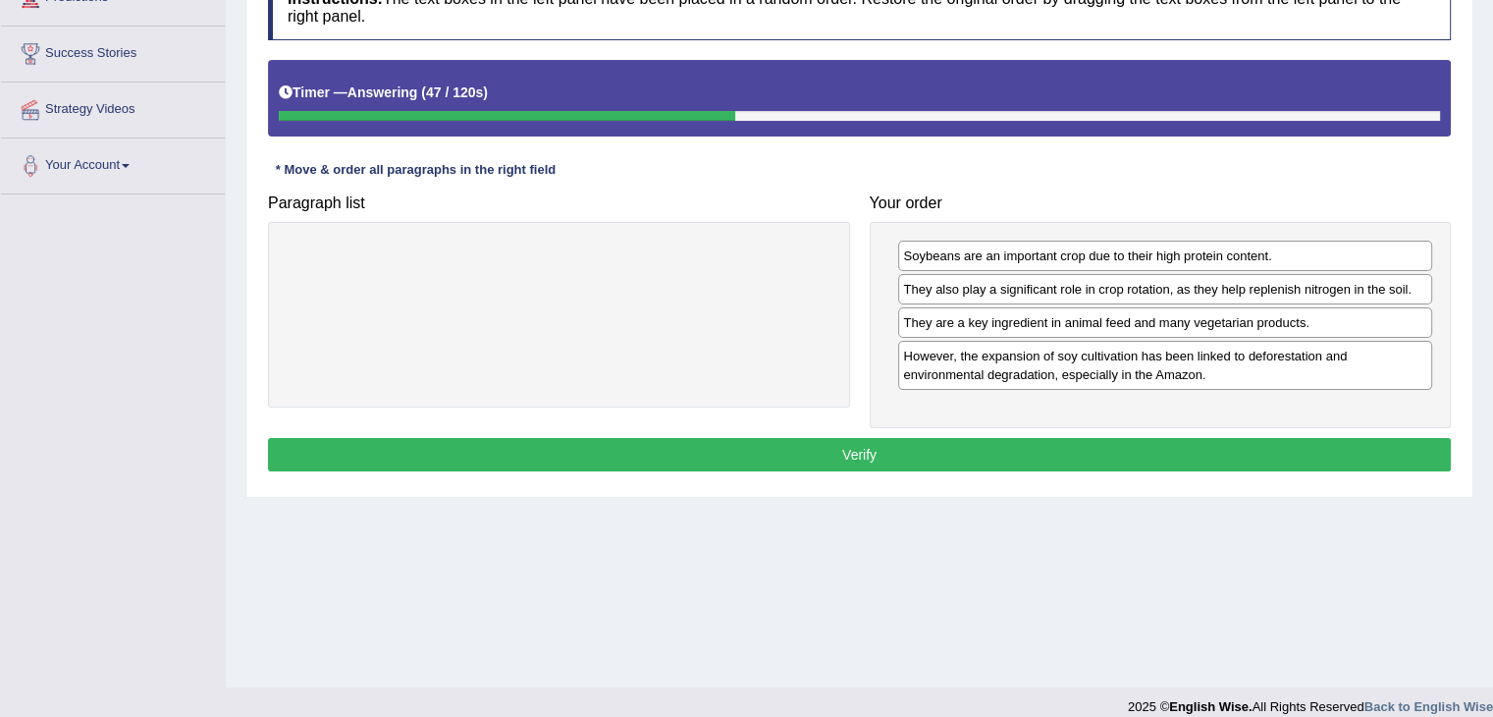
click at [848, 445] on button "Verify" at bounding box center [859, 454] width 1183 height 33
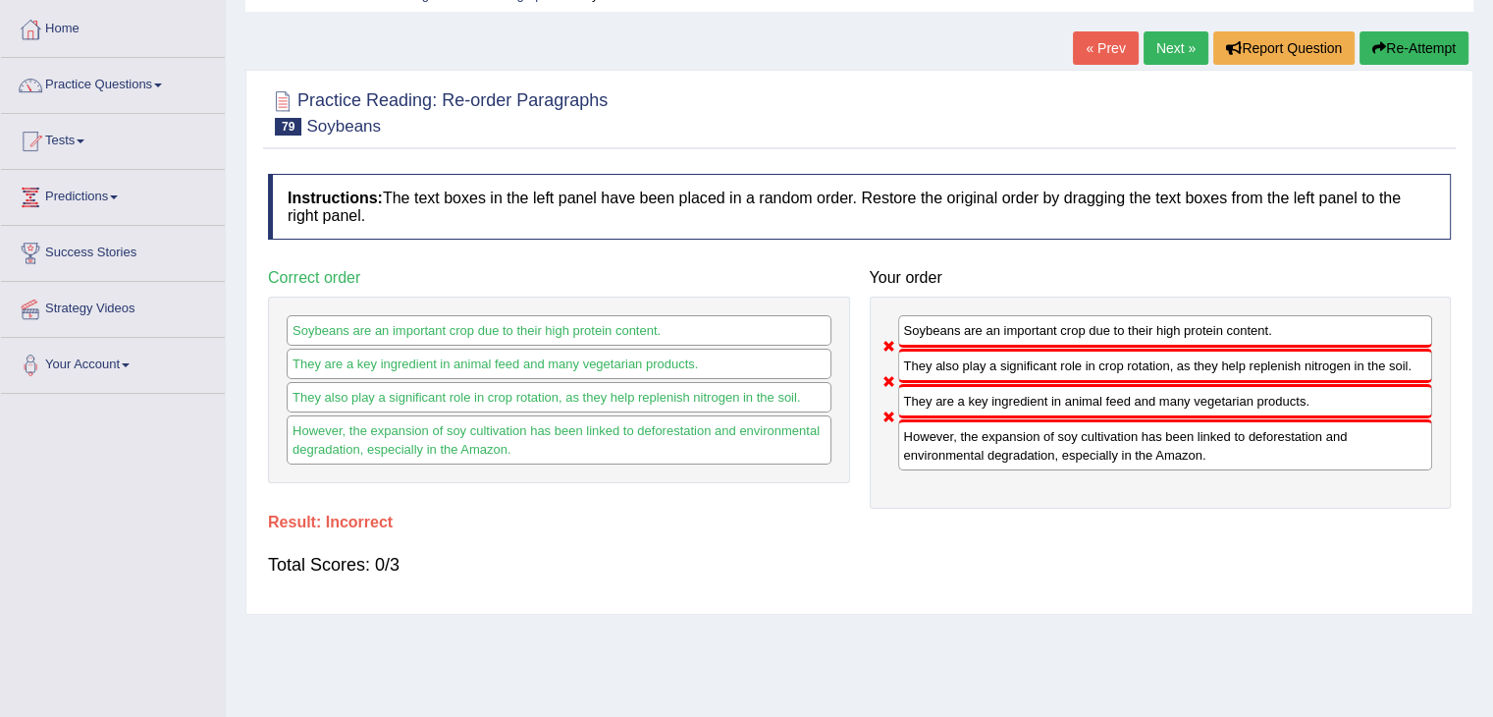
scroll to position [0, 0]
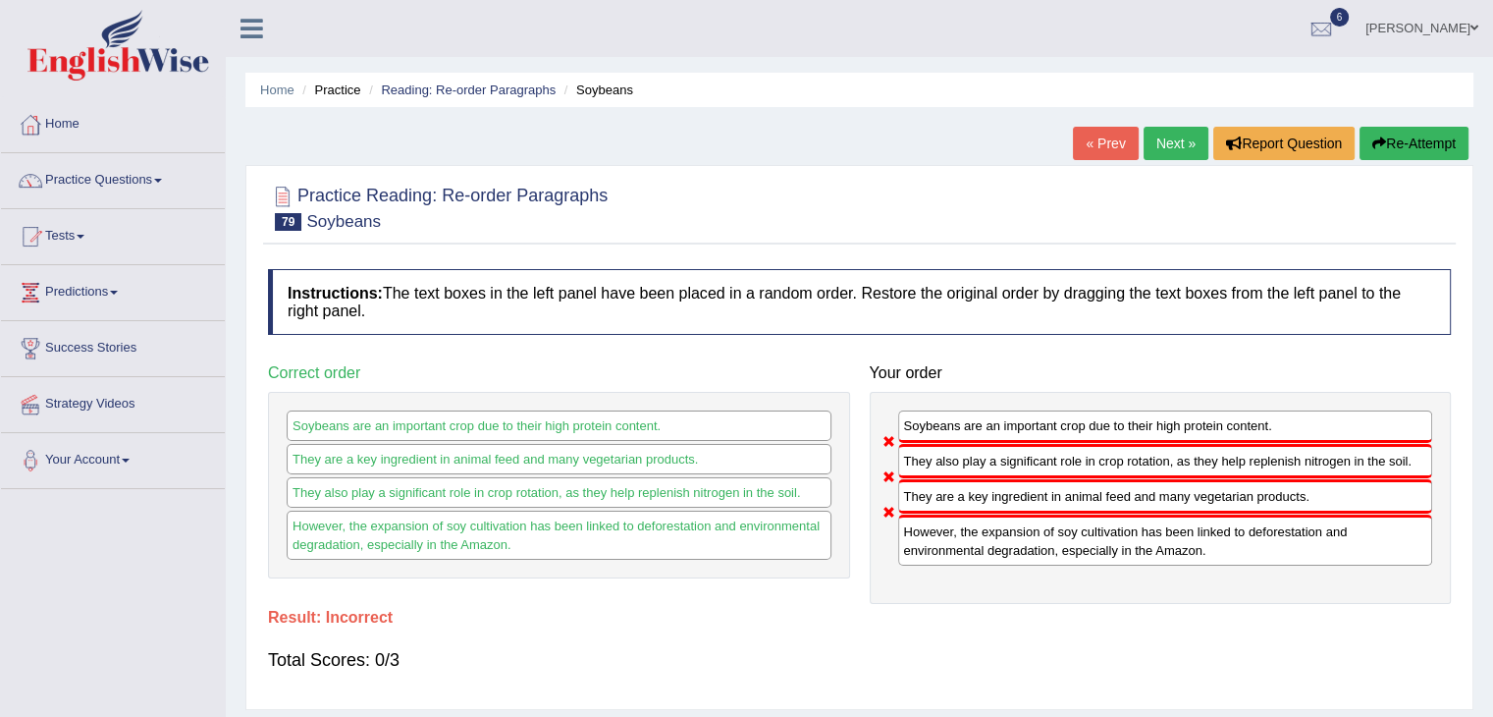
click at [1156, 148] on link "Next »" at bounding box center [1176, 143] width 65 height 33
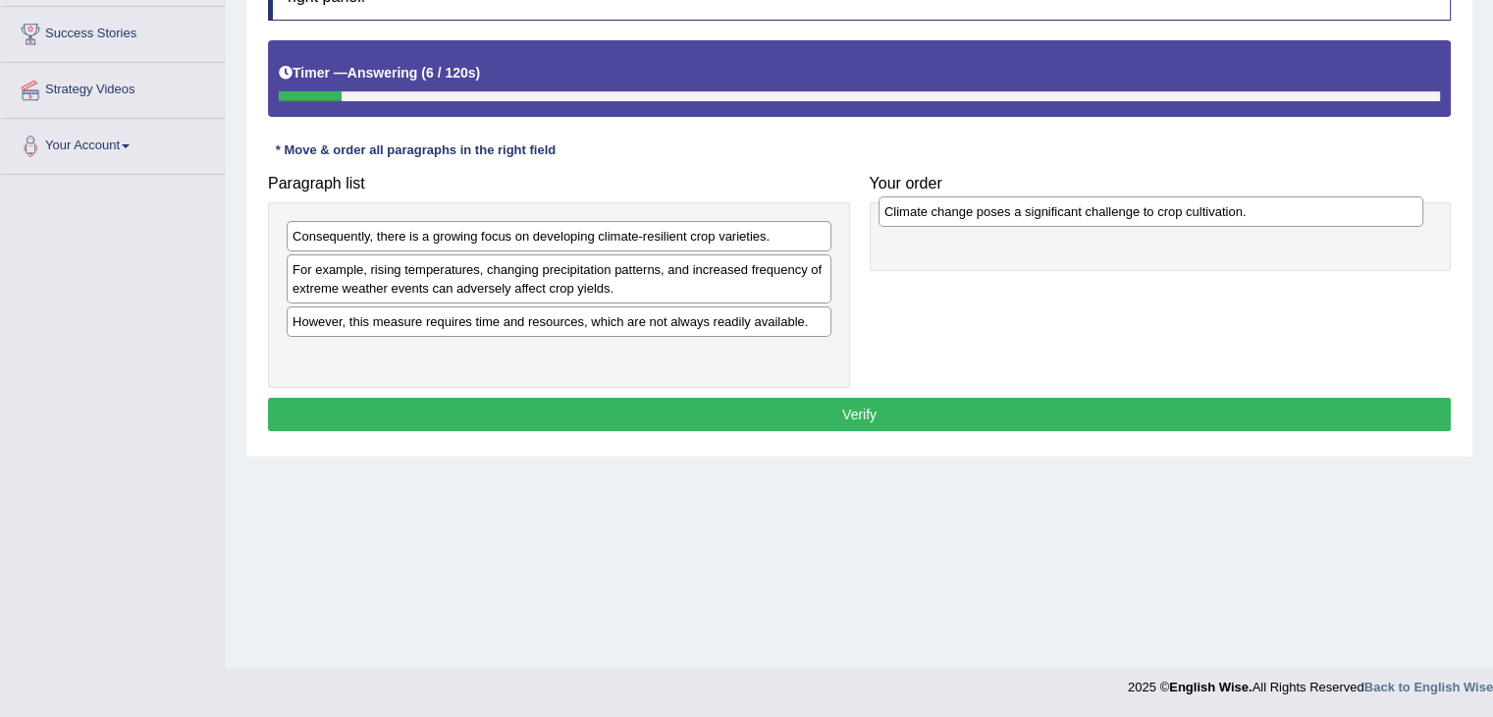
drag, startPoint x: 358, startPoint y: 270, endPoint x: 953, endPoint y: 222, distance: 596.9
click at [952, 215] on div "Climate change poses a significant challenge to crop cultivation." at bounding box center [1151, 211] width 545 height 30
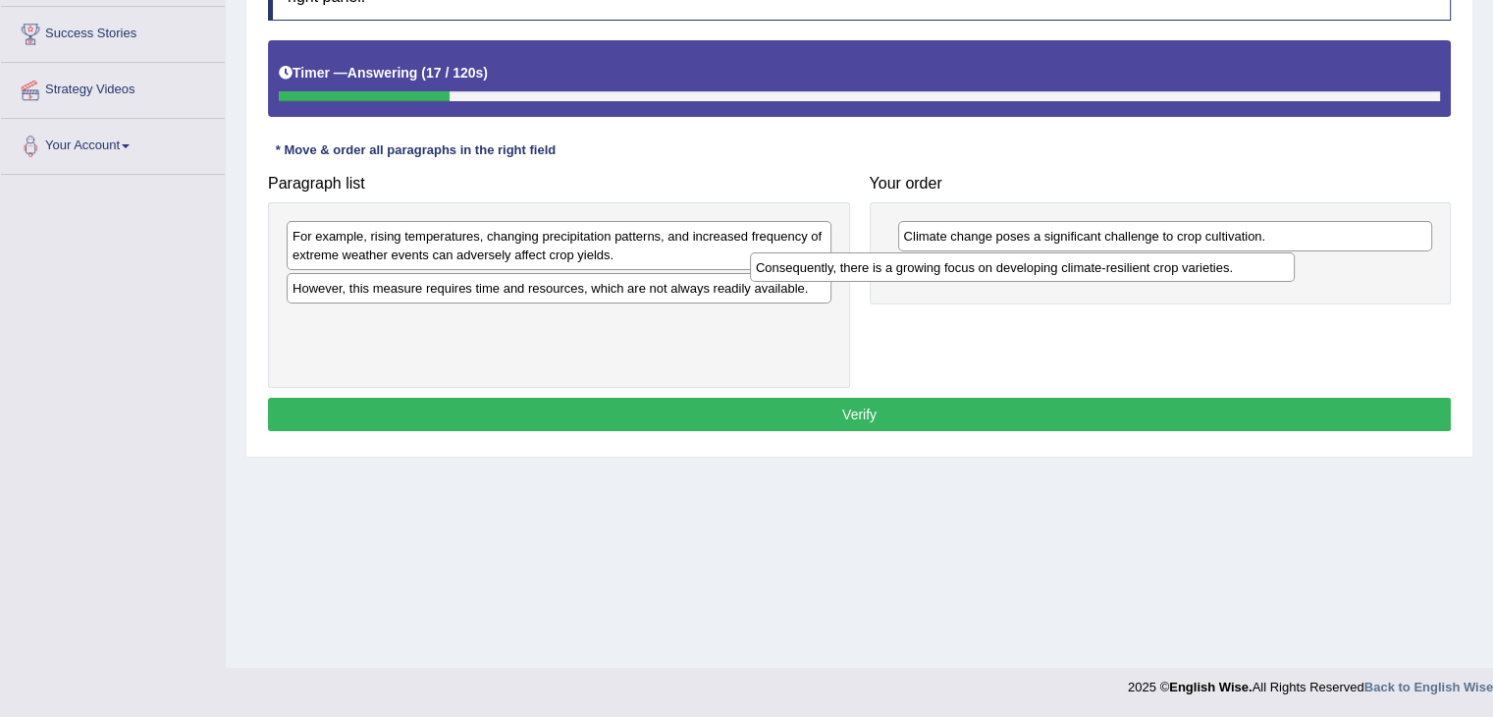
drag, startPoint x: 620, startPoint y: 233, endPoint x: 1084, endPoint y: 263, distance: 464.4
click at [1084, 263] on div "Consequently, there is a growing focus on developing climate-resilient crop var…" at bounding box center [1022, 267] width 545 height 30
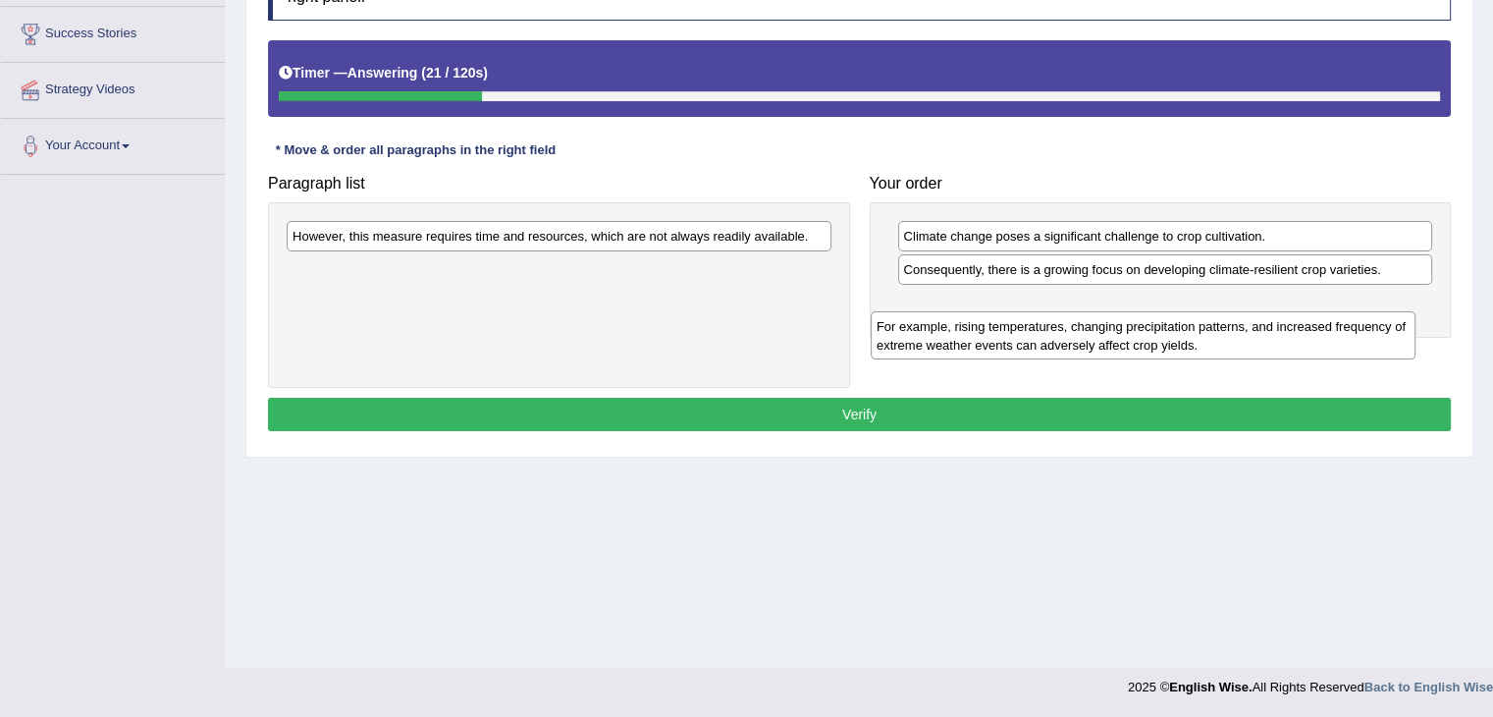
drag, startPoint x: 516, startPoint y: 257, endPoint x: 1102, endPoint y: 349, distance: 592.2
click at [1102, 349] on div "For example, rising temperatures, changing precipitation patterns, and increase…" at bounding box center [1143, 335] width 545 height 49
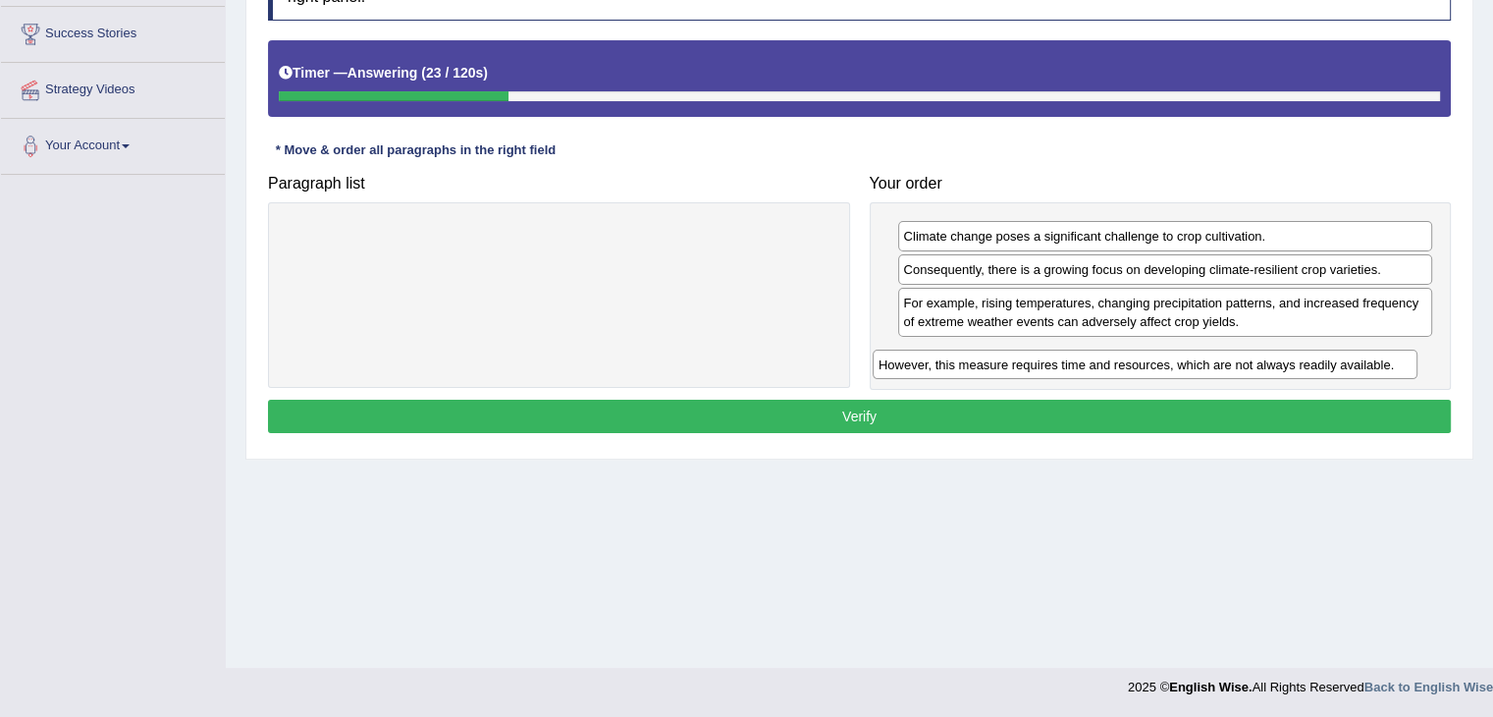
drag, startPoint x: 417, startPoint y: 237, endPoint x: 1010, endPoint y: 366, distance: 607.0
click at [1005, 366] on div "However, this measure requires time and resources, which are not always readily…" at bounding box center [1145, 364] width 545 height 30
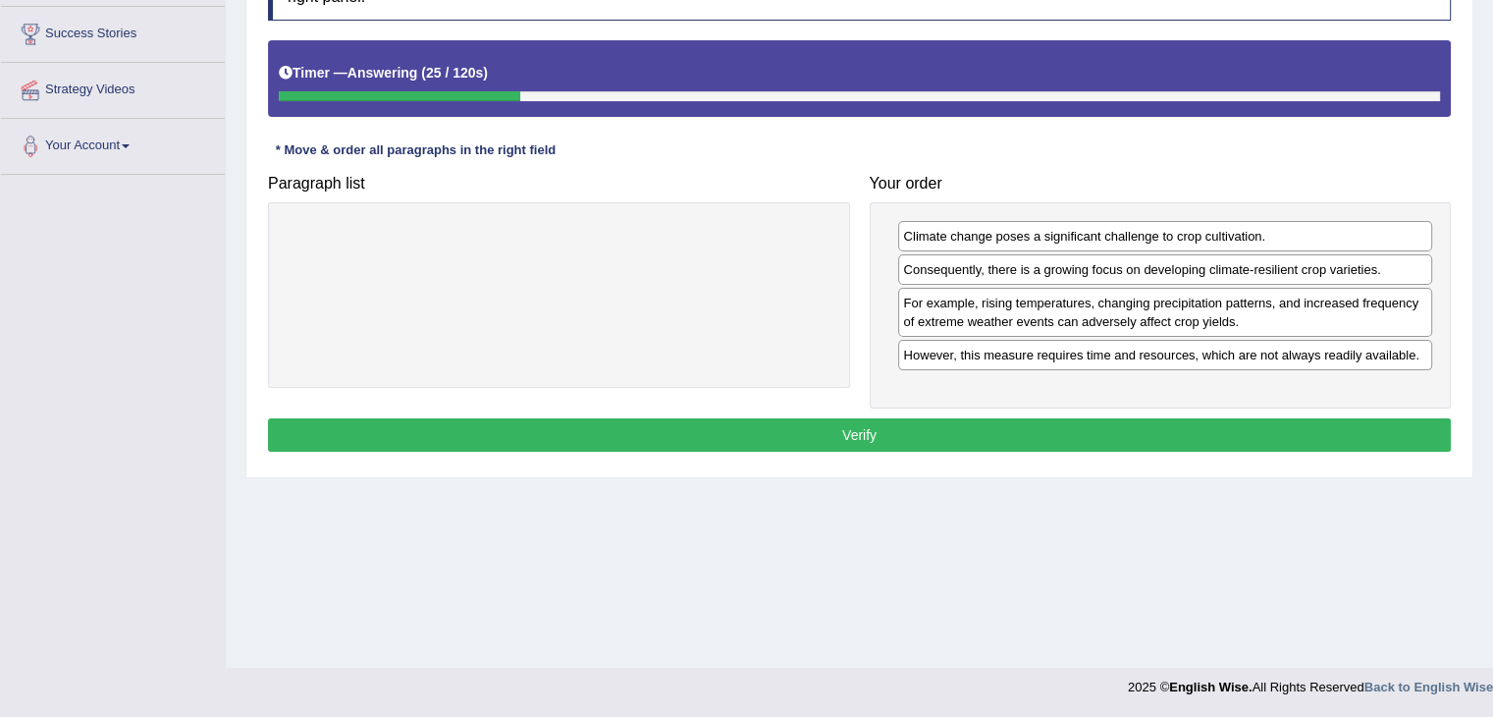
click at [805, 432] on button "Verify" at bounding box center [859, 434] width 1183 height 33
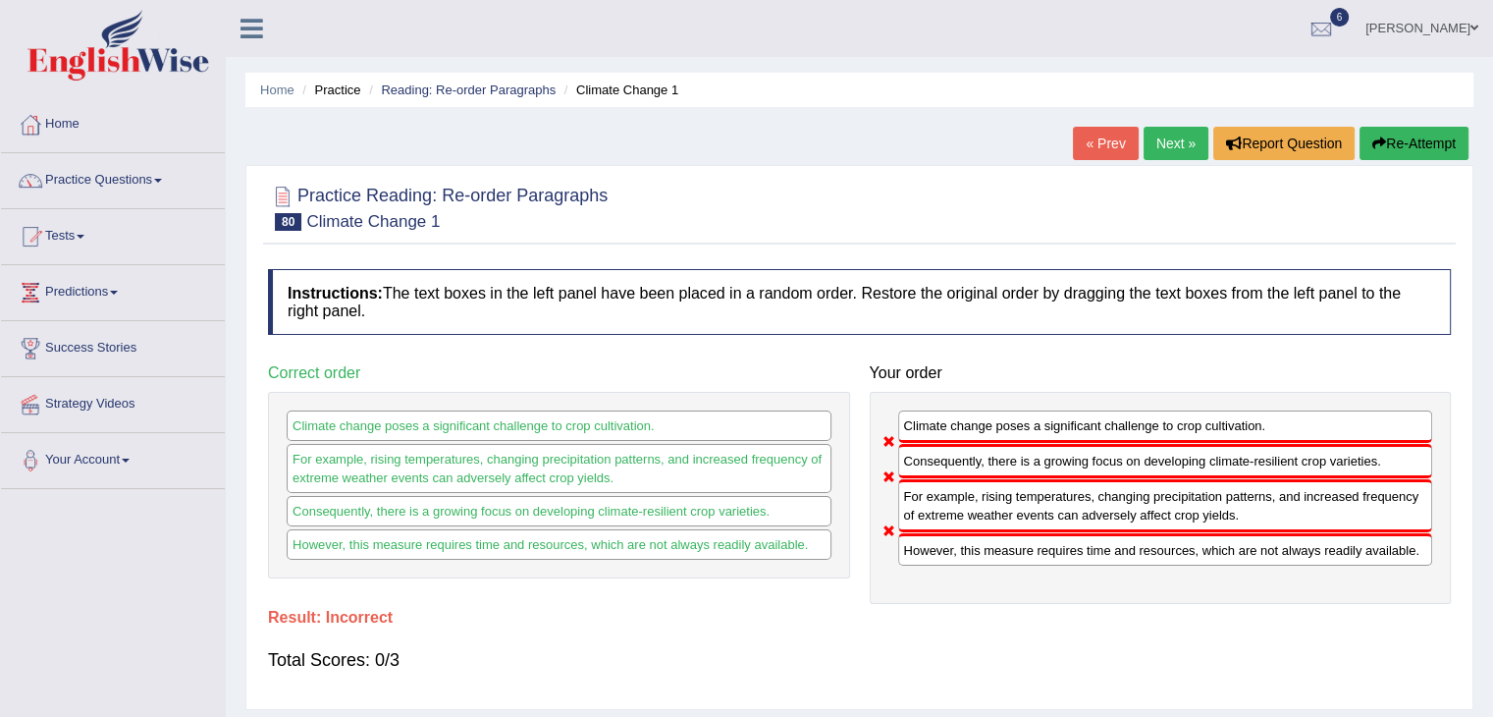
click at [1184, 150] on link "Next »" at bounding box center [1176, 143] width 65 height 33
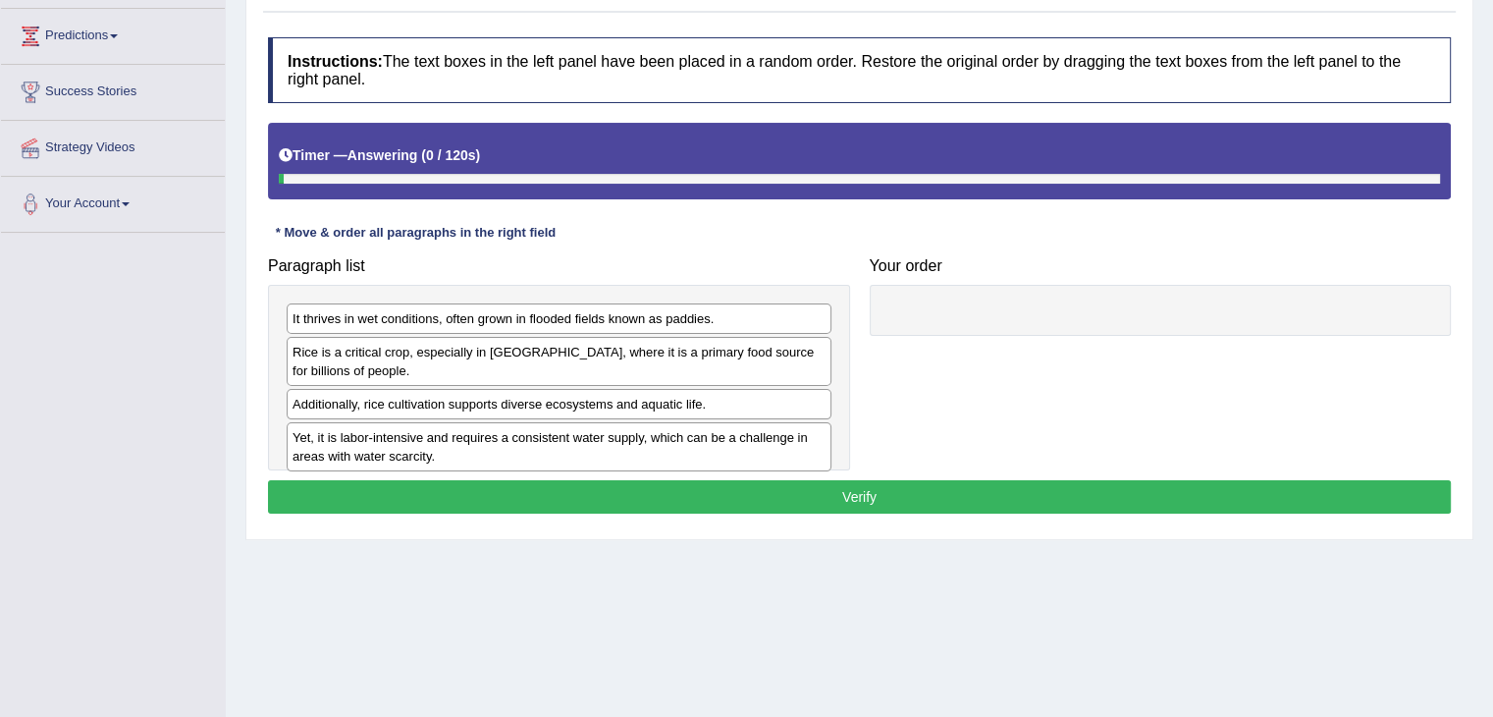
scroll to position [314, 0]
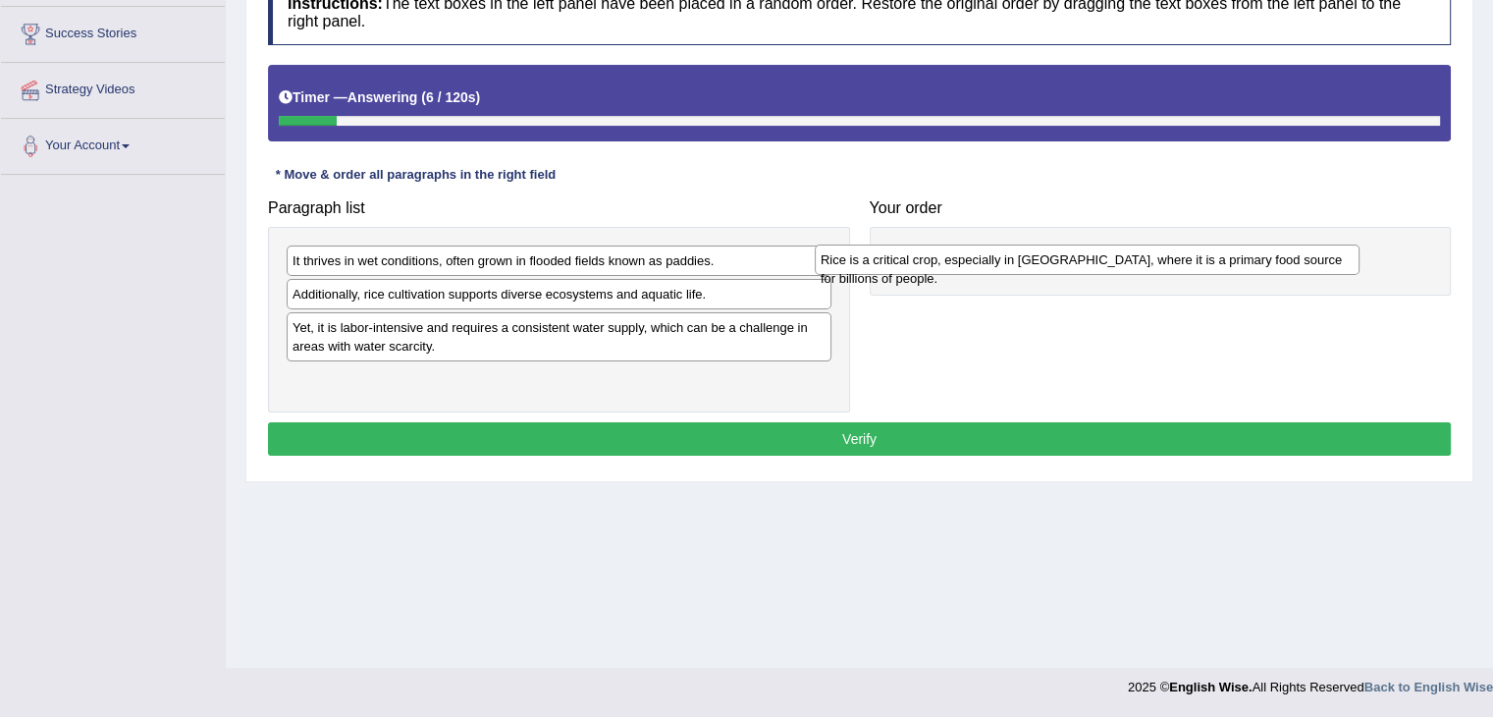
drag, startPoint x: 380, startPoint y: 298, endPoint x: 909, endPoint y: 264, distance: 530.3
click at [909, 264] on div "Rice is a critical crop, especially in Asia, where it is a primary food source …" at bounding box center [1087, 259] width 545 height 30
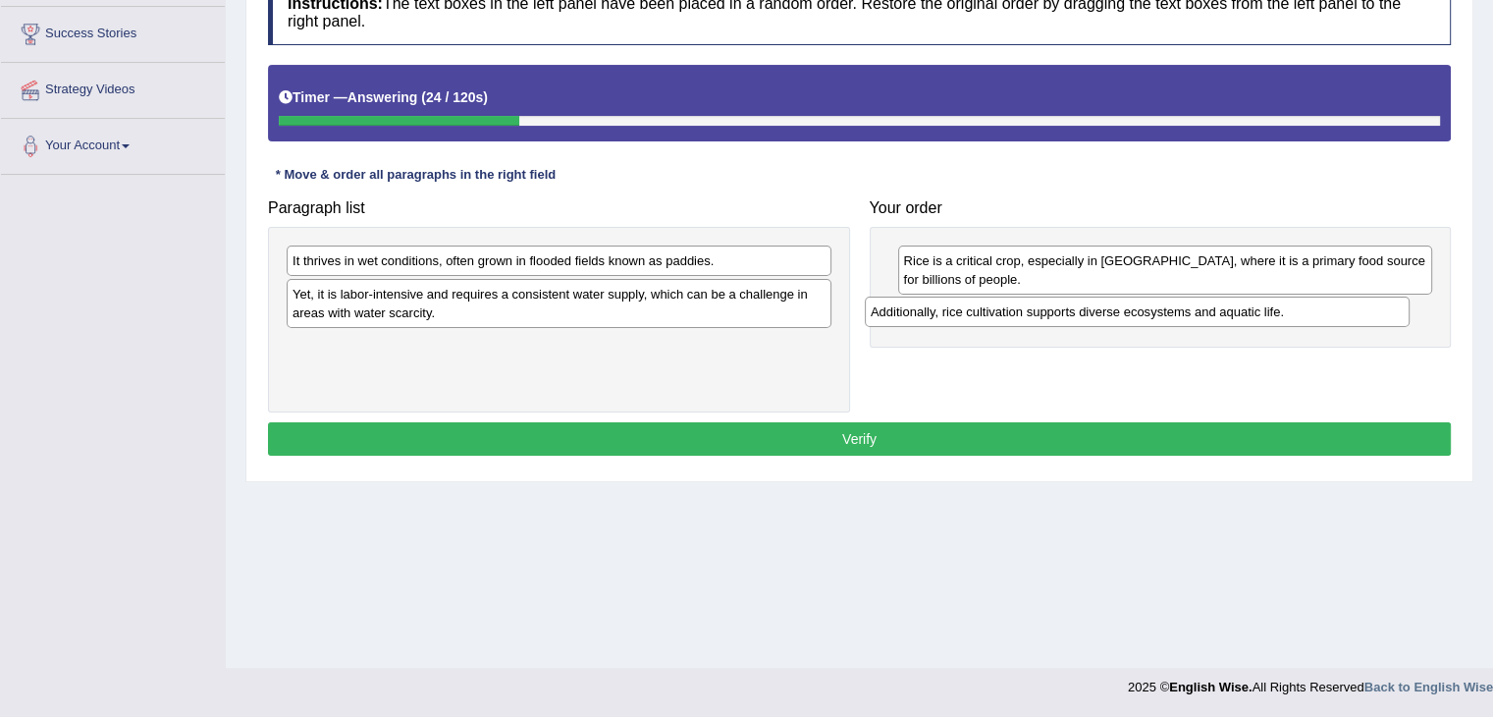
drag, startPoint x: 402, startPoint y: 292, endPoint x: 980, endPoint y: 309, distance: 578.5
click at [980, 309] on div "Additionally, rice cultivation supports diverse ecosystems and aquatic life." at bounding box center [1137, 311] width 545 height 30
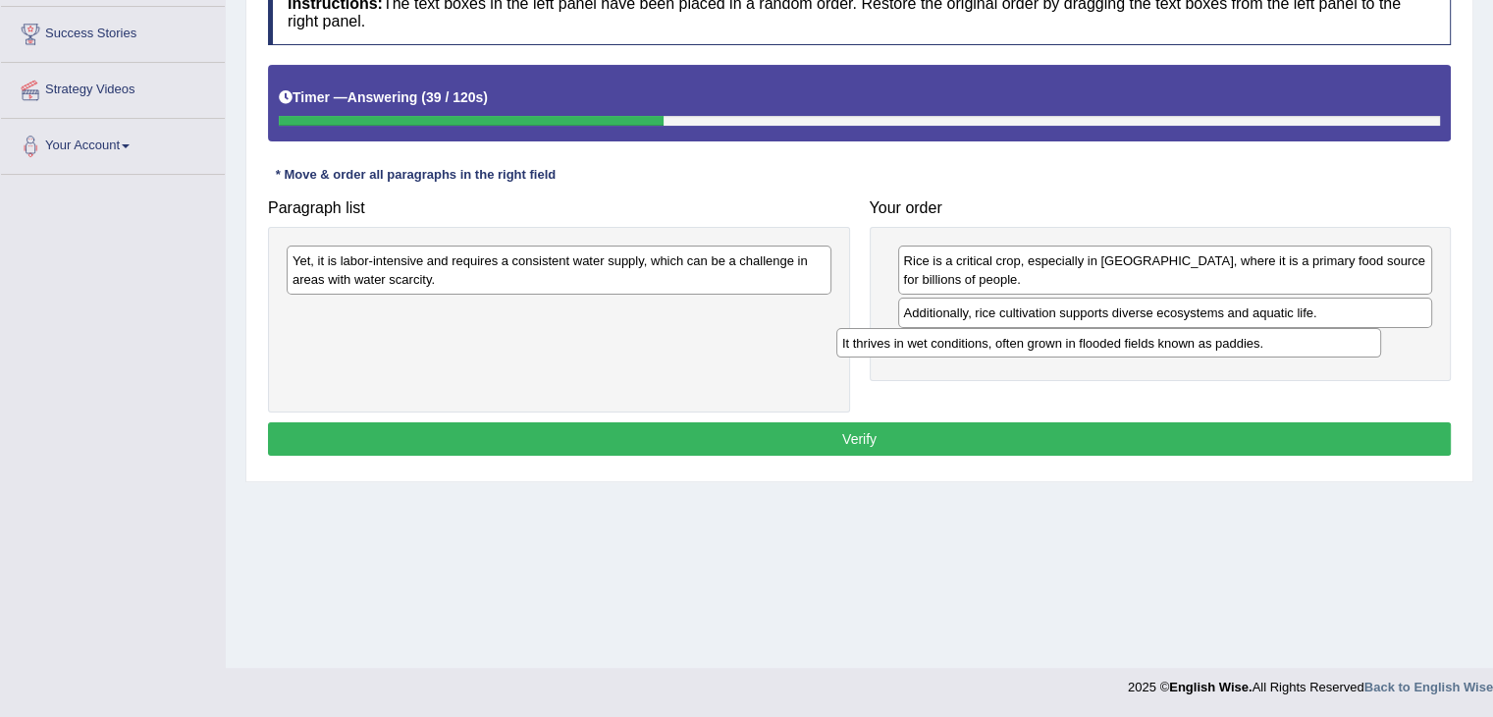
drag, startPoint x: 450, startPoint y: 264, endPoint x: 999, endPoint y: 345, distance: 555.6
click at [999, 345] on div "It thrives in wet conditions, often grown in flooded fields known as paddies." at bounding box center [1108, 343] width 545 height 30
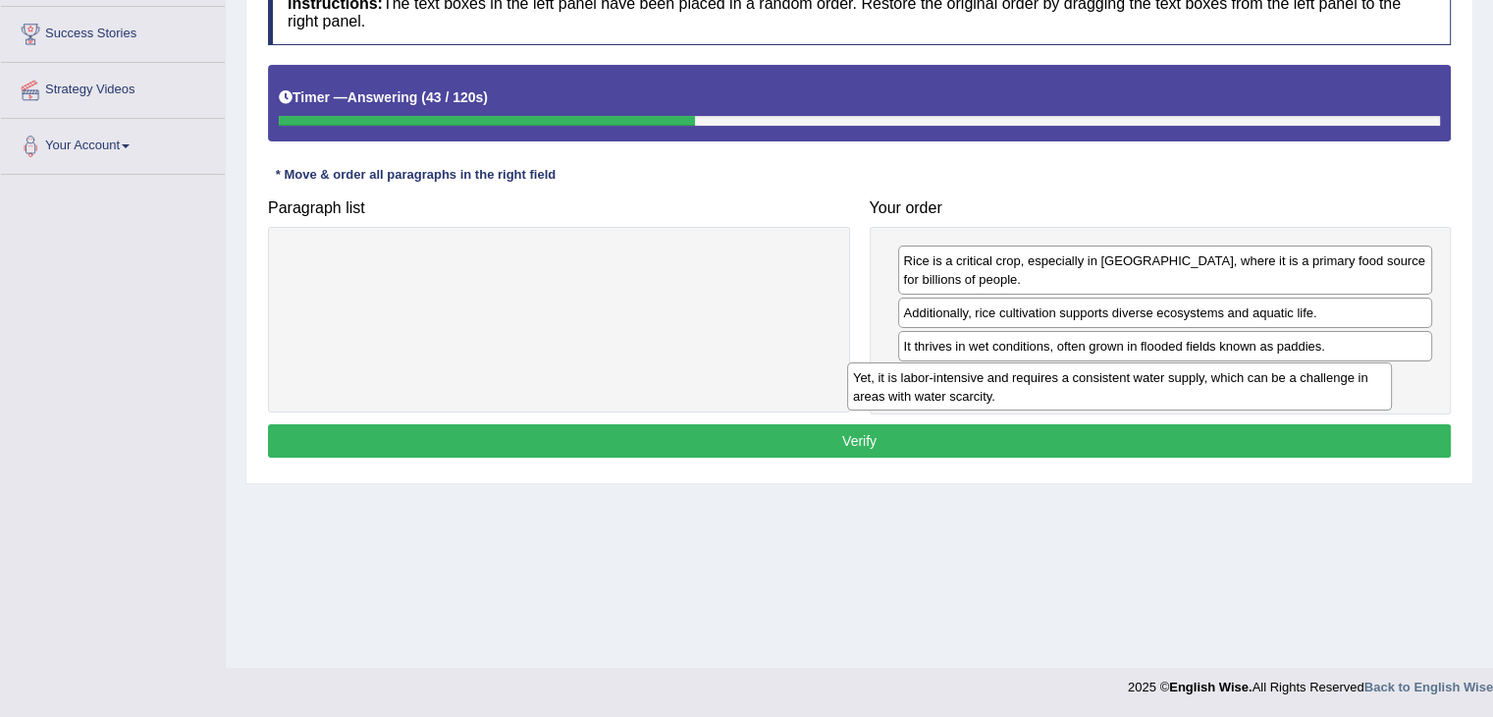
drag, startPoint x: 404, startPoint y: 266, endPoint x: 966, endPoint y: 378, distance: 572.6
click at [966, 378] on div "Yet, it is labor-intensive and requires a consistent water supply, which can be…" at bounding box center [1119, 386] width 545 height 49
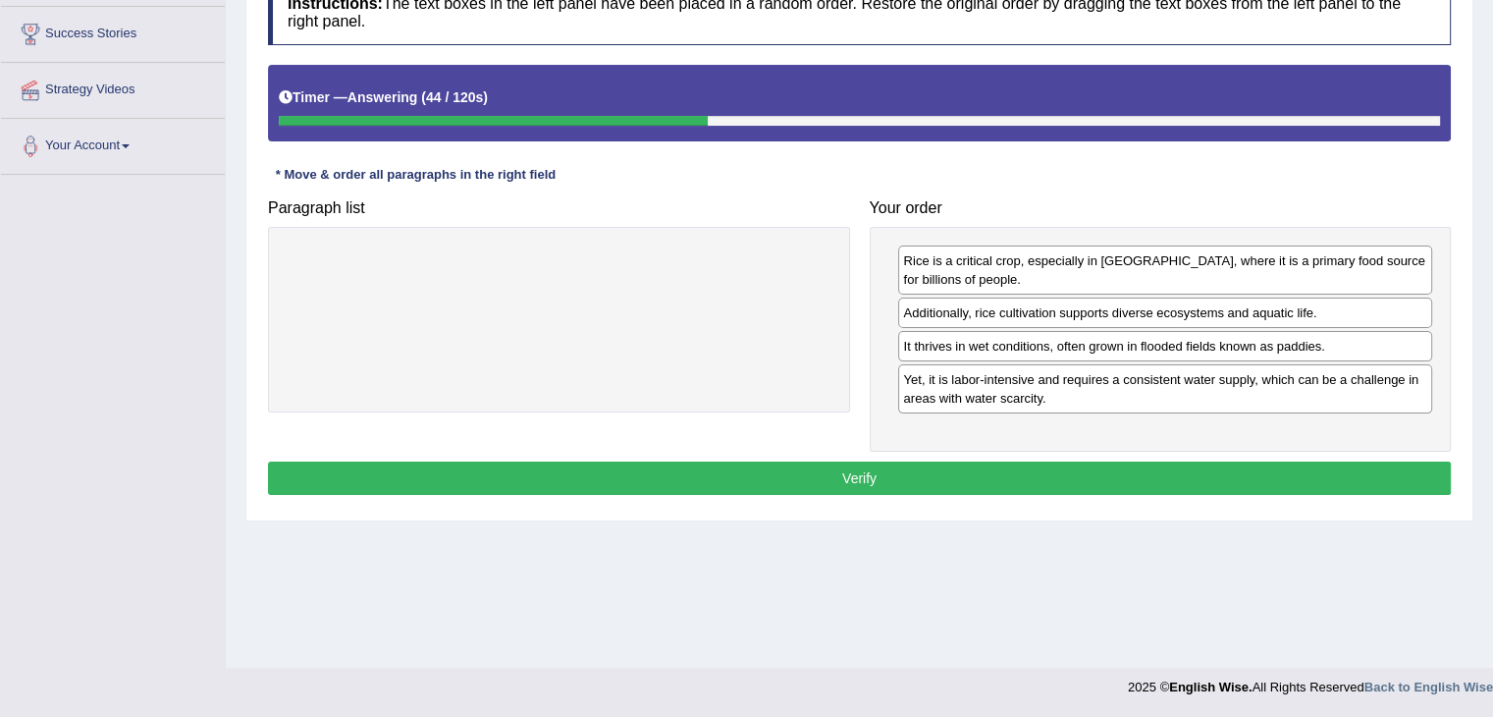
click at [868, 471] on button "Verify" at bounding box center [859, 477] width 1183 height 33
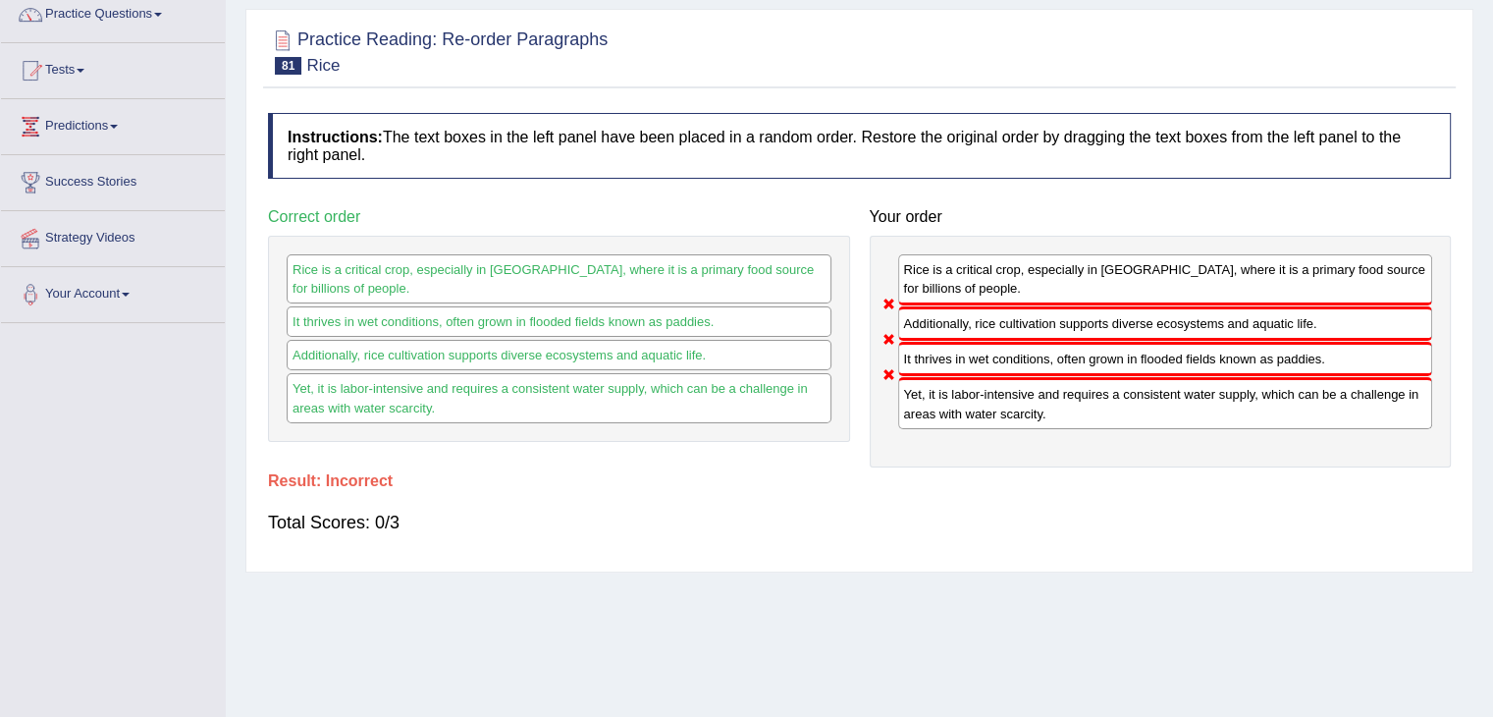
scroll to position [0, 0]
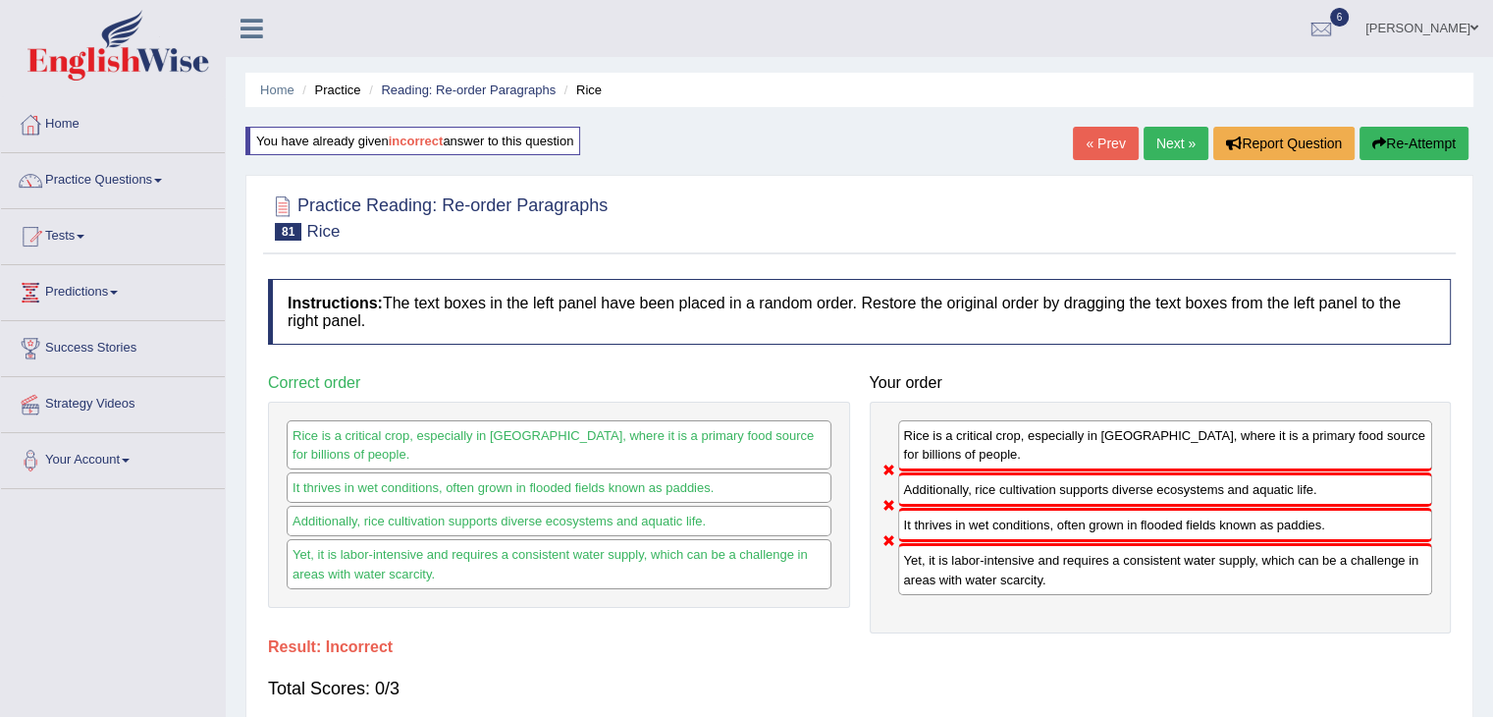
click at [1182, 142] on link "Next »" at bounding box center [1176, 143] width 65 height 33
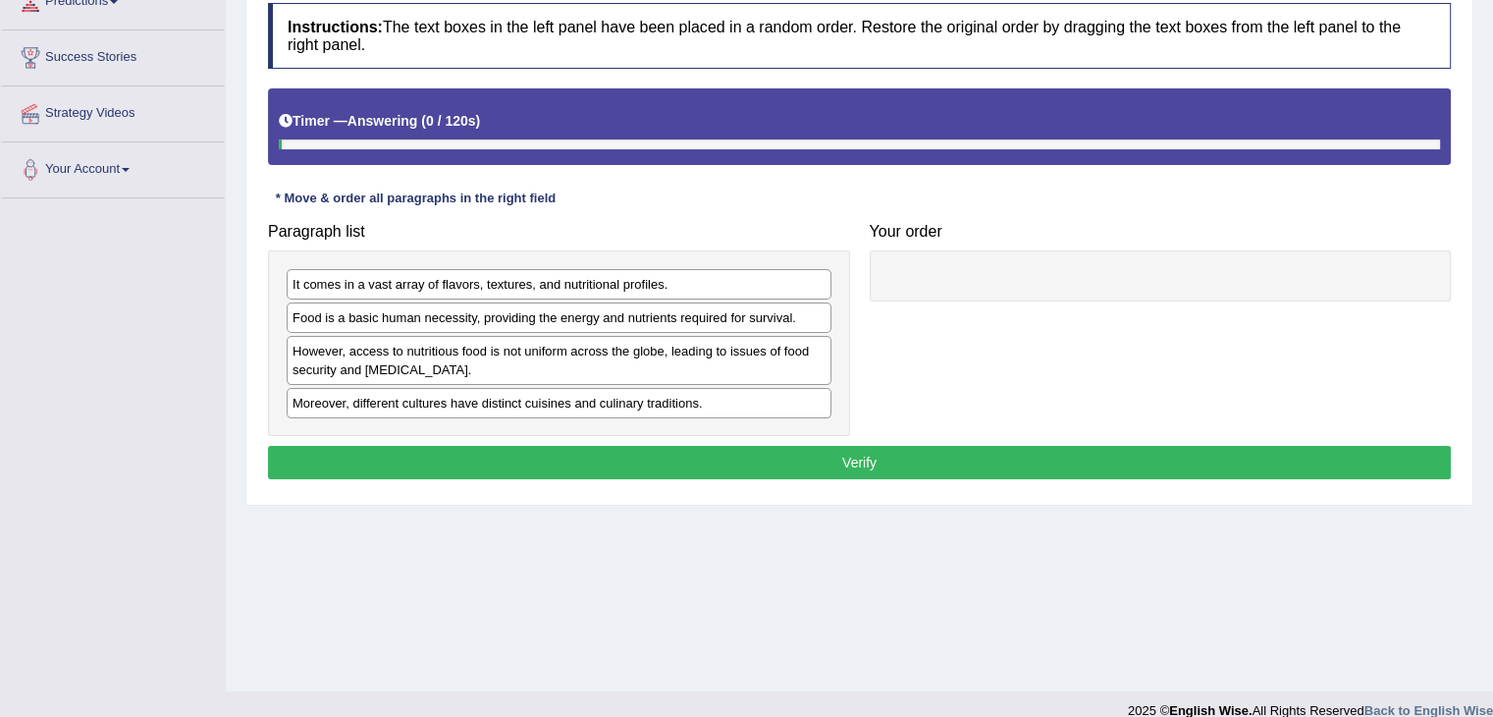
scroll to position [314, 0]
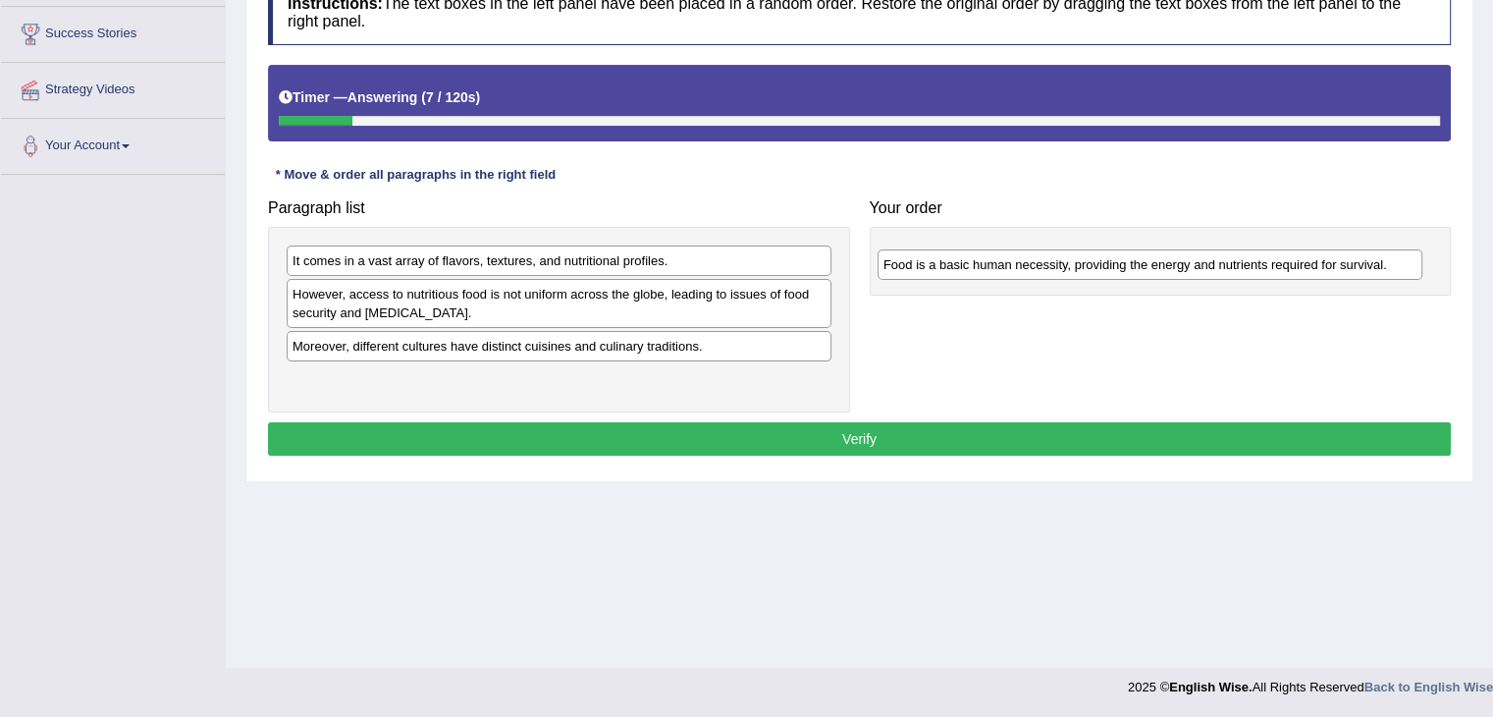
drag, startPoint x: 403, startPoint y: 292, endPoint x: 1010, endPoint y: 266, distance: 608.2
click at [1009, 263] on div "Food is a basic human necessity, providing the energy and nutrients required fo…" at bounding box center [1150, 264] width 545 height 30
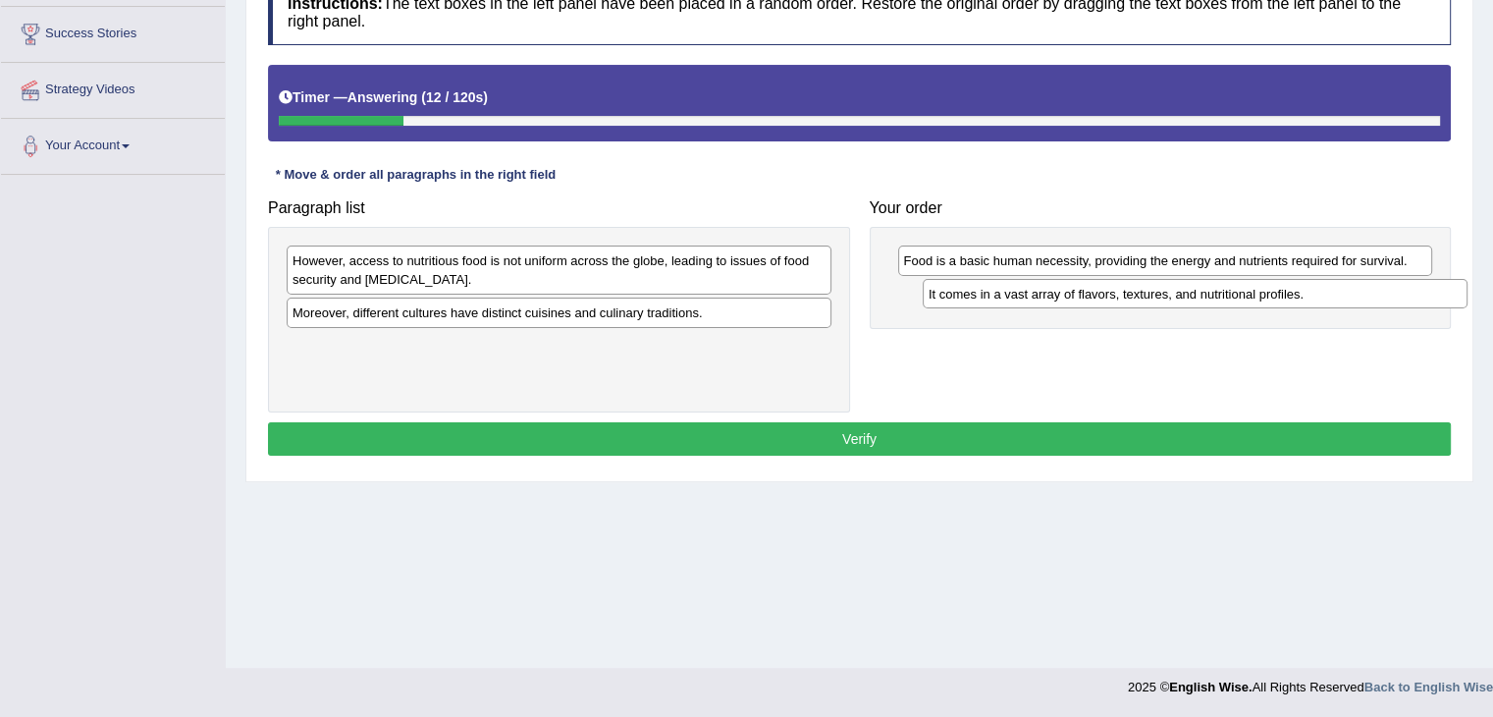
drag, startPoint x: 389, startPoint y: 256, endPoint x: 1026, endPoint y: 289, distance: 638.0
click at [1026, 289] on div "It comes in a vast array of flavors, textures, and nutritional profiles." at bounding box center [1195, 294] width 545 height 30
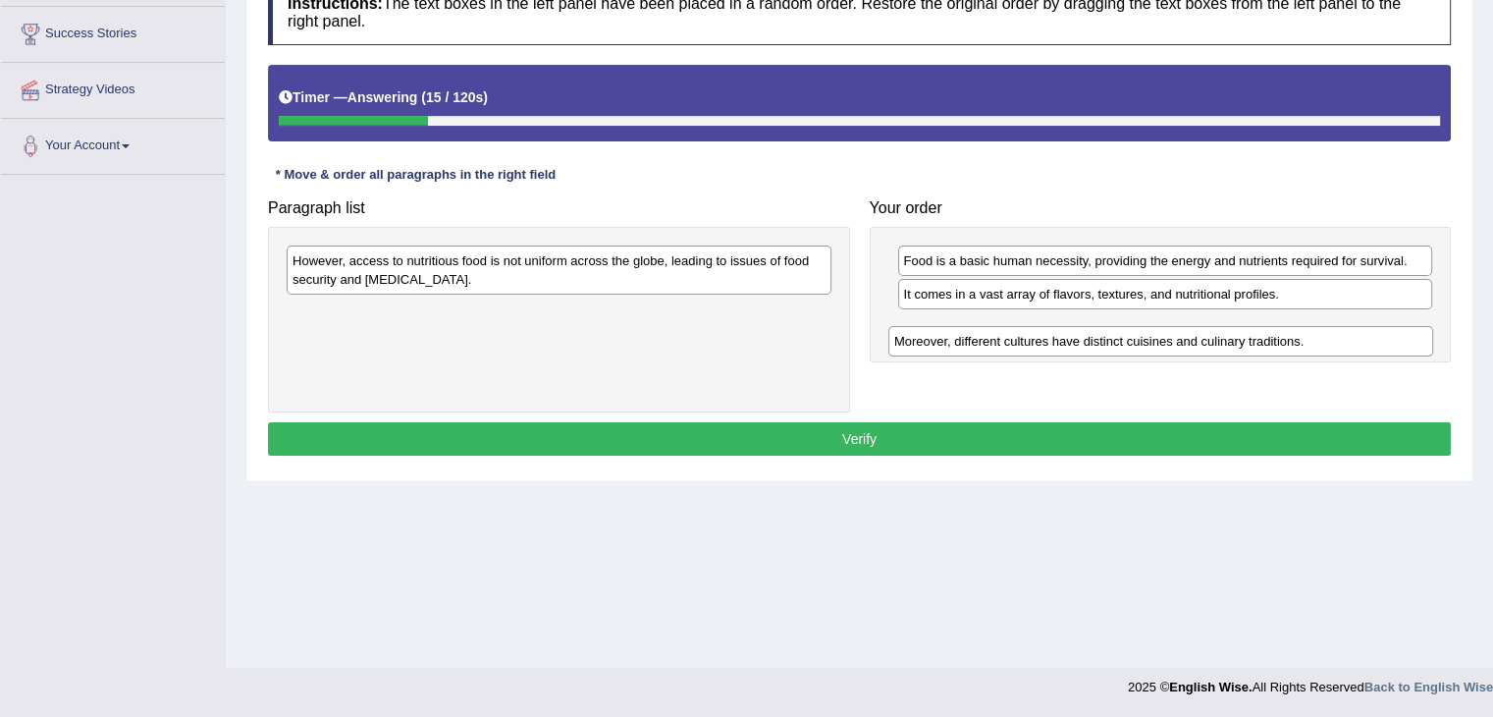
drag, startPoint x: 560, startPoint y: 317, endPoint x: 1168, endPoint y: 343, distance: 609.2
click at [1168, 343] on div "Moreover, different cultures have distinct cuisines and culinary traditions." at bounding box center [1160, 341] width 545 height 30
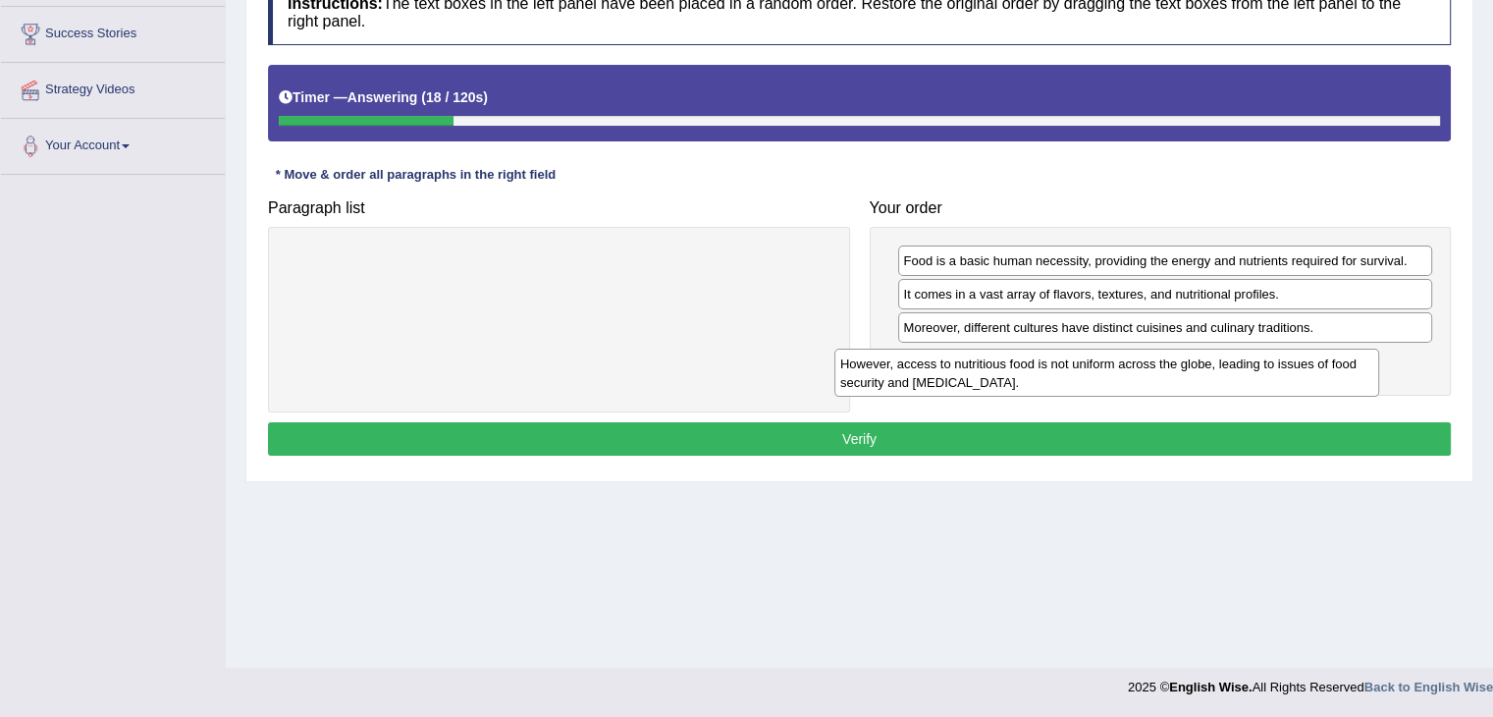
drag, startPoint x: 538, startPoint y: 272, endPoint x: 1086, endPoint y: 375, distance: 557.4
click at [1086, 375] on div "However, access to nutritious food is not uniform across the globe, leading to …" at bounding box center [1106, 373] width 545 height 49
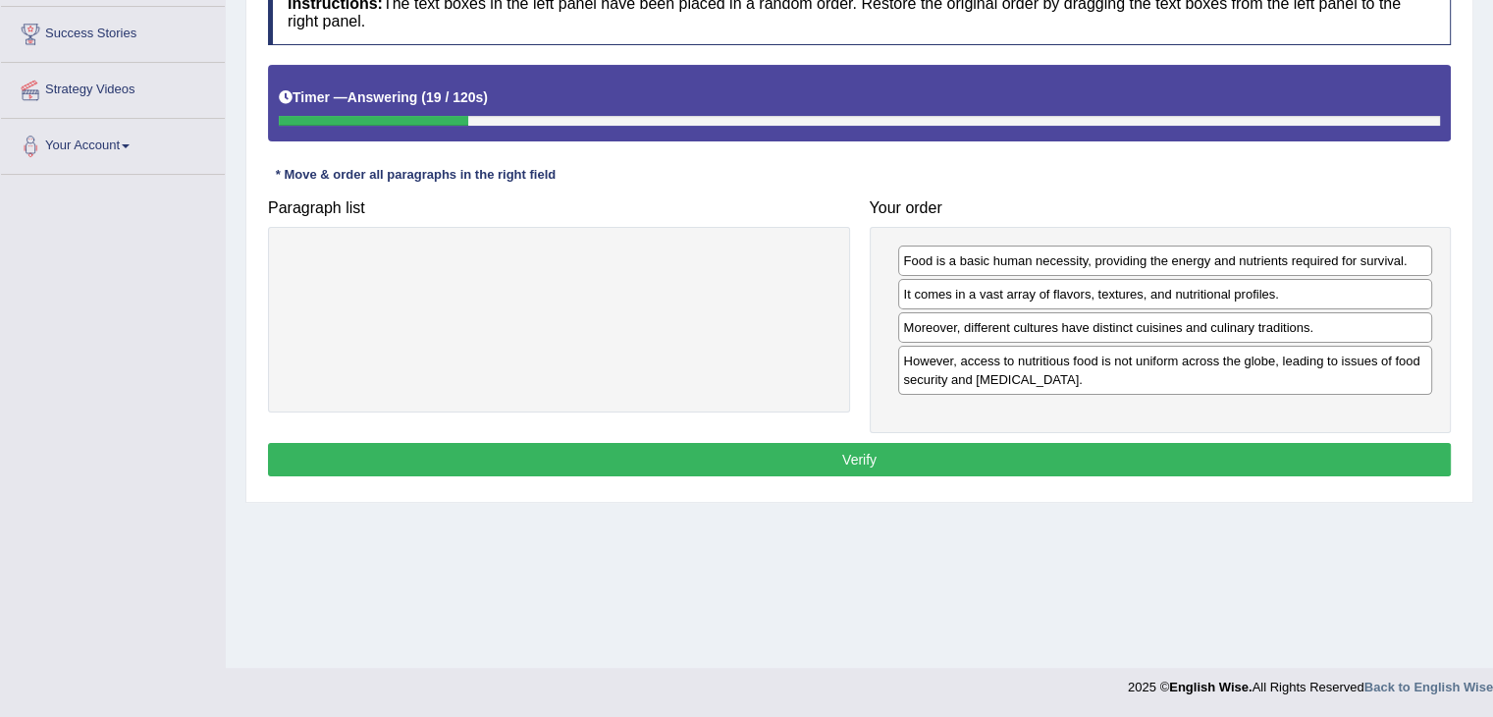
click at [818, 453] on button "Verify" at bounding box center [859, 459] width 1183 height 33
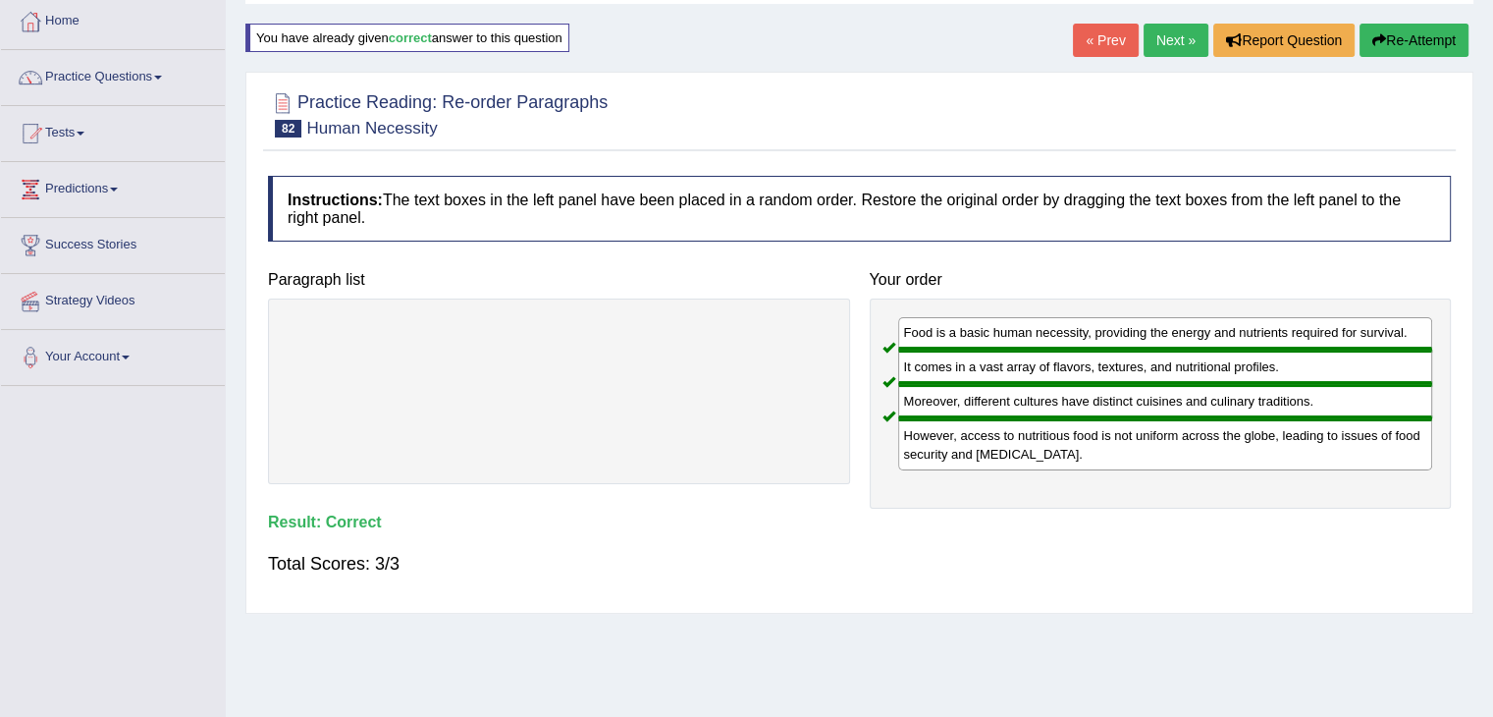
scroll to position [0, 0]
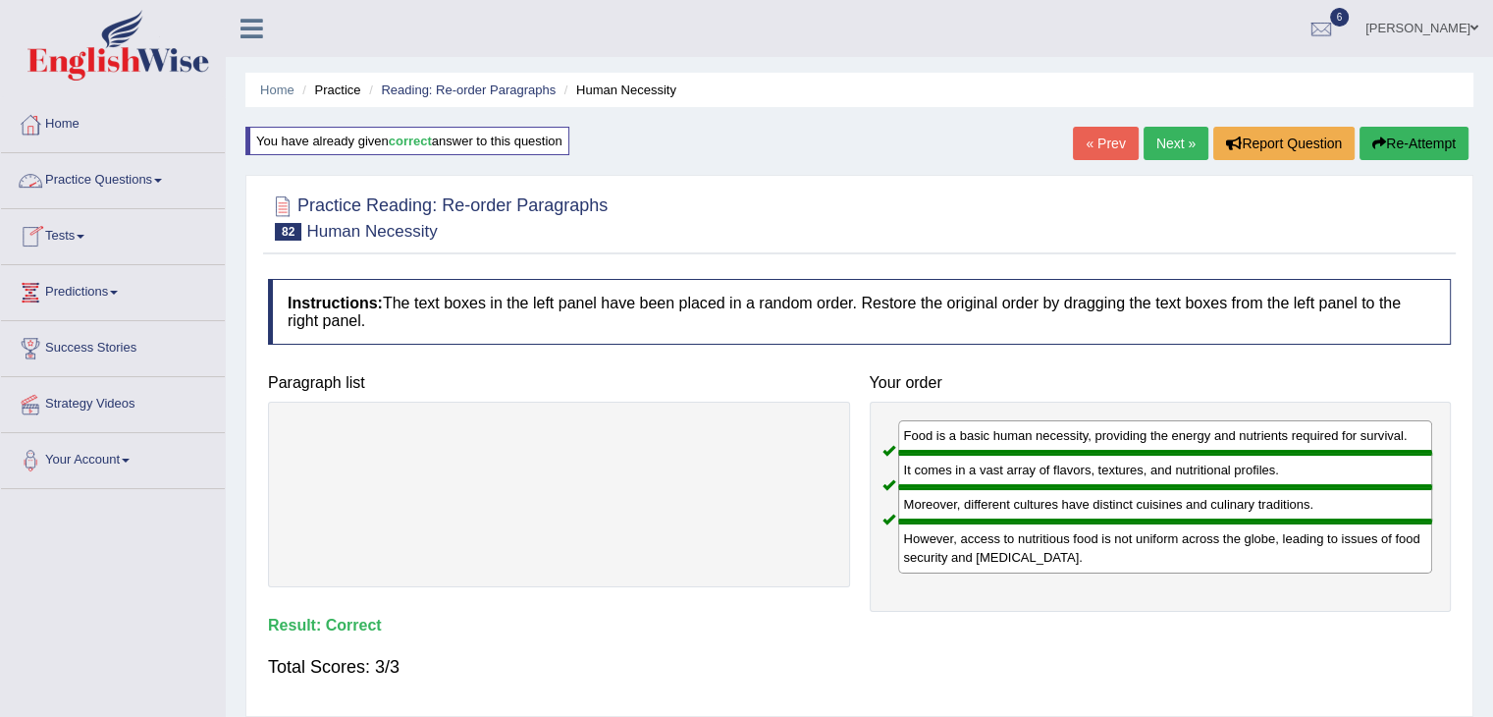
click at [162, 179] on span at bounding box center [158, 181] width 8 height 4
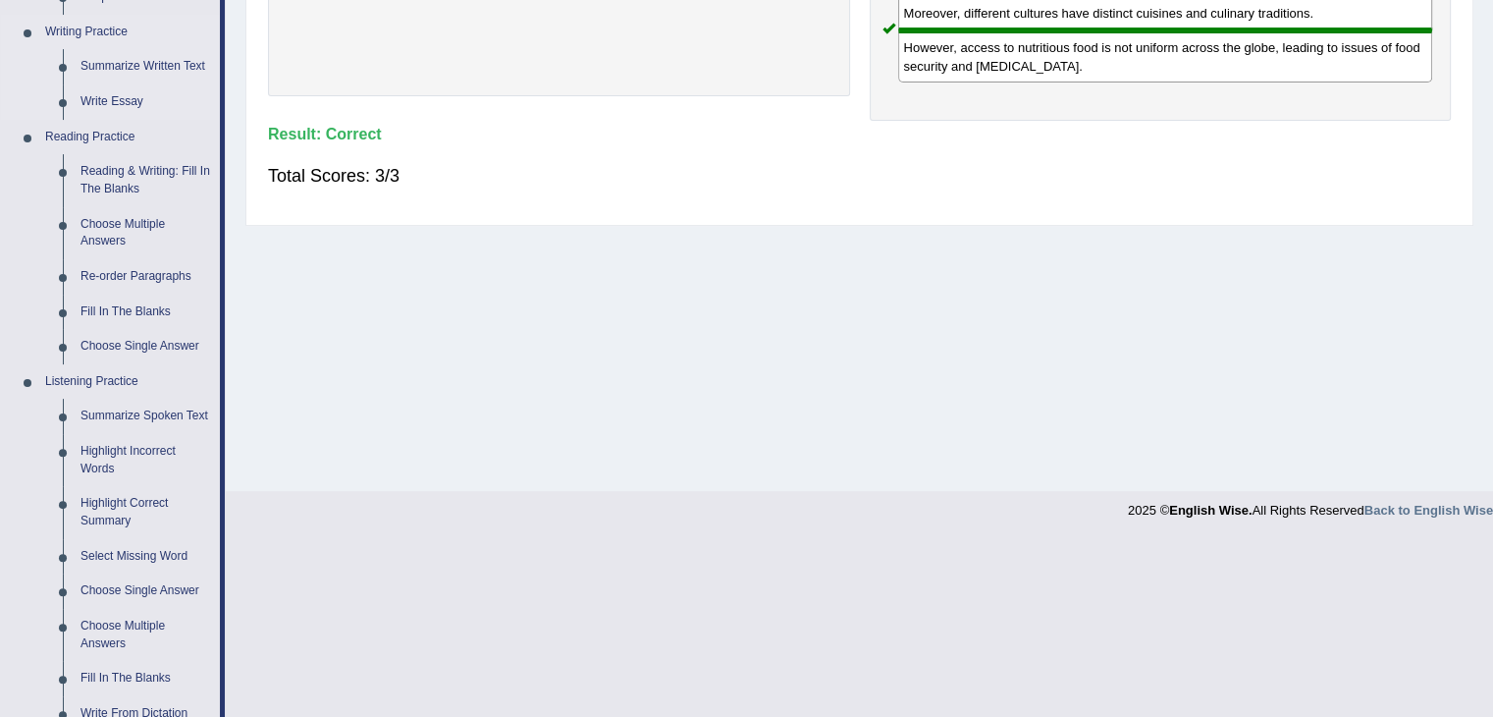
scroll to position [589, 0]
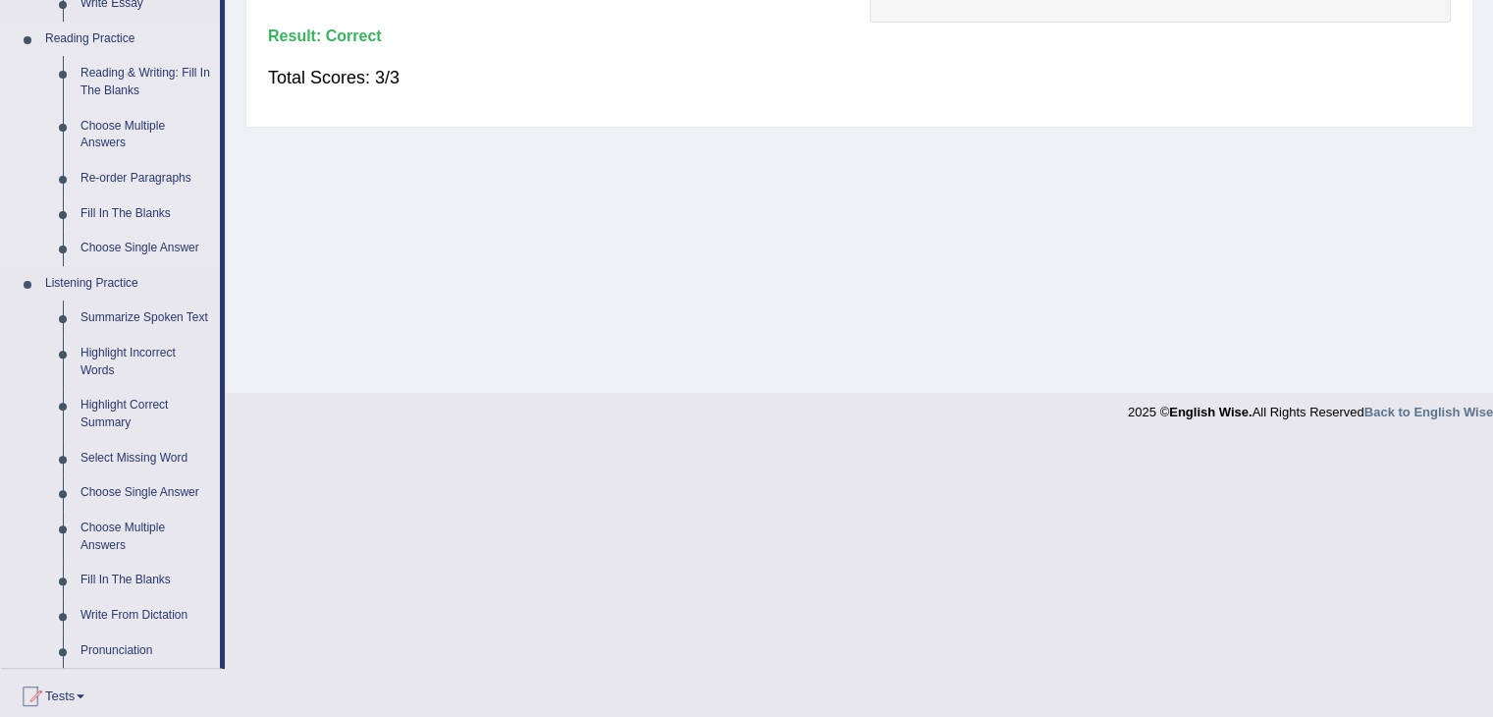
click at [156, 208] on link "Fill In The Blanks" at bounding box center [146, 213] width 148 height 35
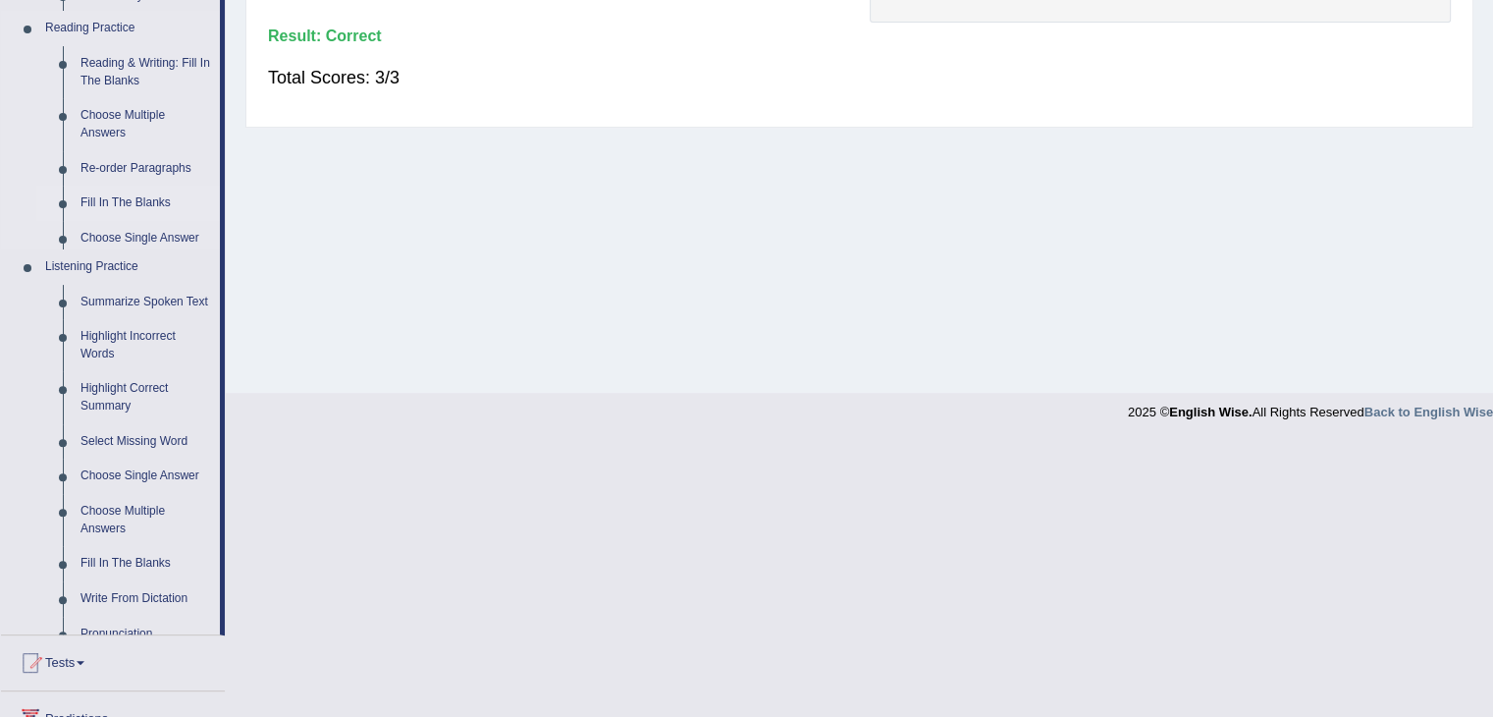
scroll to position [314, 0]
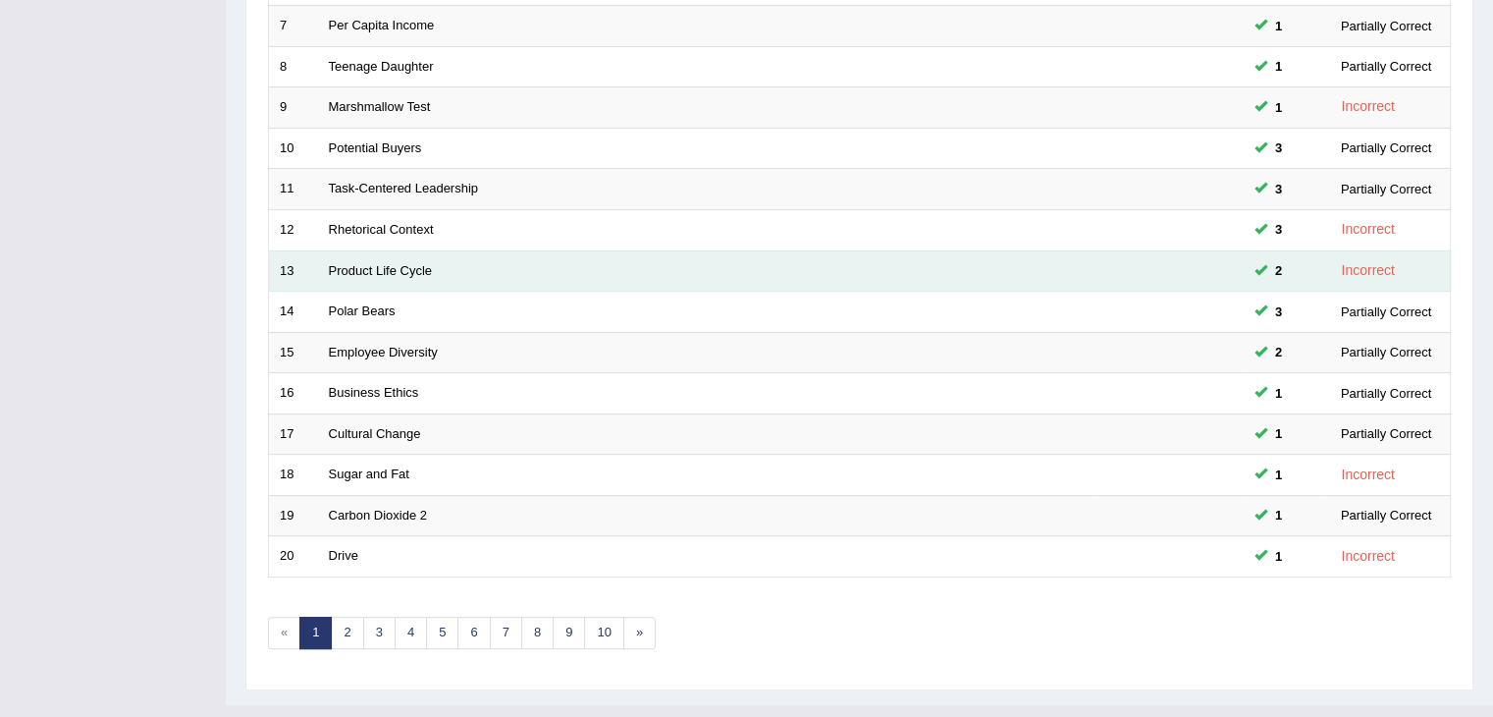
scroll to position [577, 0]
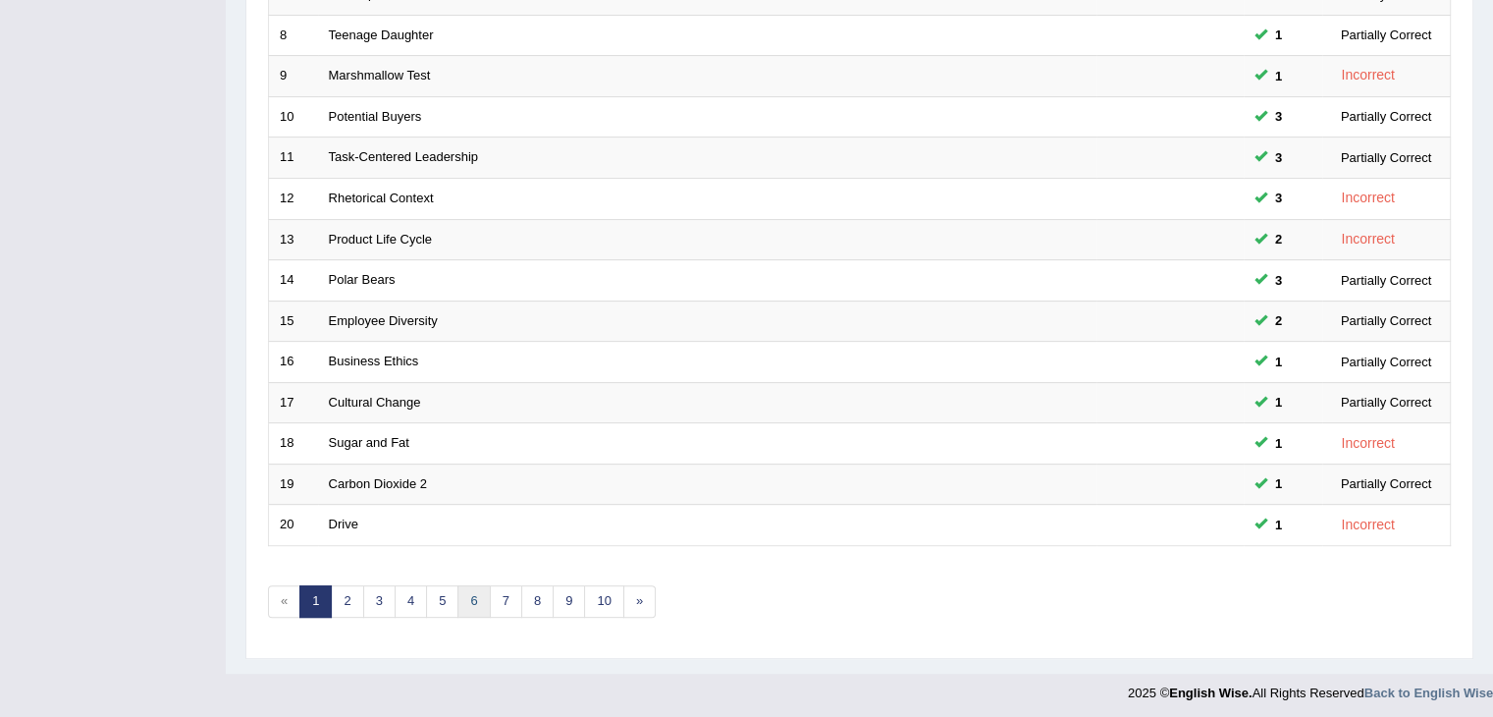
click at [471, 598] on link "6" at bounding box center [473, 601] width 32 height 32
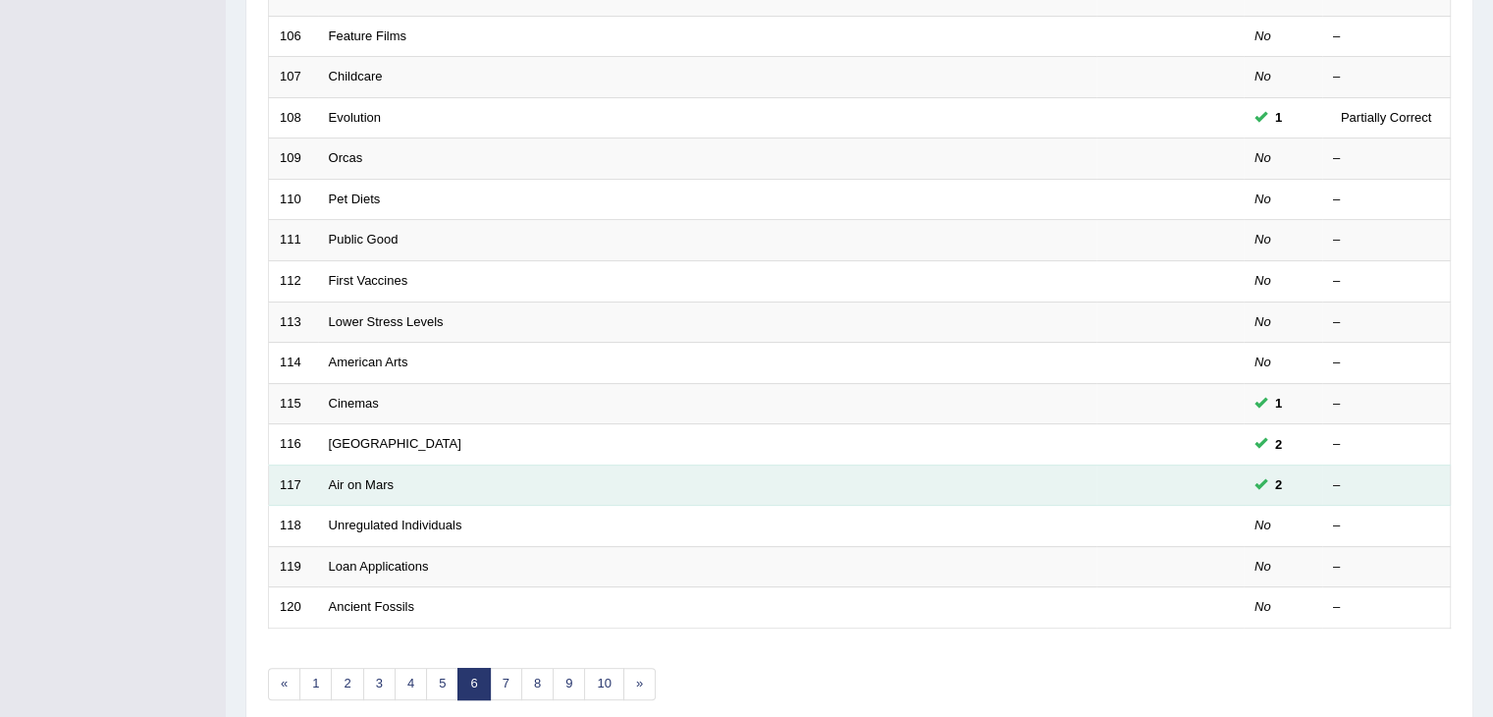
scroll to position [577, 0]
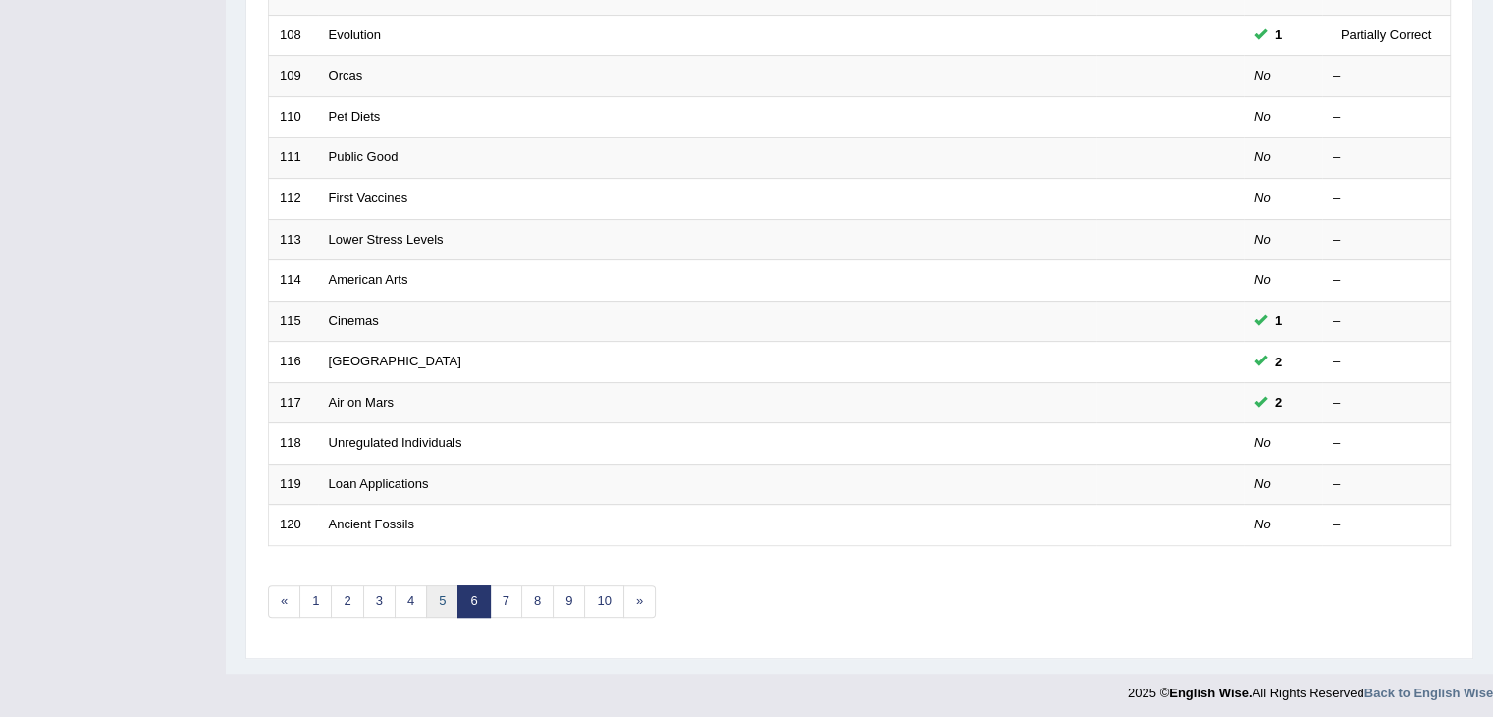
click at [432, 594] on link "5" at bounding box center [442, 601] width 32 height 32
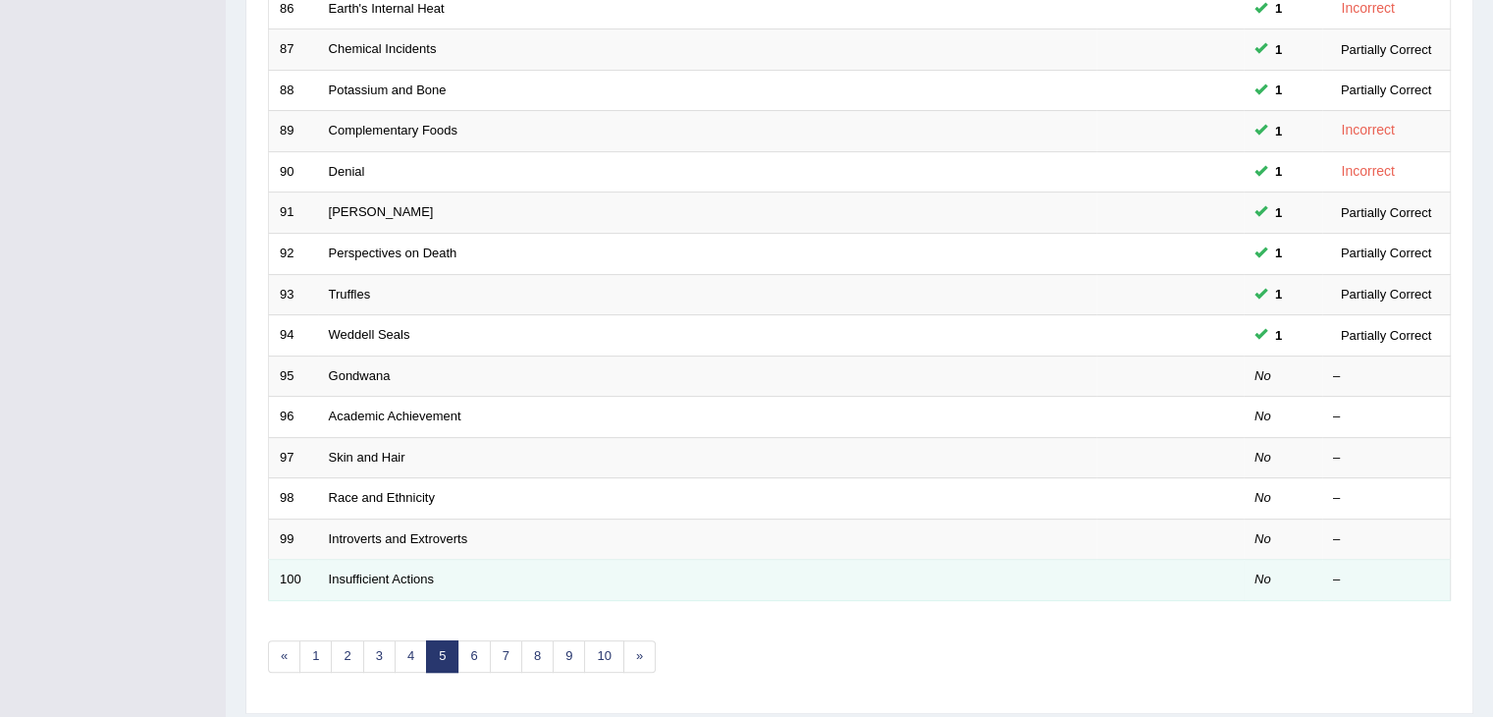
scroll to position [577, 0]
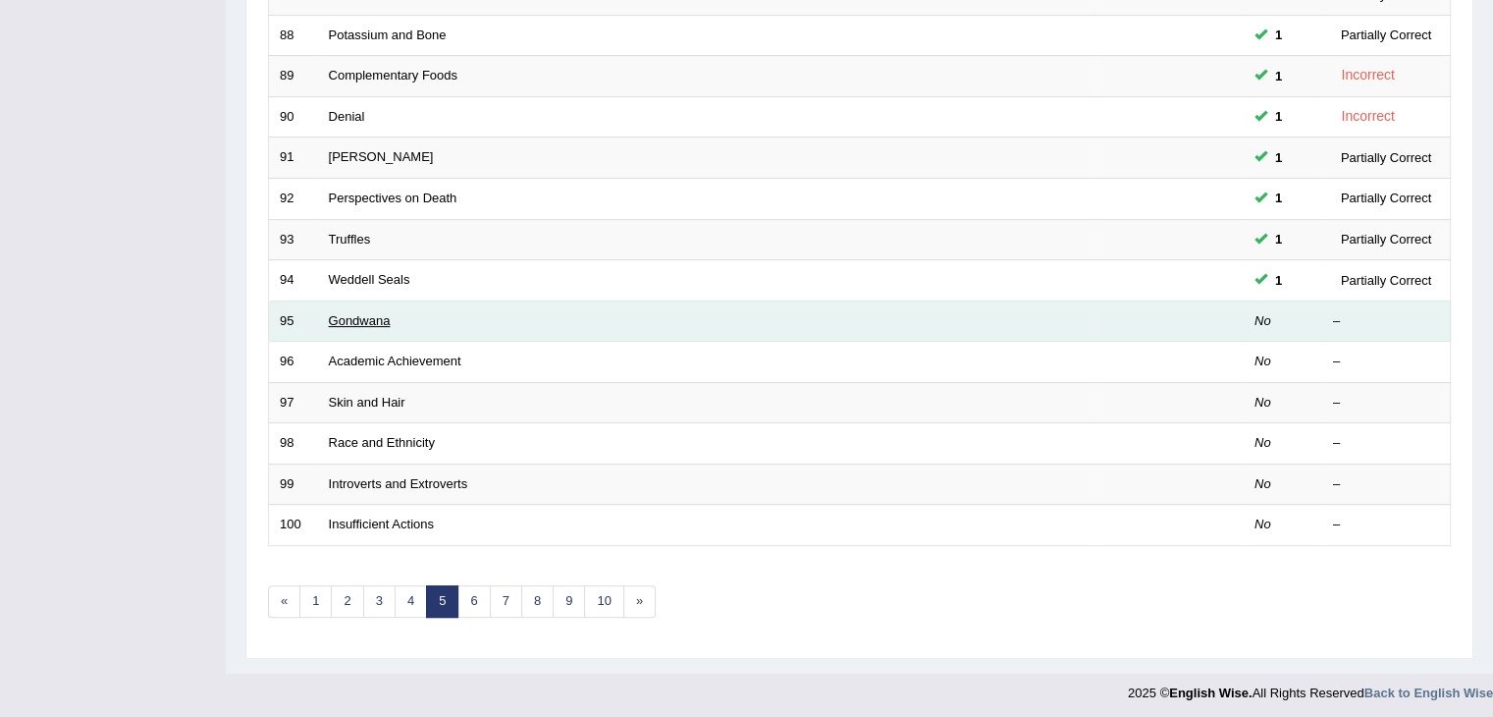
click at [370, 313] on link "Gondwana" at bounding box center [360, 320] width 62 height 15
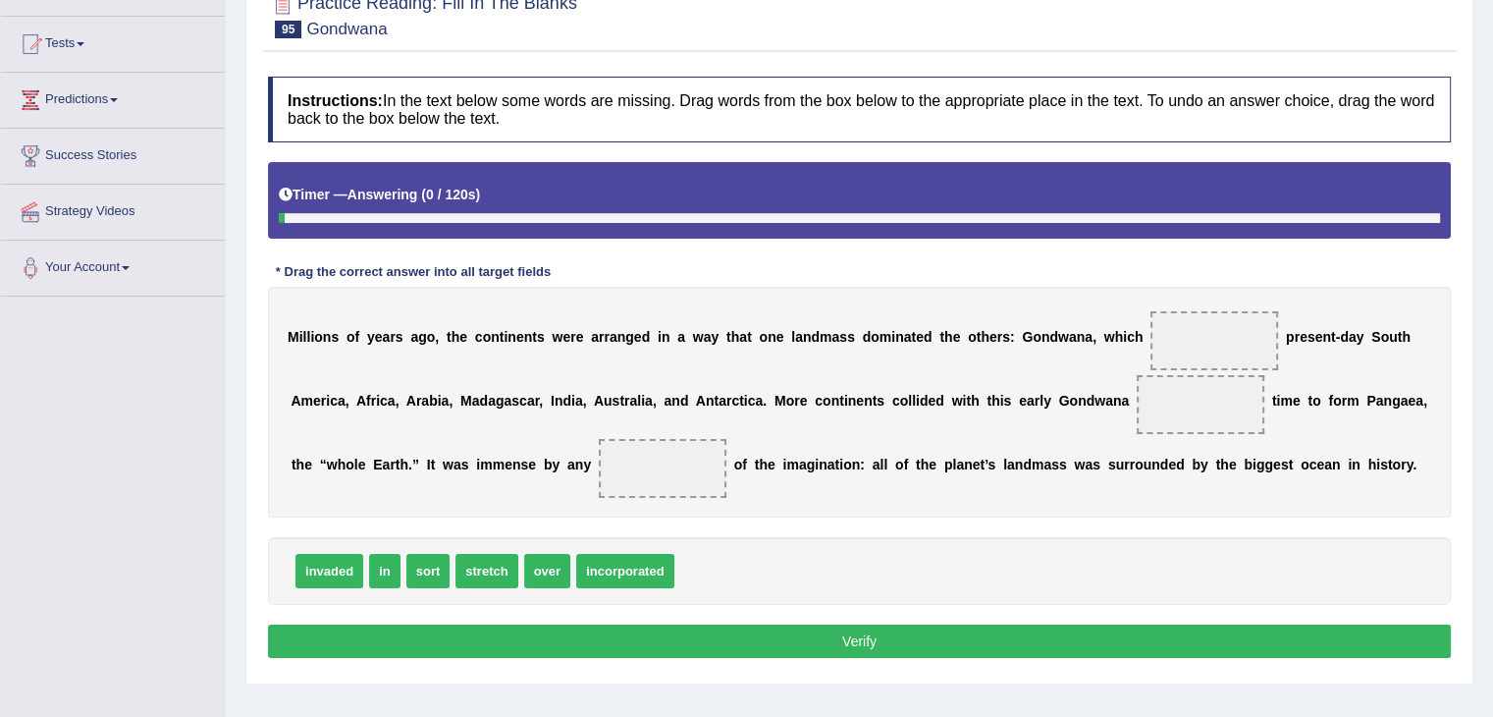
scroll to position [196, 0]
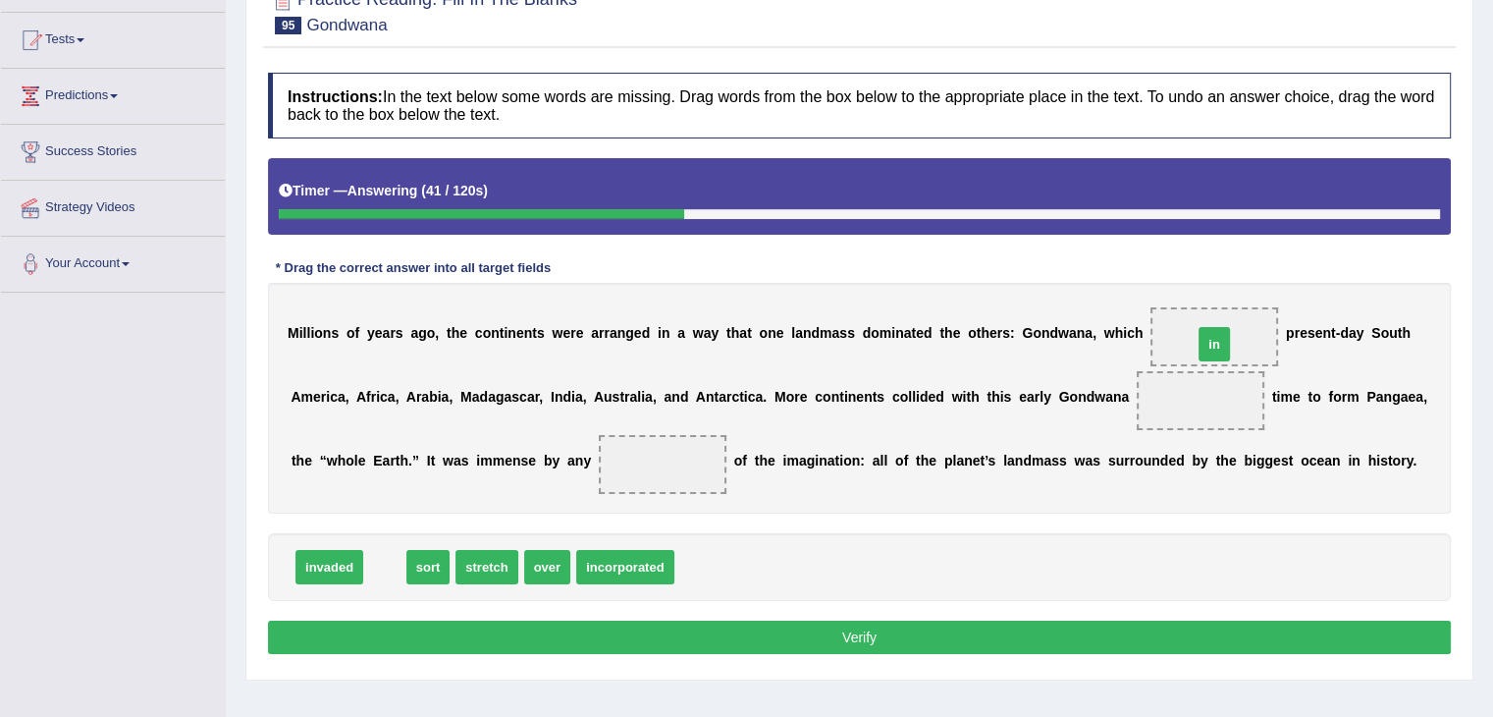
drag, startPoint x: 381, startPoint y: 565, endPoint x: 1210, endPoint y: 343, distance: 859.0
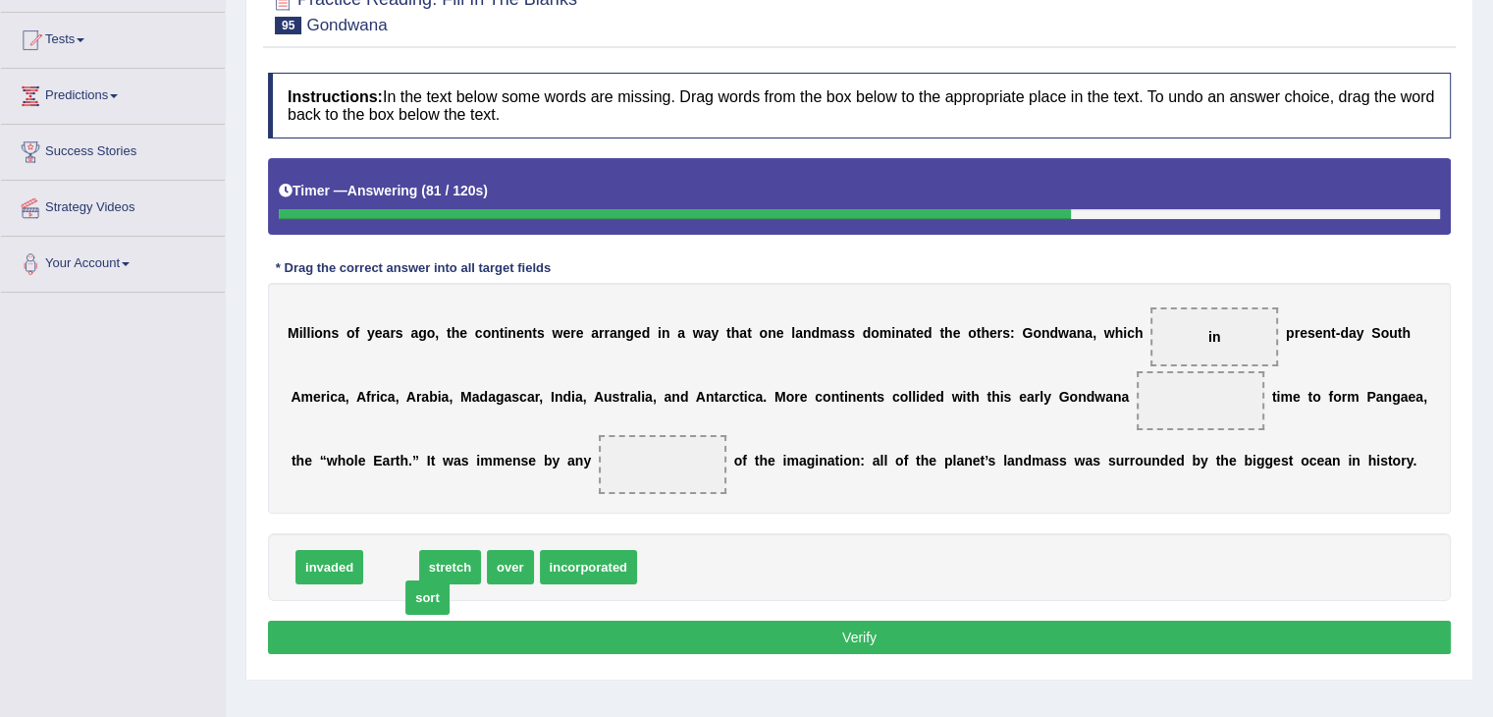
drag, startPoint x: 382, startPoint y: 567, endPoint x: 403, endPoint y: 571, distance: 22.0
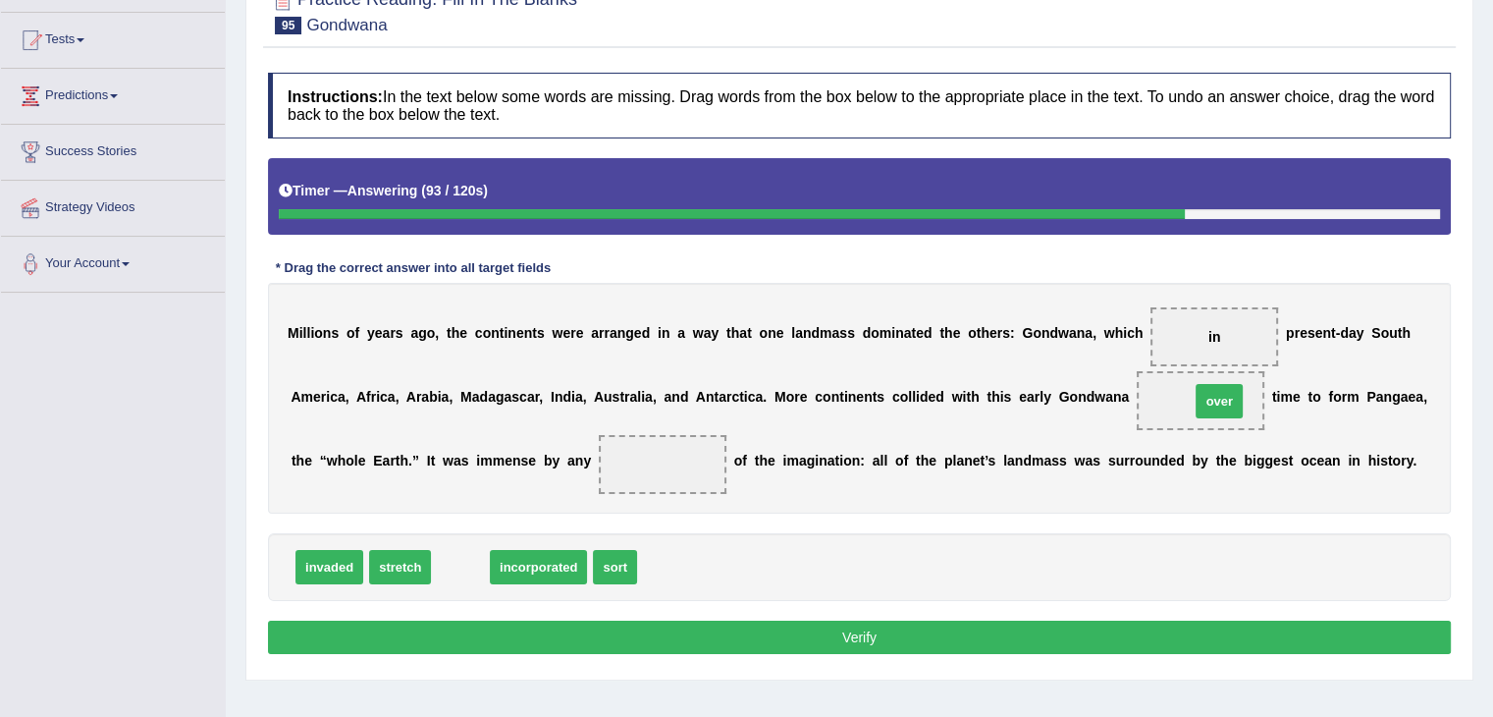
drag, startPoint x: 457, startPoint y: 572, endPoint x: 1215, endPoint y: 406, distance: 776.8
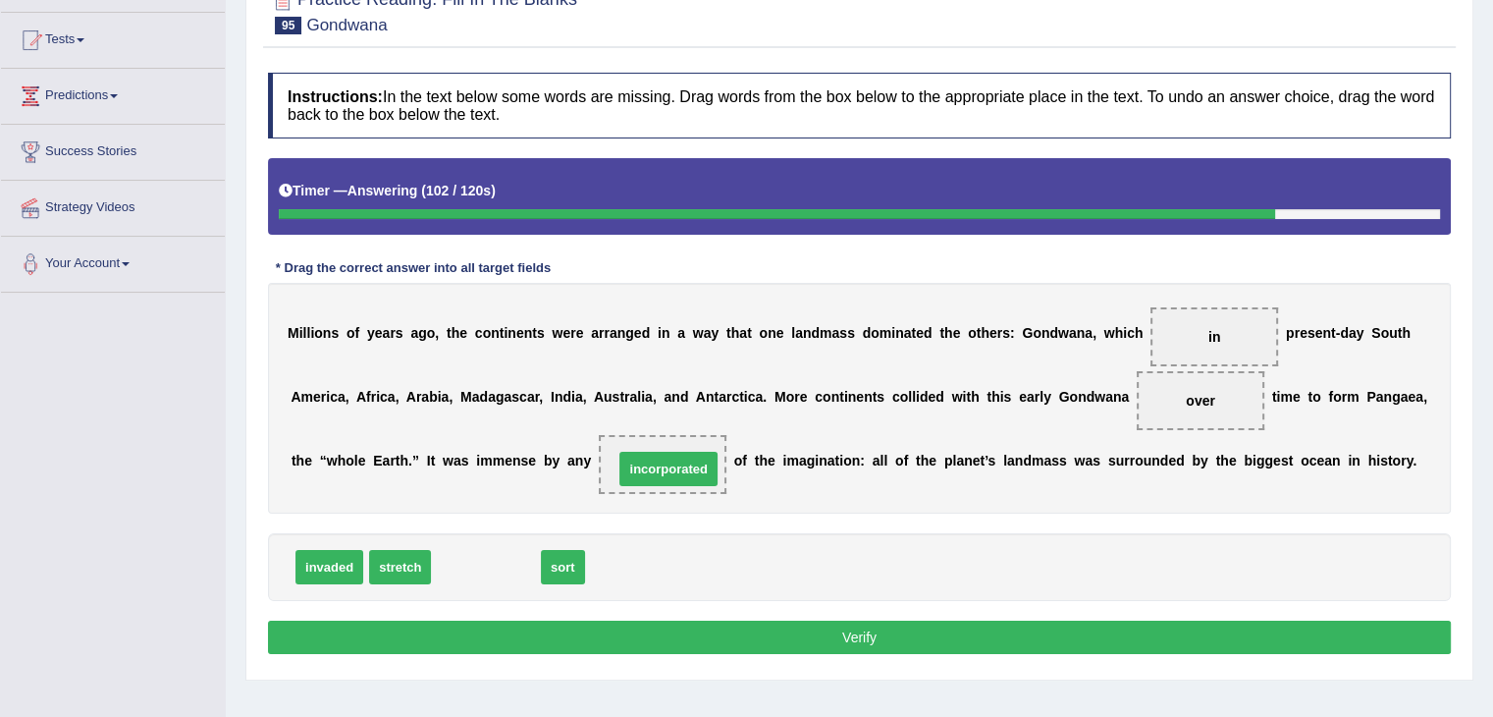
drag, startPoint x: 459, startPoint y: 570, endPoint x: 642, endPoint y: 472, distance: 207.3
drag, startPoint x: 656, startPoint y: 450, endPoint x: 678, endPoint y: 413, distance: 42.8
click at [661, 465] on span "incorporated" at bounding box center [663, 464] width 128 height 59
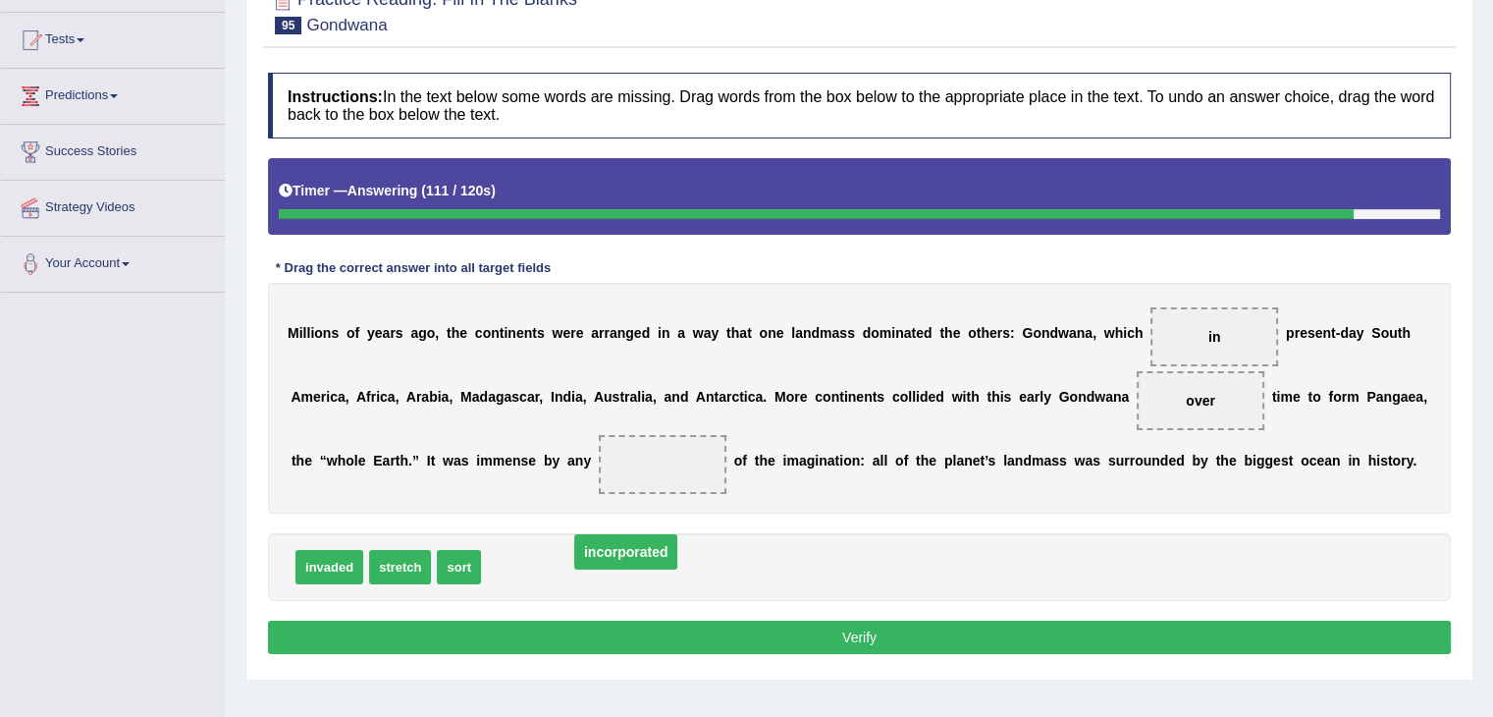
drag, startPoint x: 665, startPoint y: 460, endPoint x: 621, endPoint y: 552, distance: 101.0
click at [448, 550] on span "sort" at bounding box center [459, 567] width 44 height 34
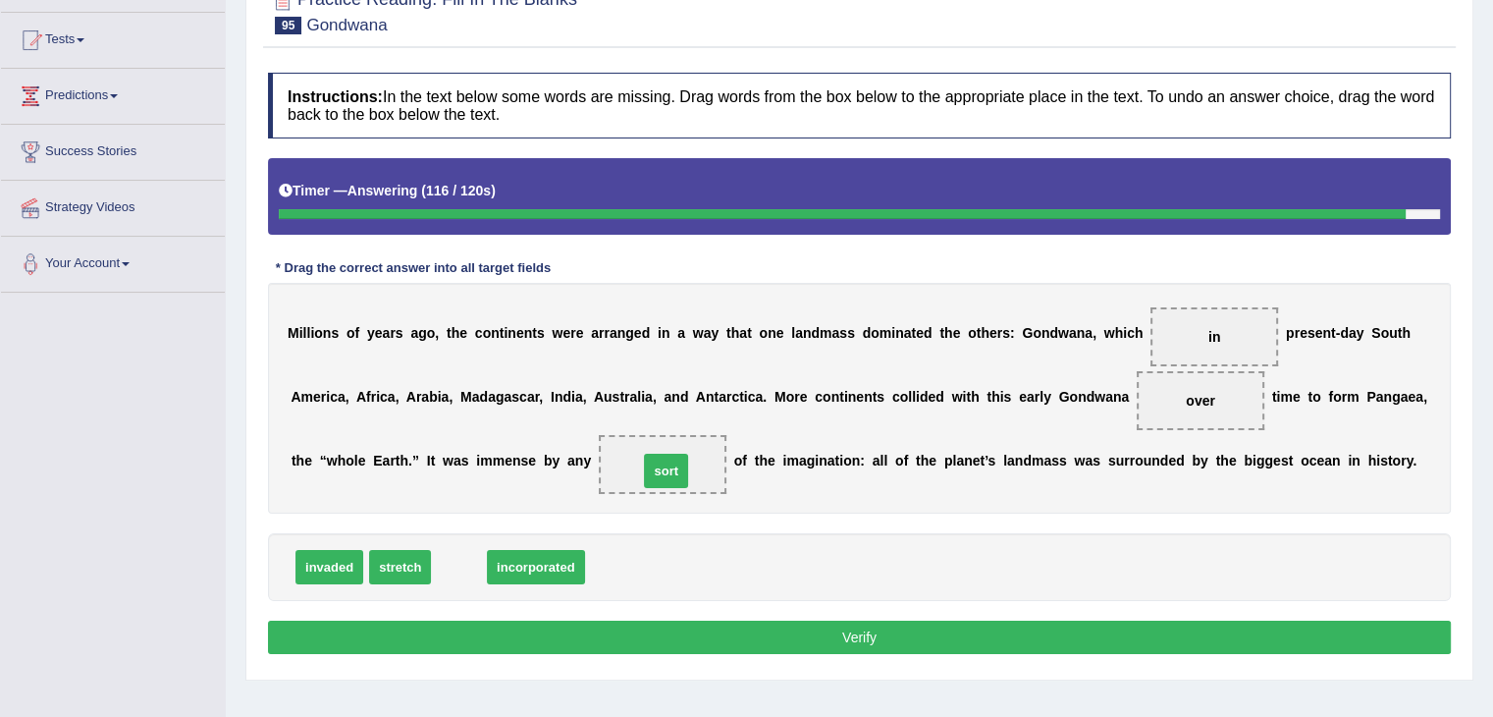
drag, startPoint x: 455, startPoint y: 562, endPoint x: 662, endPoint y: 465, distance: 228.4
